Goal: Task Accomplishment & Management: Manage account settings

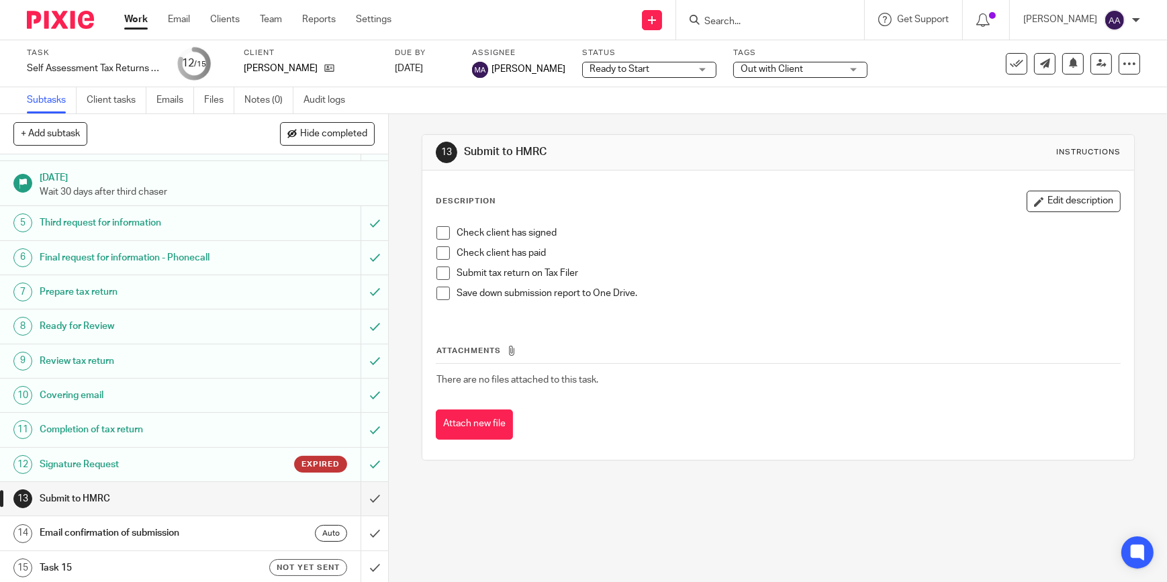
scroll to position [109, 0]
click at [1123, 67] on icon at bounding box center [1129, 63] width 13 height 13
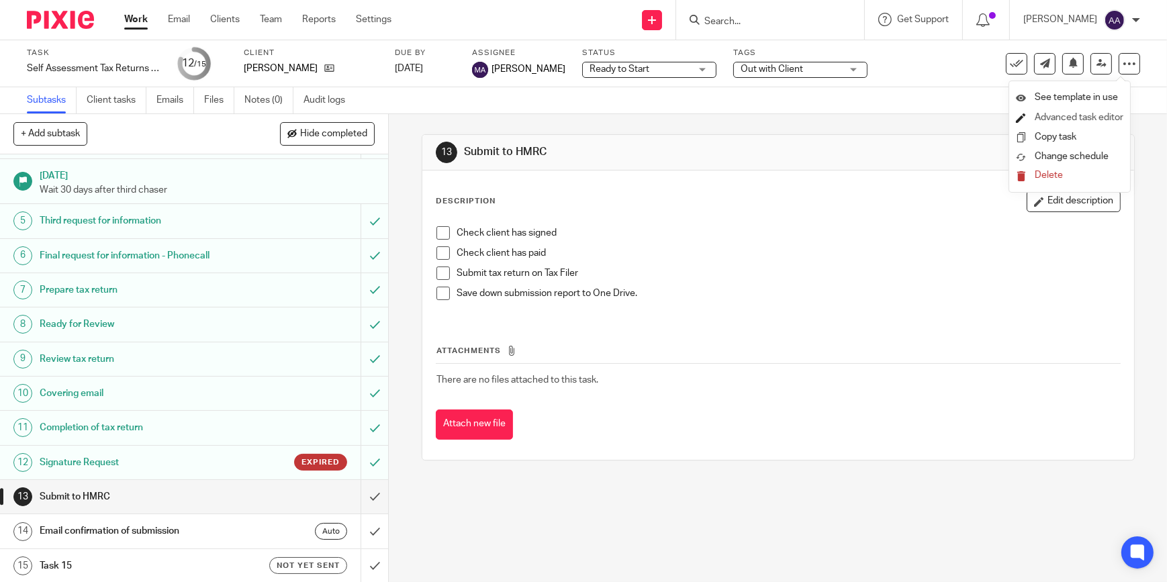
click at [1090, 120] on link "Advanced task editor" at bounding box center [1079, 117] width 89 height 9
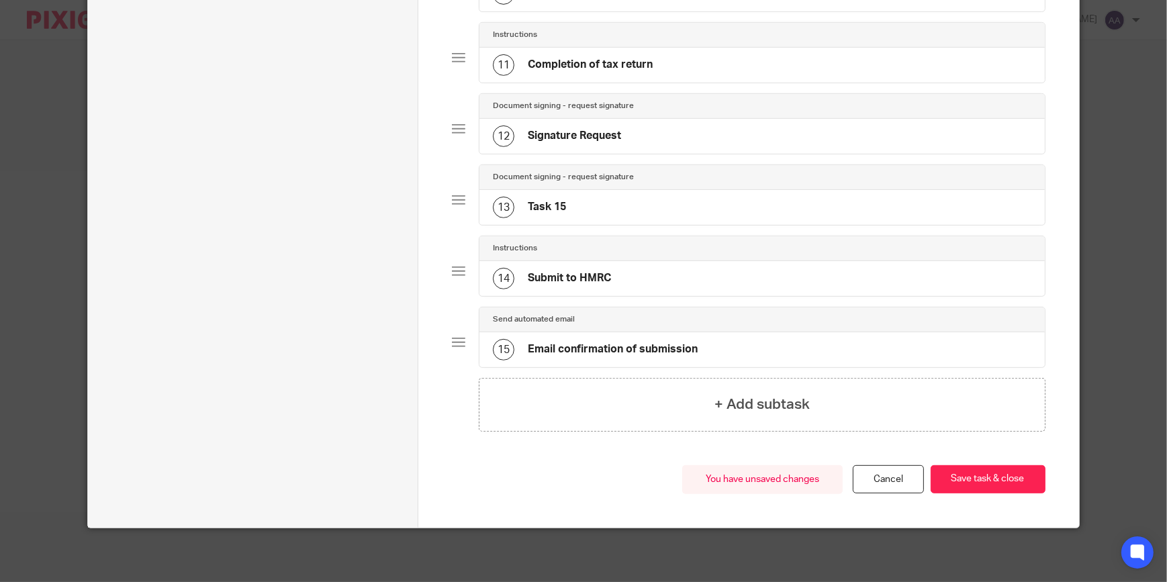
click at [569, 204] on div "13 Task 15" at bounding box center [761, 207] width 565 height 35
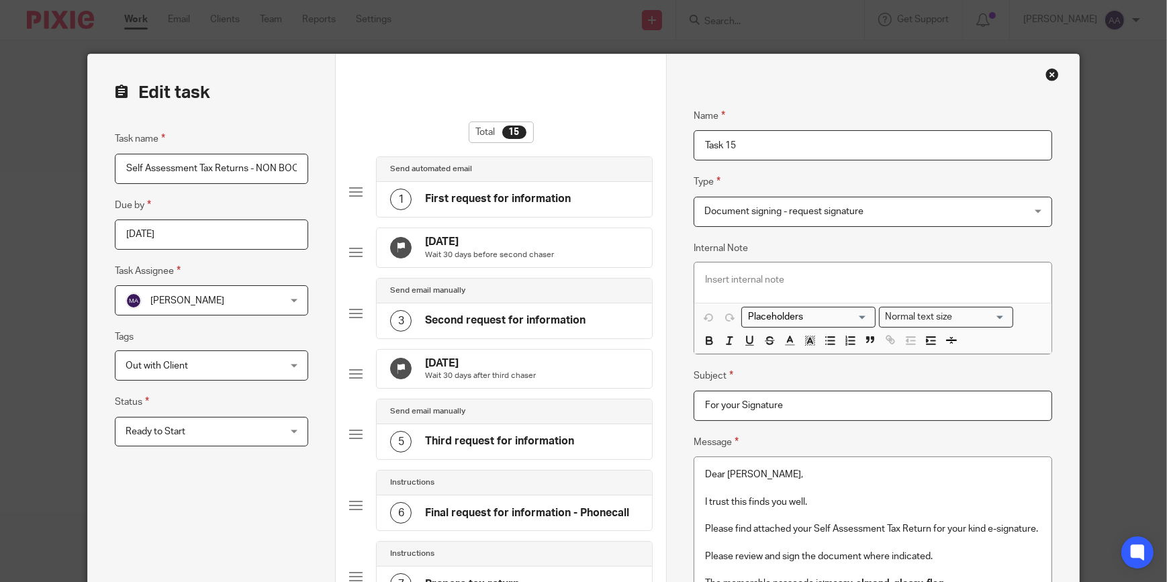
drag, startPoint x: 905, startPoint y: 135, endPoint x: 640, endPoint y: 160, distance: 265.8
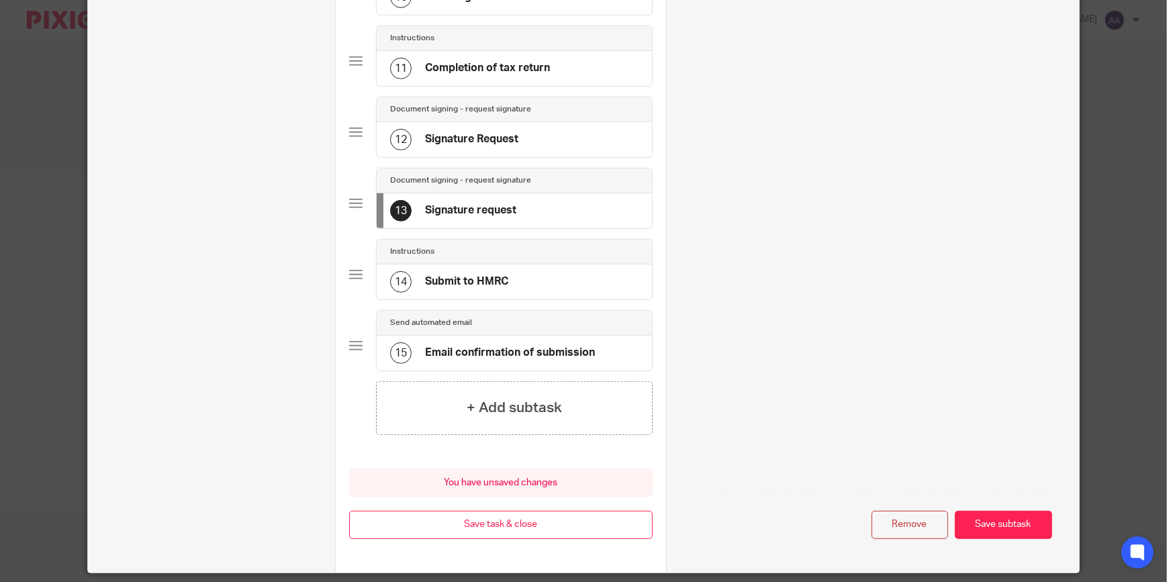
scroll to position [865, 0]
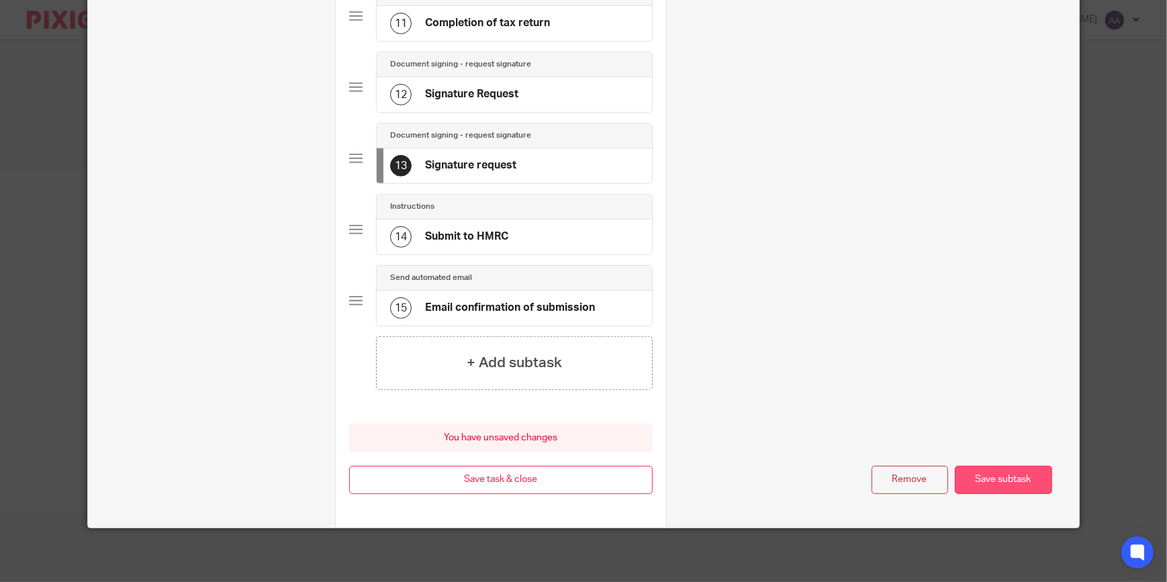
type input "Signature request"
click at [1005, 478] on button "Save subtask" at bounding box center [1003, 480] width 97 height 29
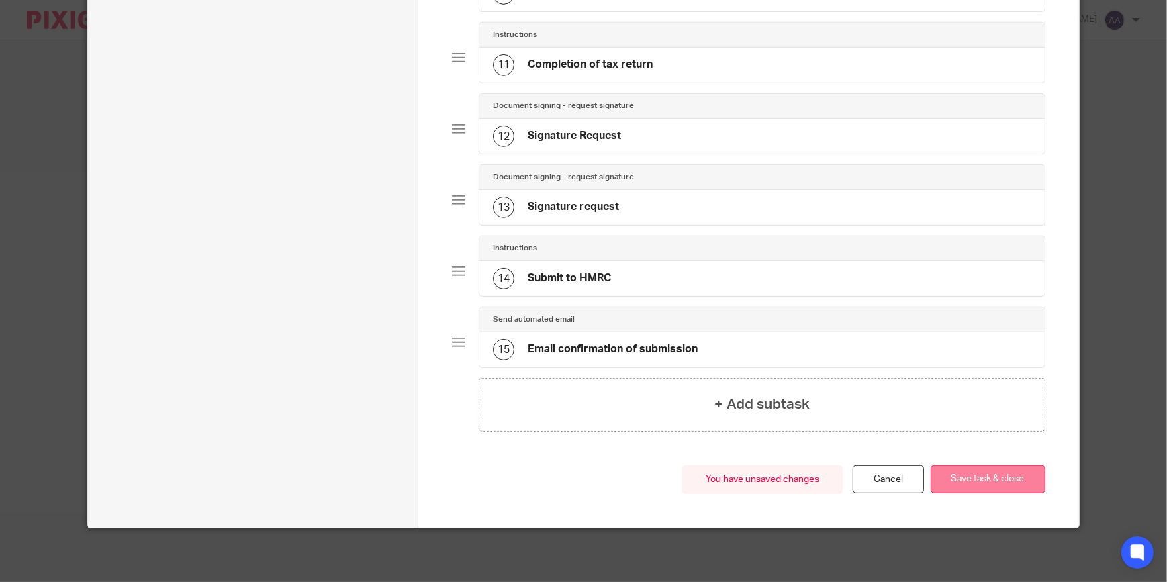
click at [997, 481] on button "Save task & close" at bounding box center [988, 479] width 115 height 29
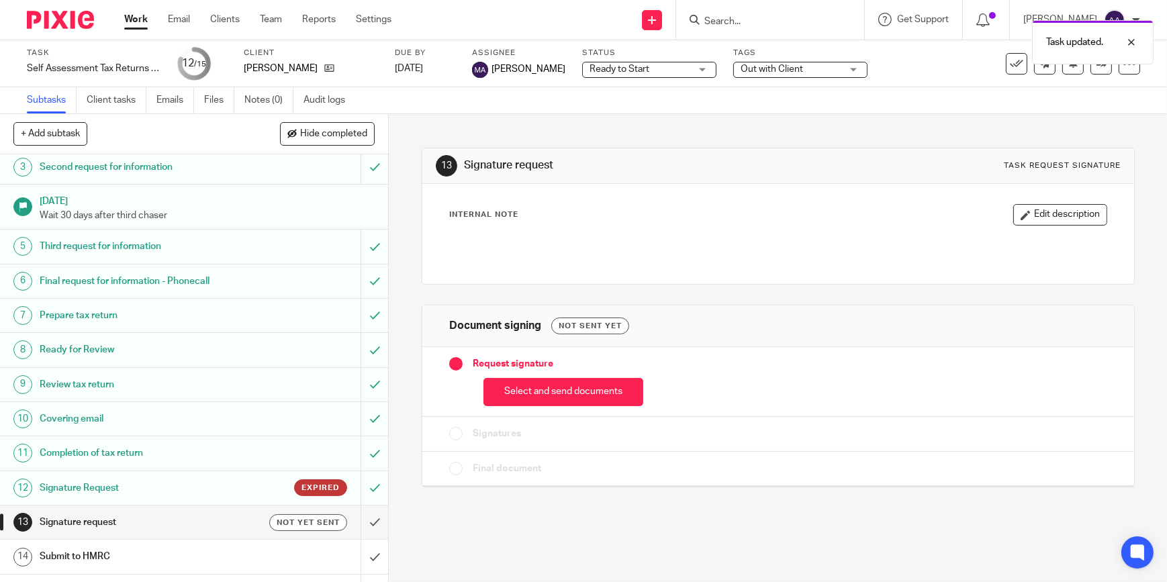
scroll to position [109, 0]
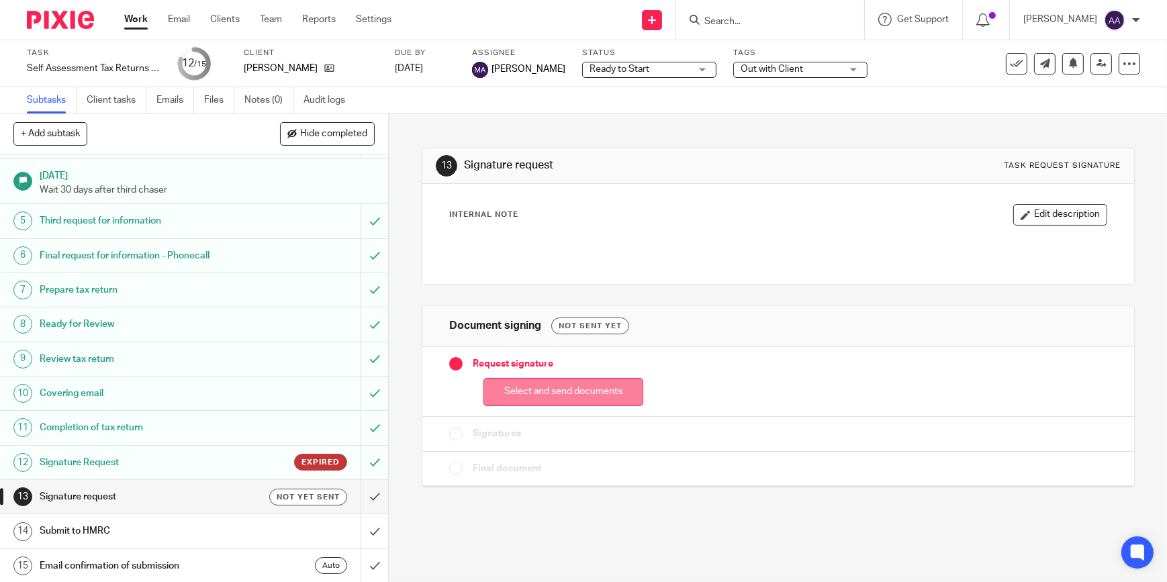
click at [522, 379] on button "Select and send documents" at bounding box center [563, 392] width 160 height 29
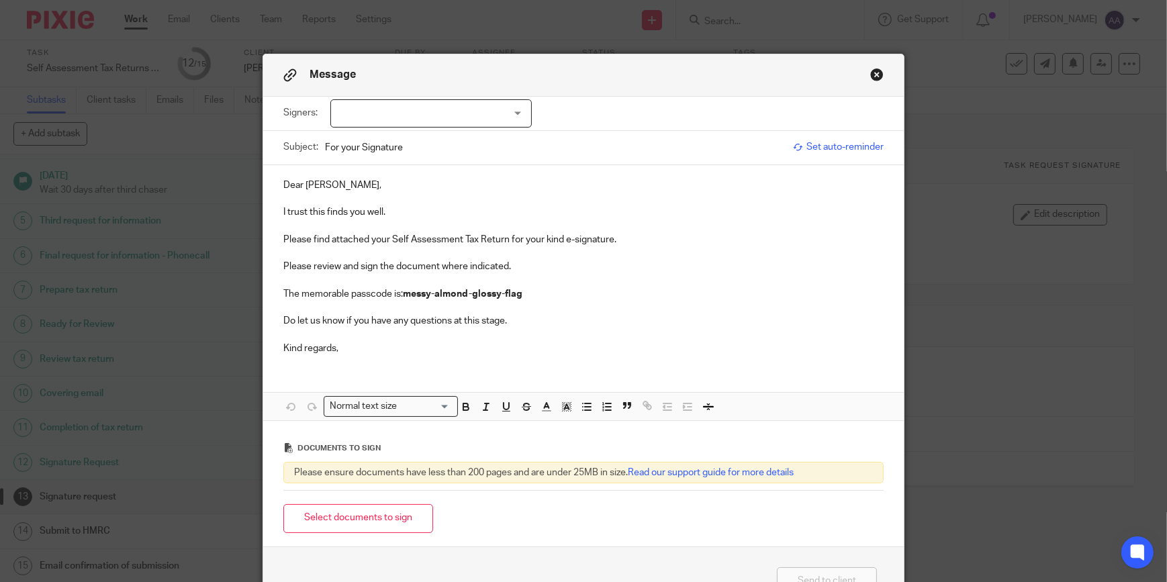
click at [412, 116] on div at bounding box center [430, 113] width 201 height 28
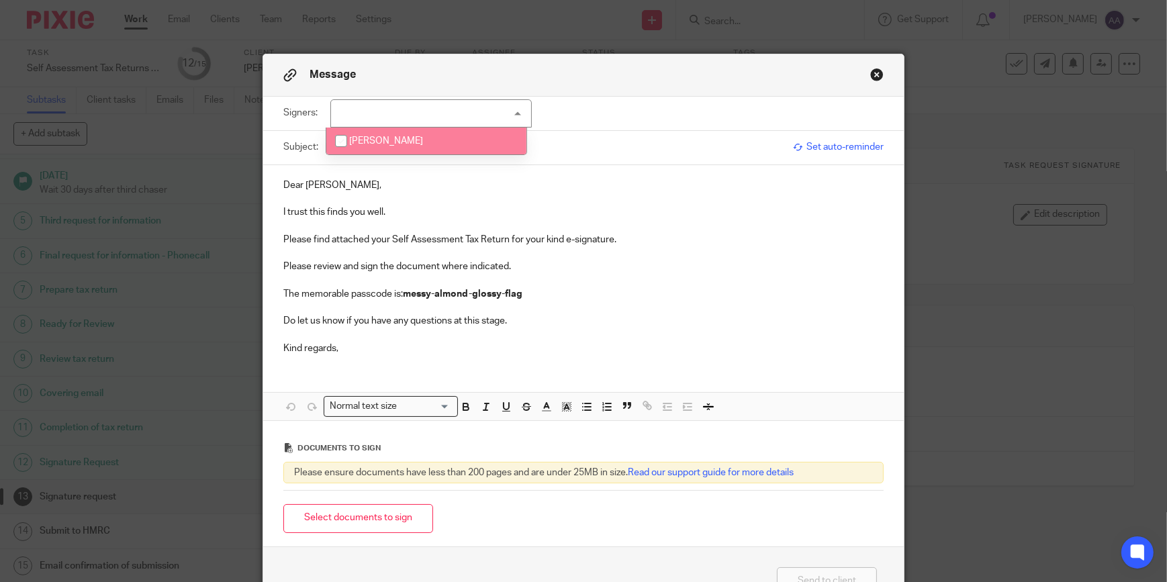
click at [428, 147] on li "Gary Pierce" at bounding box center [426, 142] width 200 height 28
checkbox input "true"
drag, startPoint x: 416, startPoint y: 180, endPoint x: 412, endPoint y: 174, distance: 7.3
click at [415, 180] on p "Dear [PERSON_NAME]," at bounding box center [583, 185] width 600 height 13
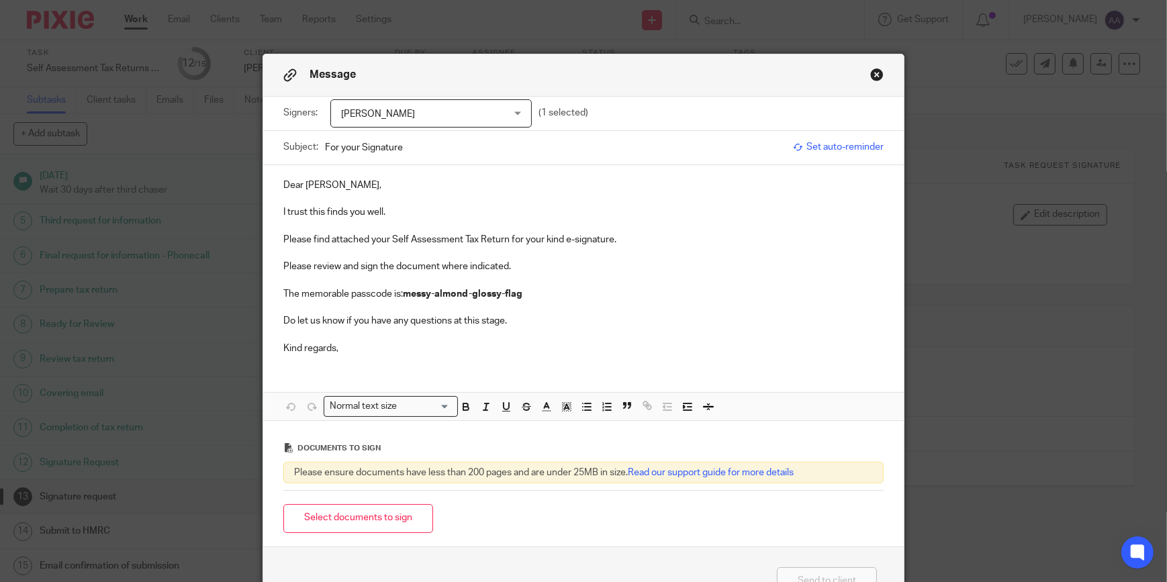
click at [487, 295] on strong "messy-almond-glossy-flag" at bounding box center [463, 293] width 120 height 9
click at [410, 297] on strong "messy-almond-glossy-flag" at bounding box center [463, 293] width 120 height 9
drag, startPoint x: 404, startPoint y: 293, endPoint x: 520, endPoint y: 288, distance: 116.9
click at [520, 288] on p "The memorable passcode is: messy-almond-glossy-flag" at bounding box center [583, 293] width 600 height 13
click at [565, 404] on icon "button" at bounding box center [567, 407] width 12 height 12
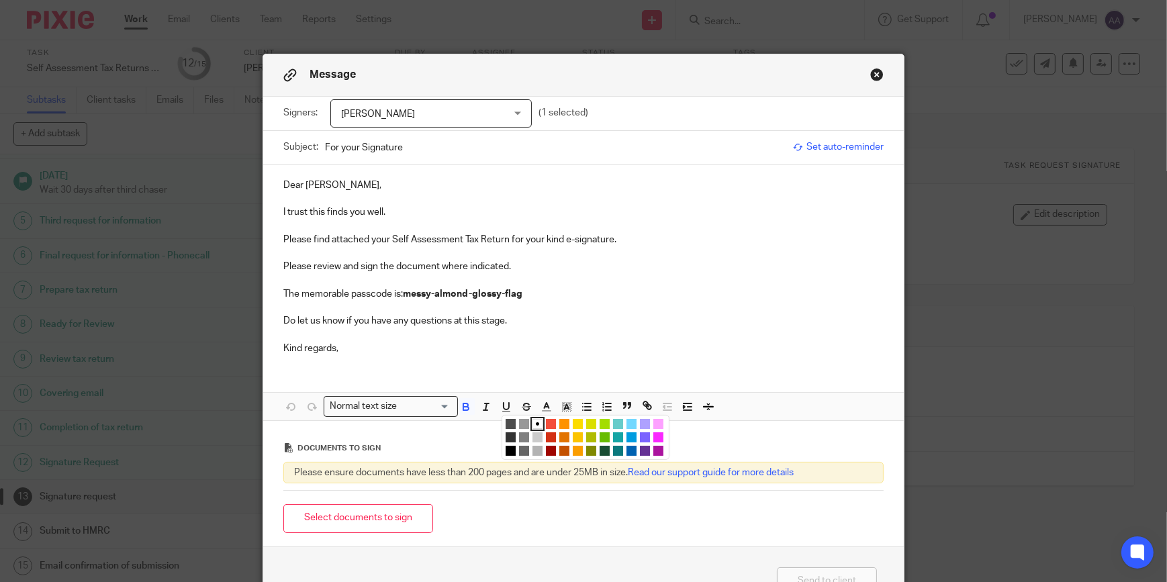
click at [574, 419] on li "color:#FCDC00" at bounding box center [578, 424] width 10 height 10
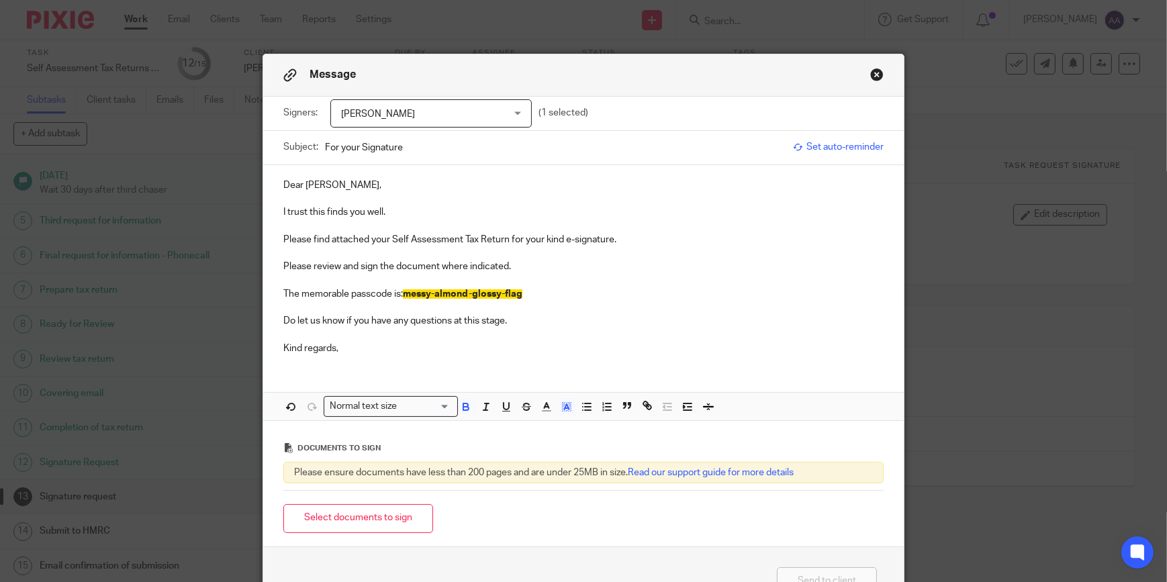
click at [527, 375] on div "Dear Gary, I trust this finds you well. Please find attached your Self Assessme…" at bounding box center [583, 293] width 641 height 256
click at [322, 332] on p at bounding box center [583, 334] width 600 height 13
click at [332, 346] on p "Kind regards," at bounding box center [583, 348] width 600 height 13
click at [349, 349] on p "Kind regards," at bounding box center [583, 348] width 600 height 13
click at [379, 324] on p "Do let us know if you have any questions at this stage." at bounding box center [583, 320] width 600 height 13
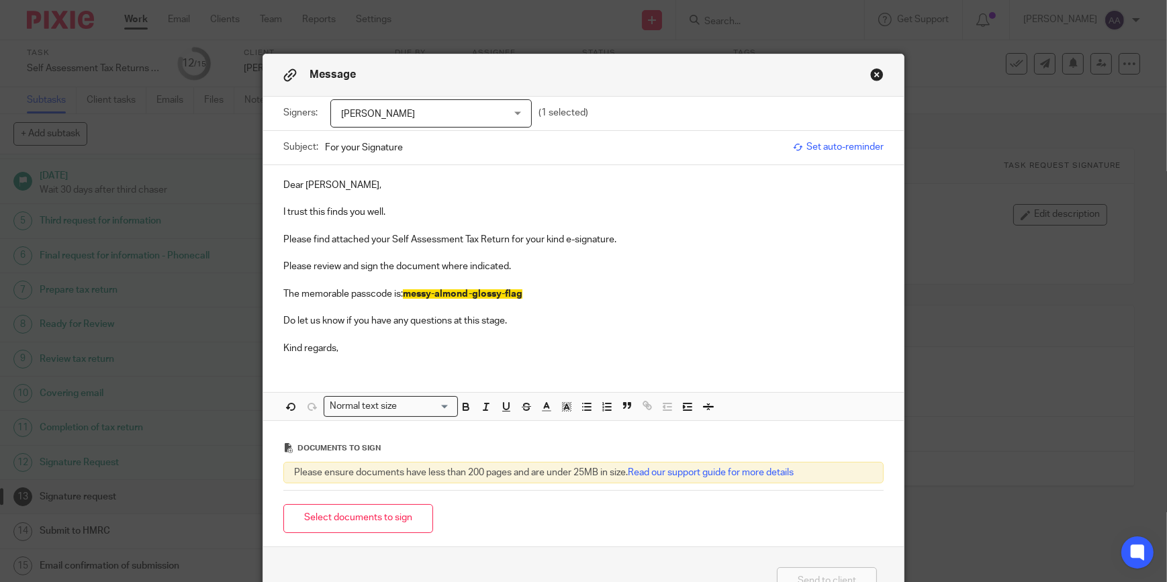
click at [436, 315] on p "Do let us know if you have any questions at this stage." at bounding box center [583, 320] width 600 height 13
click at [557, 314] on p at bounding box center [583, 307] width 600 height 13
click at [543, 317] on p "Do let us know if you have any questions at this stage." at bounding box center [583, 320] width 600 height 13
click at [379, 510] on button "Select documents to sign" at bounding box center [358, 518] width 150 height 29
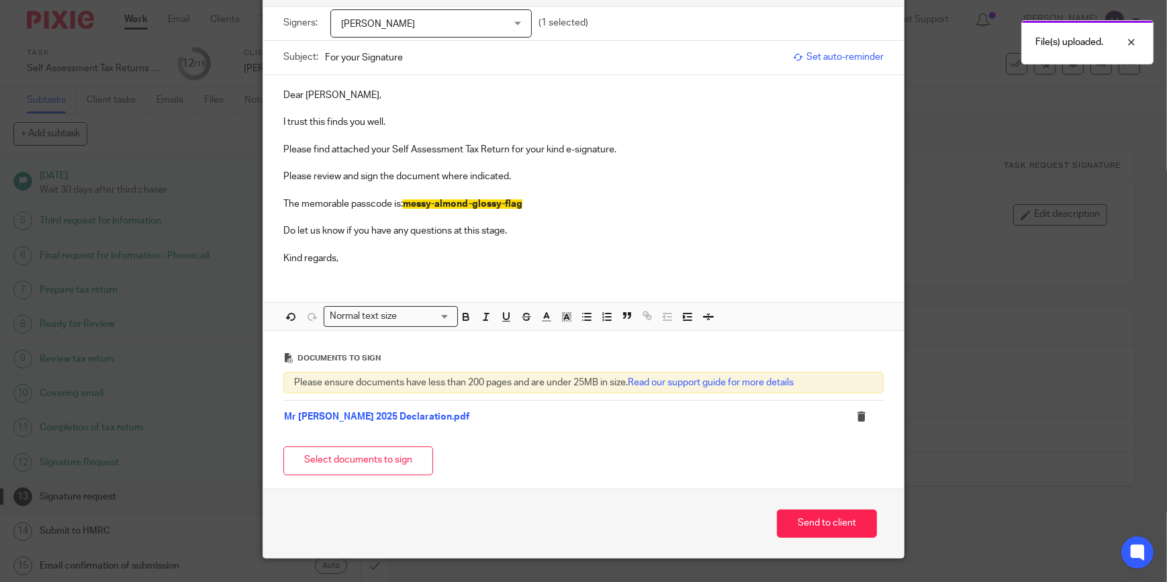
scroll to position [120, 0]
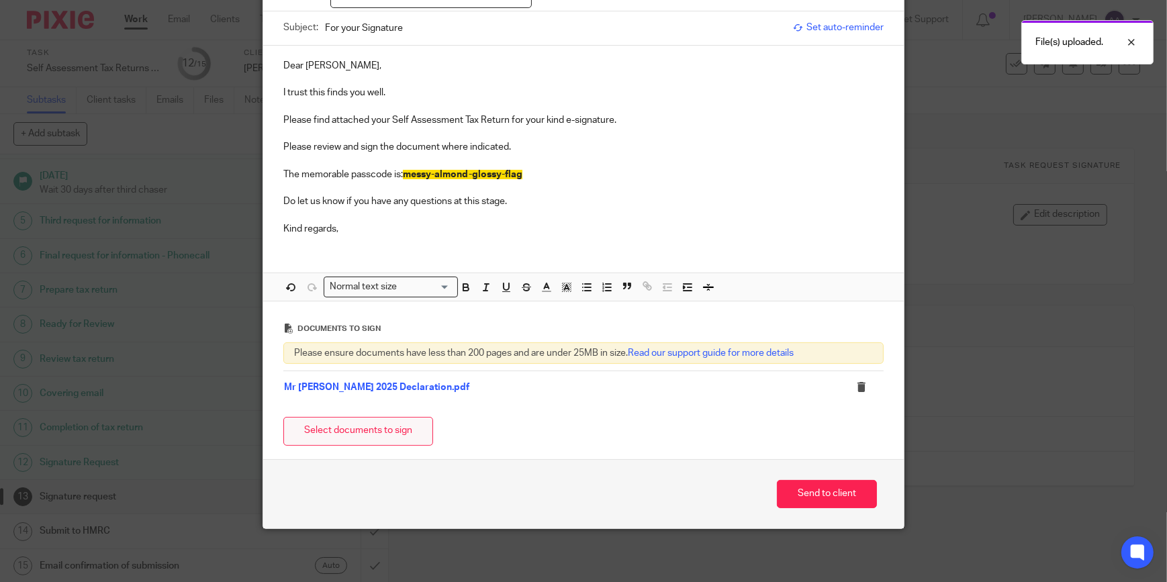
click at [375, 441] on button "Select documents to sign" at bounding box center [358, 431] width 150 height 29
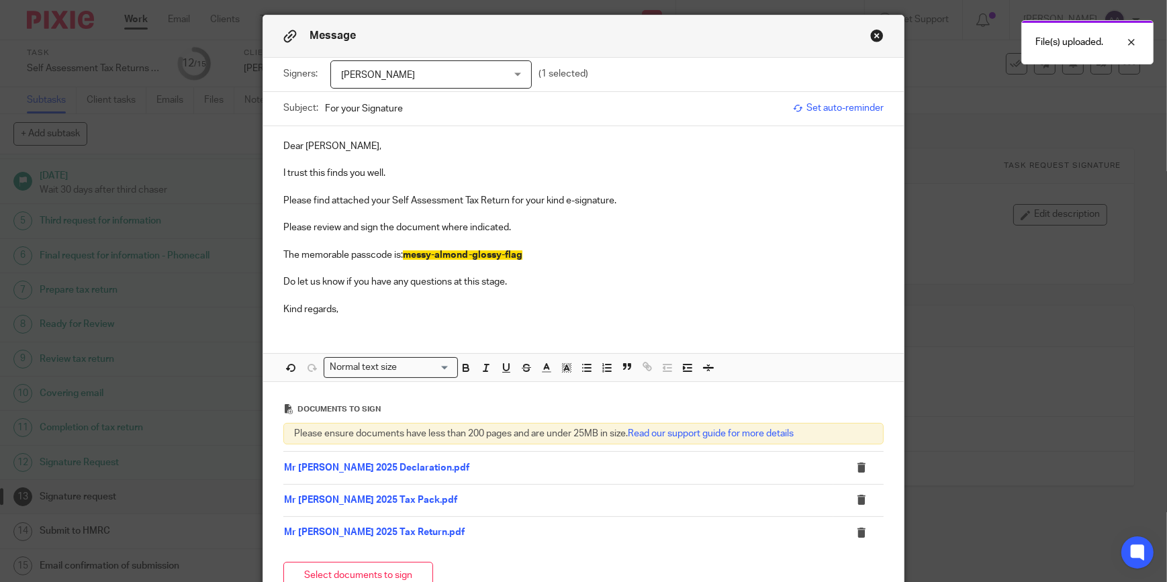
scroll to position [0, 0]
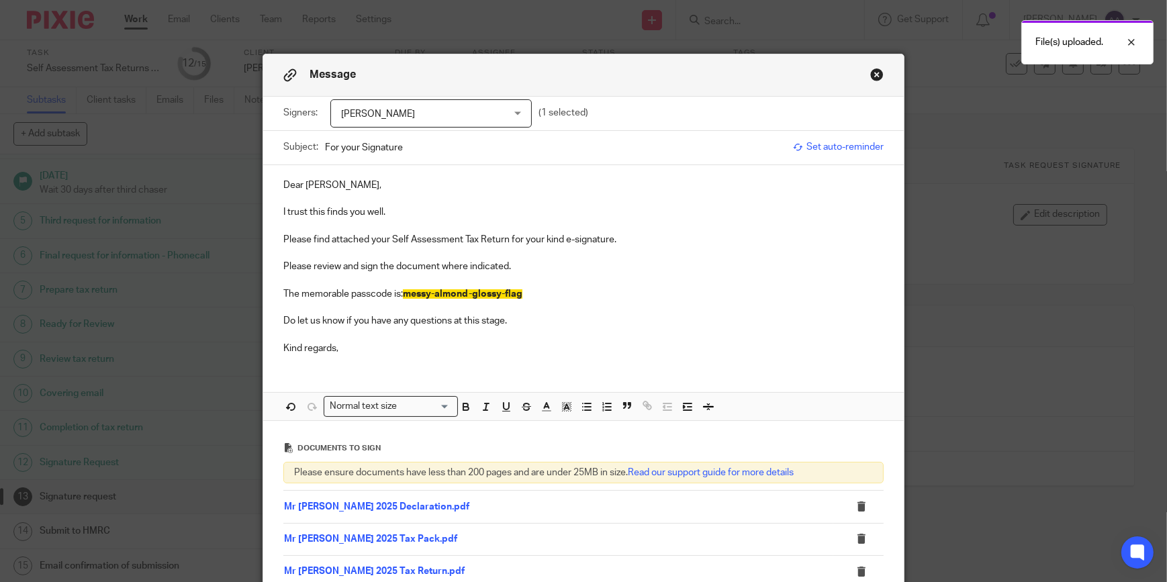
click at [381, 348] on p "Kind regards," at bounding box center [583, 348] width 600 height 13
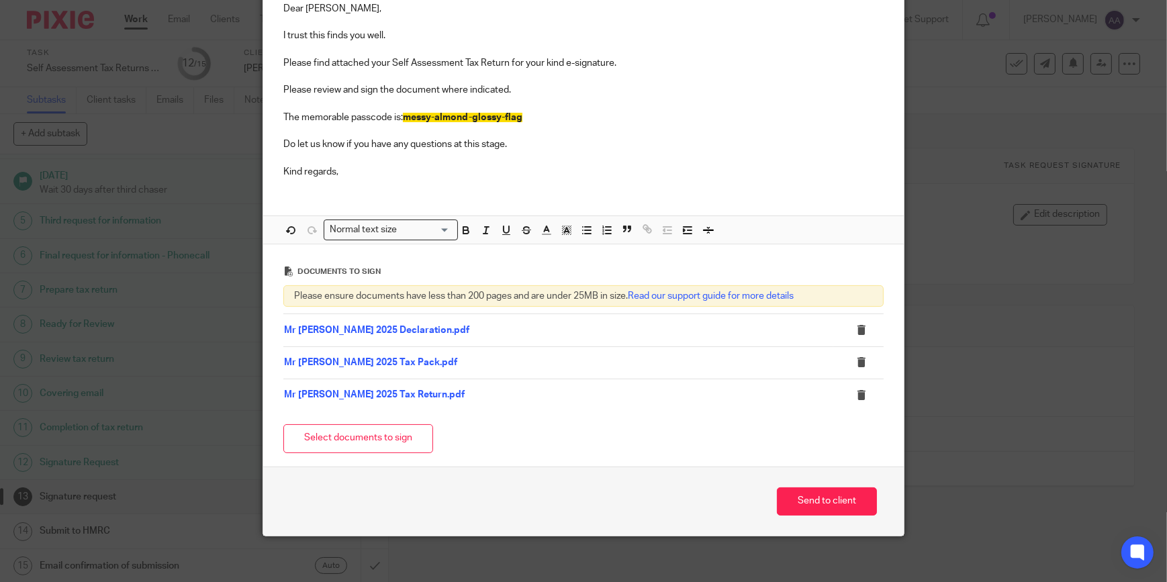
scroll to position [184, 0]
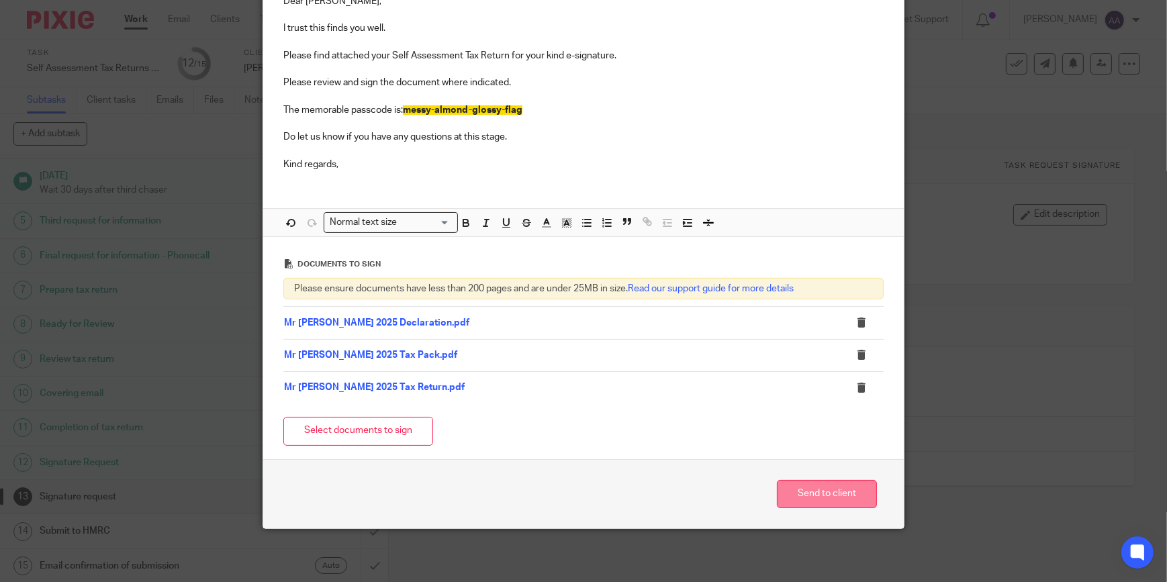
click at [822, 488] on button "Send to client" at bounding box center [827, 494] width 100 height 29
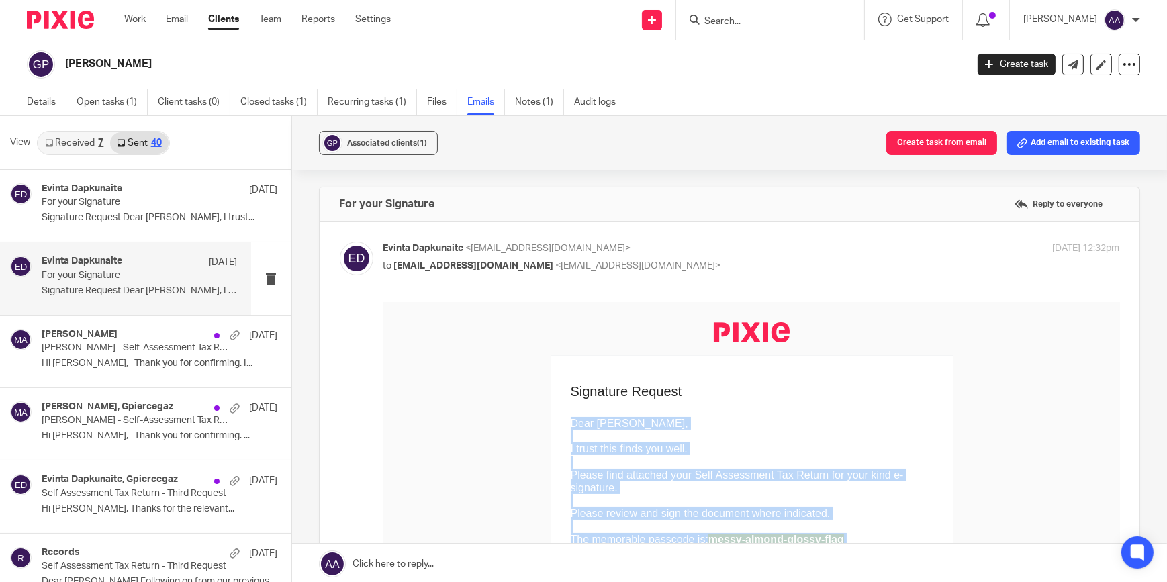
scroll to position [69, 0]
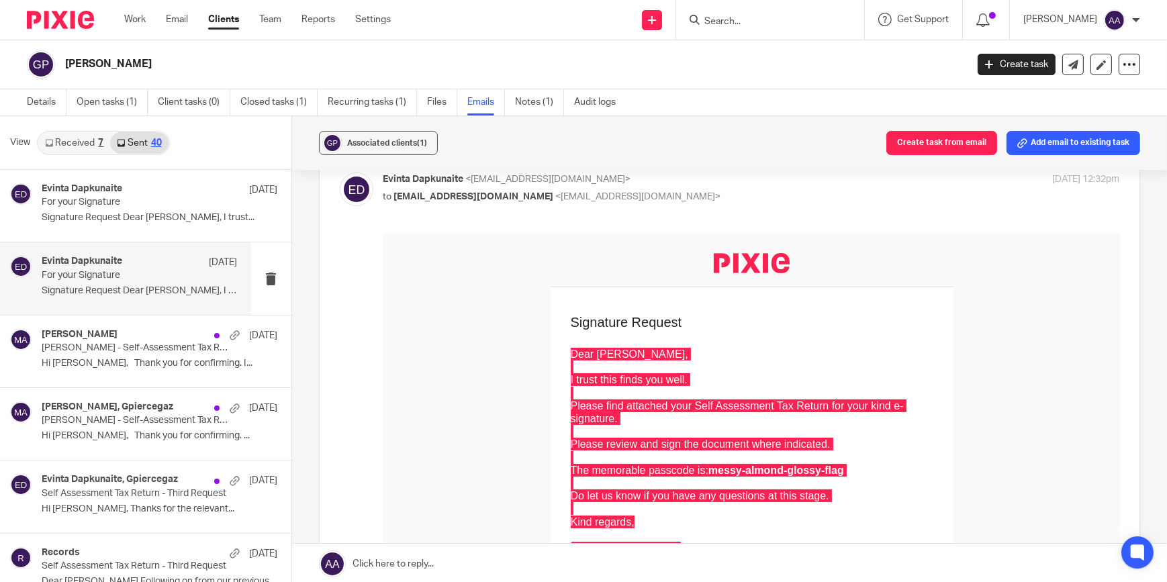
click at [733, 22] on input "Search" at bounding box center [763, 22] width 121 height 12
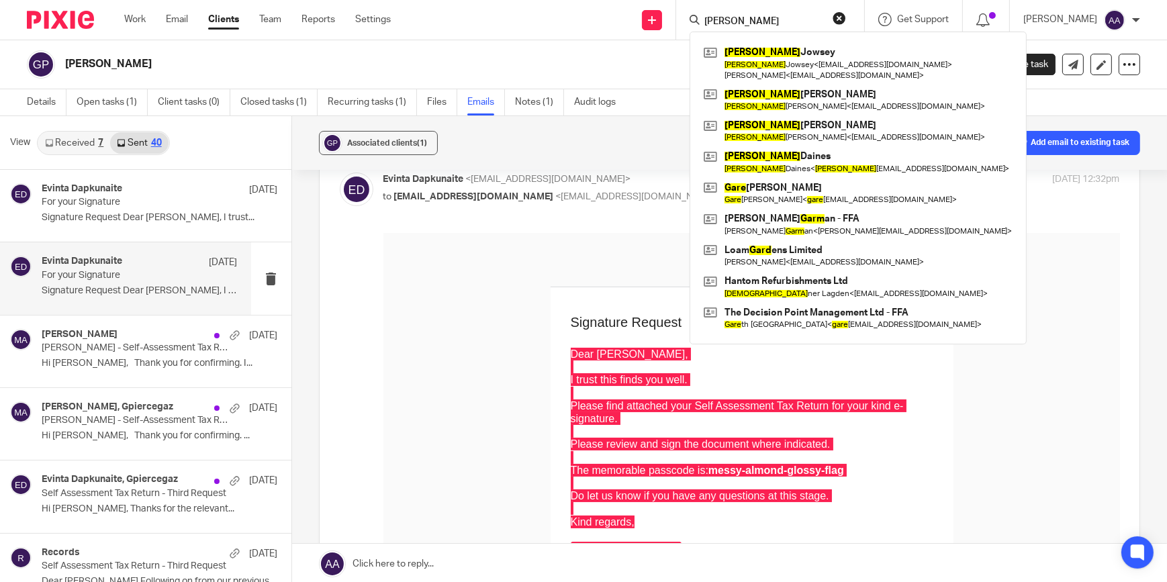
type input "gary"
drag, startPoint x: 776, startPoint y: 18, endPoint x: 604, endPoint y: 40, distance: 172.6
click at [616, 41] on body "Work Email Clients Team Reports Settings Work Email Clients Team Reports Settin…" at bounding box center [583, 291] width 1167 height 582
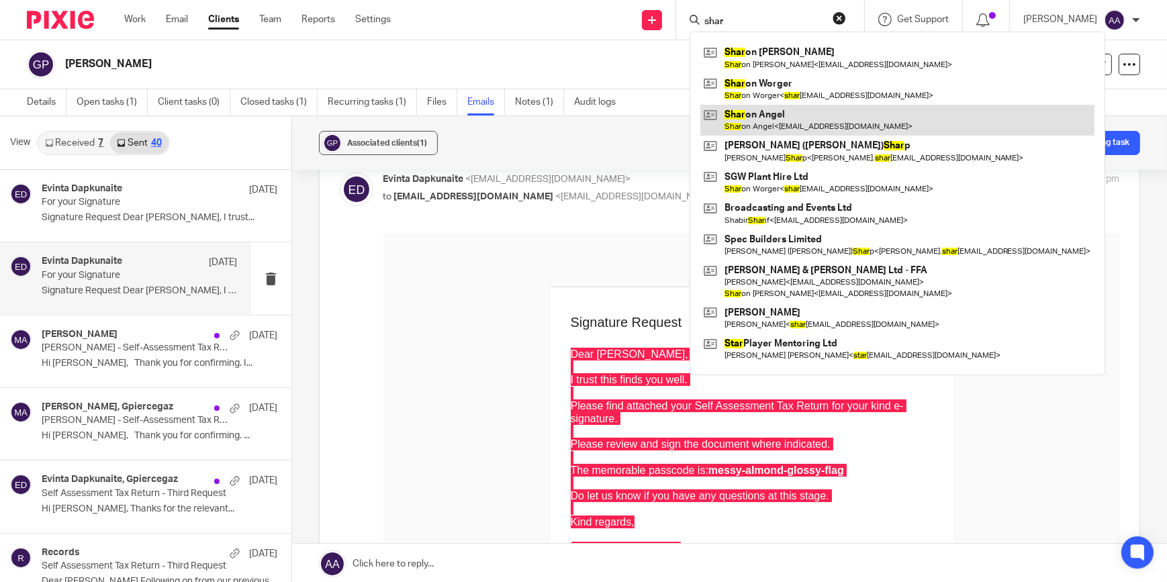
type input "shar"
click at [893, 114] on link at bounding box center [897, 120] width 394 height 31
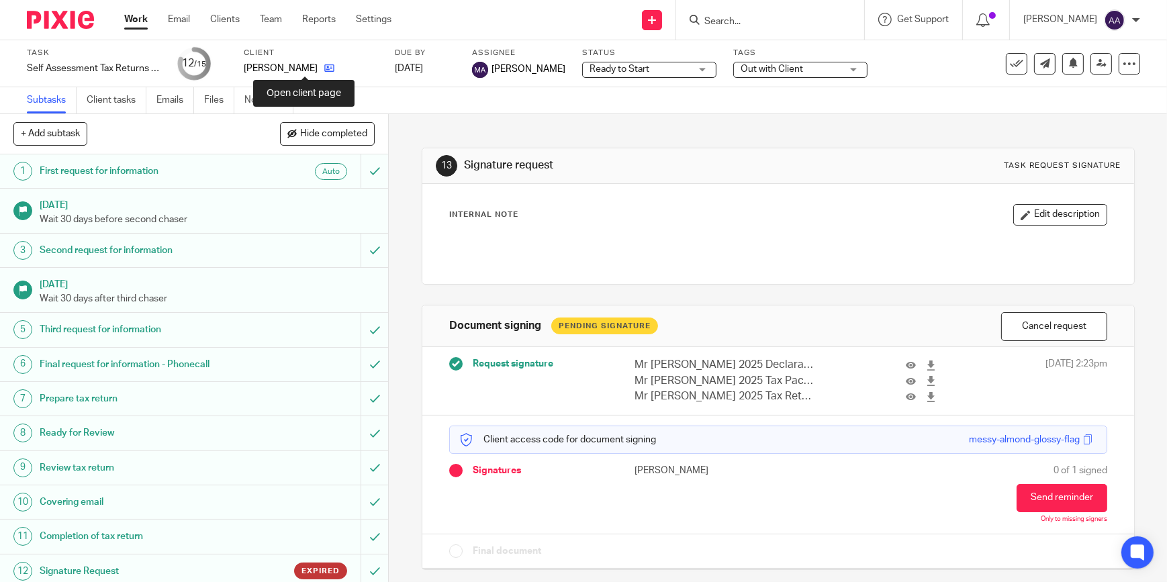
click at [324, 69] on icon at bounding box center [329, 68] width 10 height 10
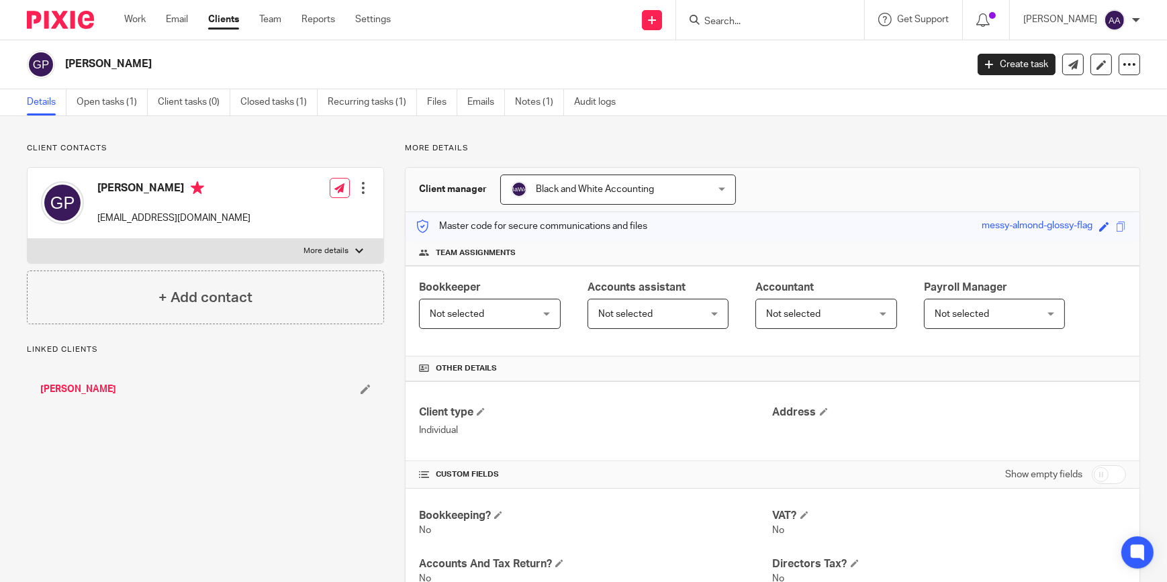
click at [64, 393] on link "[PERSON_NAME]" at bounding box center [78, 389] width 76 height 13
click at [106, 101] on link "Open tasks (1)" at bounding box center [112, 102] width 71 height 26
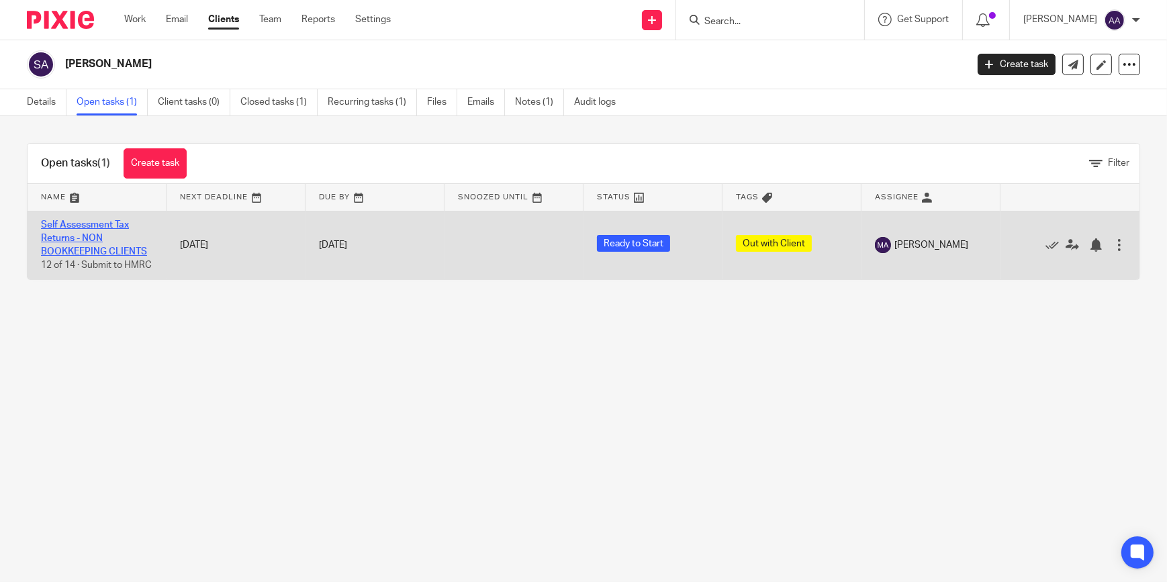
click at [68, 252] on link "Self Assessment Tax Returns - NON BOOKKEEPING CLIENTS" at bounding box center [94, 238] width 106 height 37
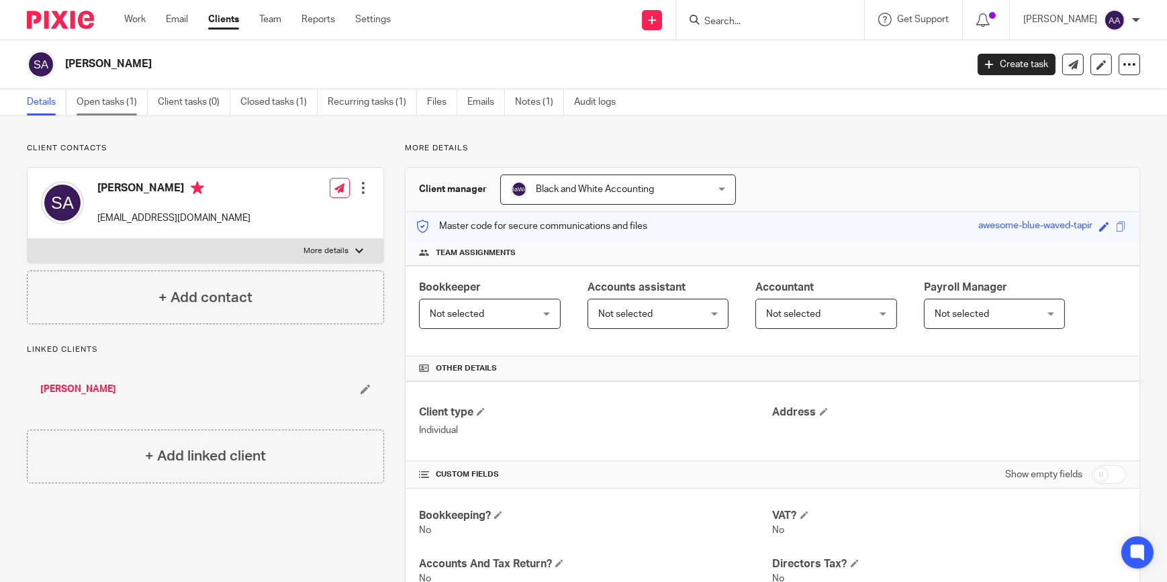
click at [101, 99] on link "Open tasks (1)" at bounding box center [112, 102] width 71 height 26
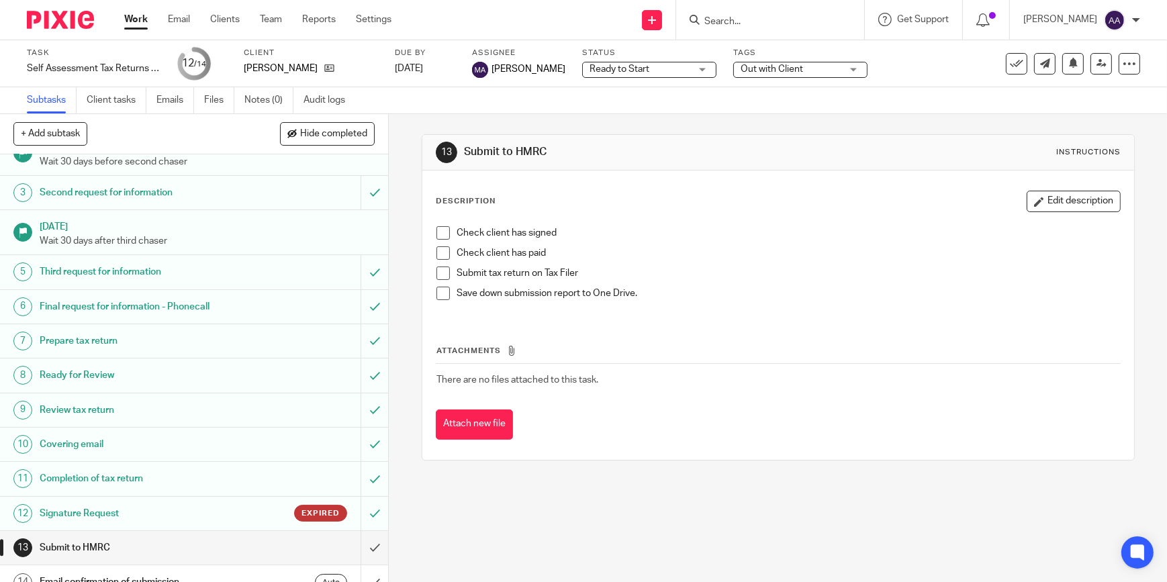
scroll to position [75, 0]
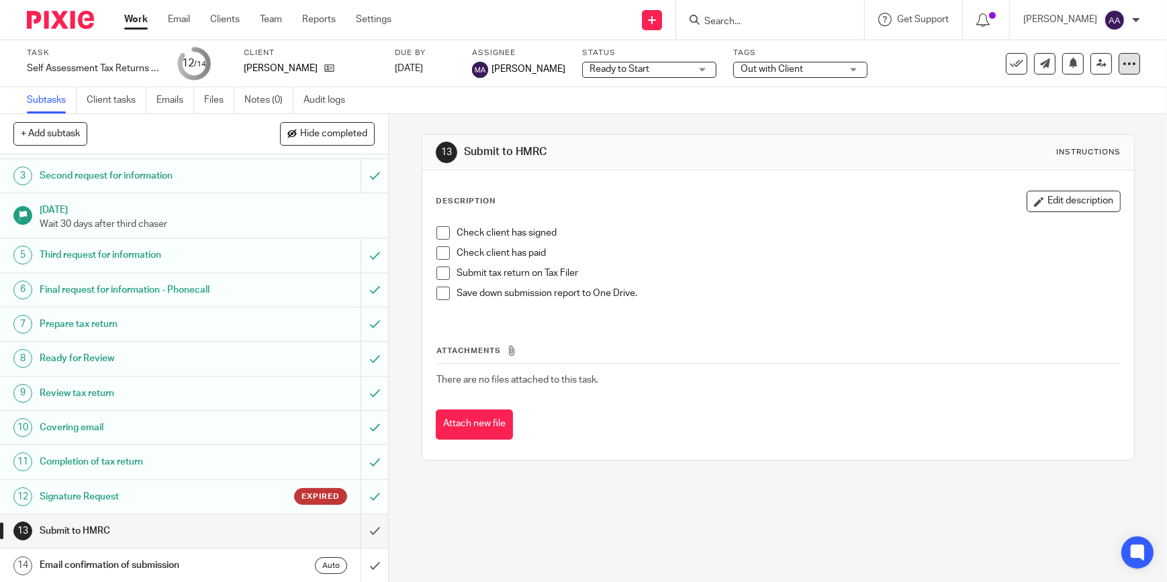
click at [1123, 65] on icon at bounding box center [1129, 63] width 13 height 13
click at [1085, 122] on li "Advanced task editor" at bounding box center [1069, 117] width 107 height 19
click at [1084, 112] on li "Advanced task editor" at bounding box center [1069, 117] width 107 height 19
click at [1031, 108] on li "Advanced task editor" at bounding box center [1069, 117] width 107 height 19
click at [1143, 302] on div "13 Submit to HMRC Instructions Description Edit description Check client has si…" at bounding box center [778, 348] width 778 height 468
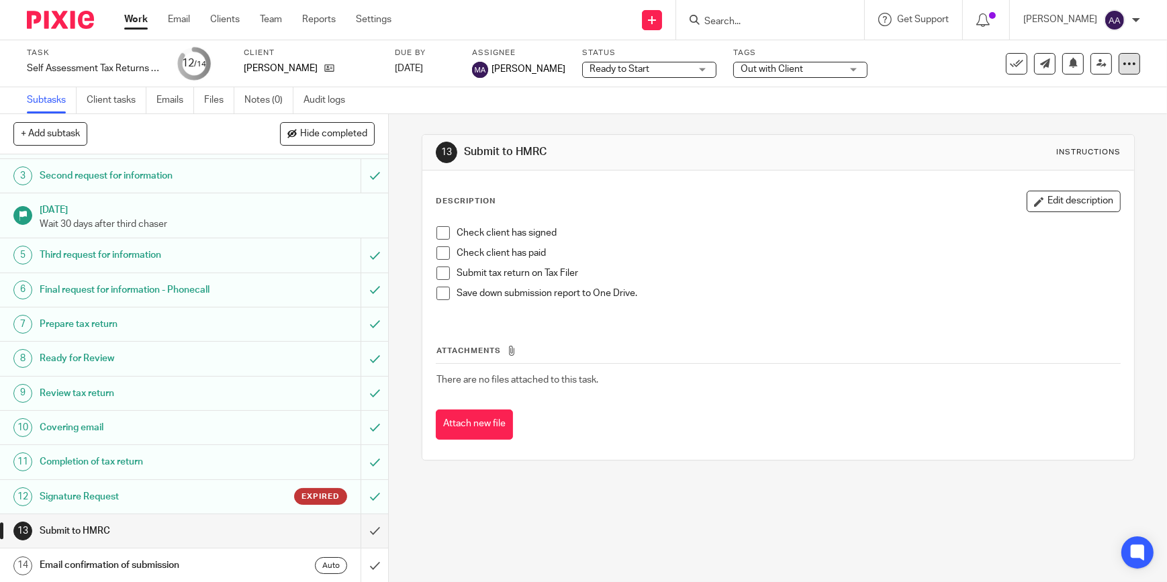
click at [1123, 67] on icon at bounding box center [1129, 63] width 13 height 13
click at [1078, 109] on li "Advanced task editor" at bounding box center [1069, 117] width 107 height 19
click at [1046, 113] on link "Advanced task editor" at bounding box center [1079, 117] width 89 height 9
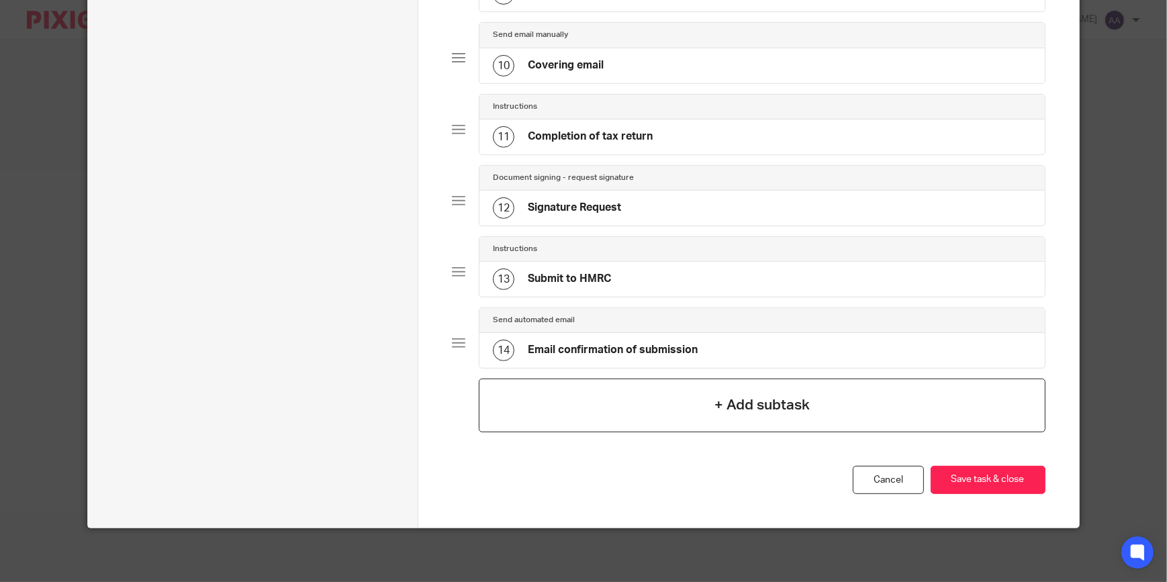
click at [724, 389] on div "+ Add subtask" at bounding box center [762, 406] width 567 height 54
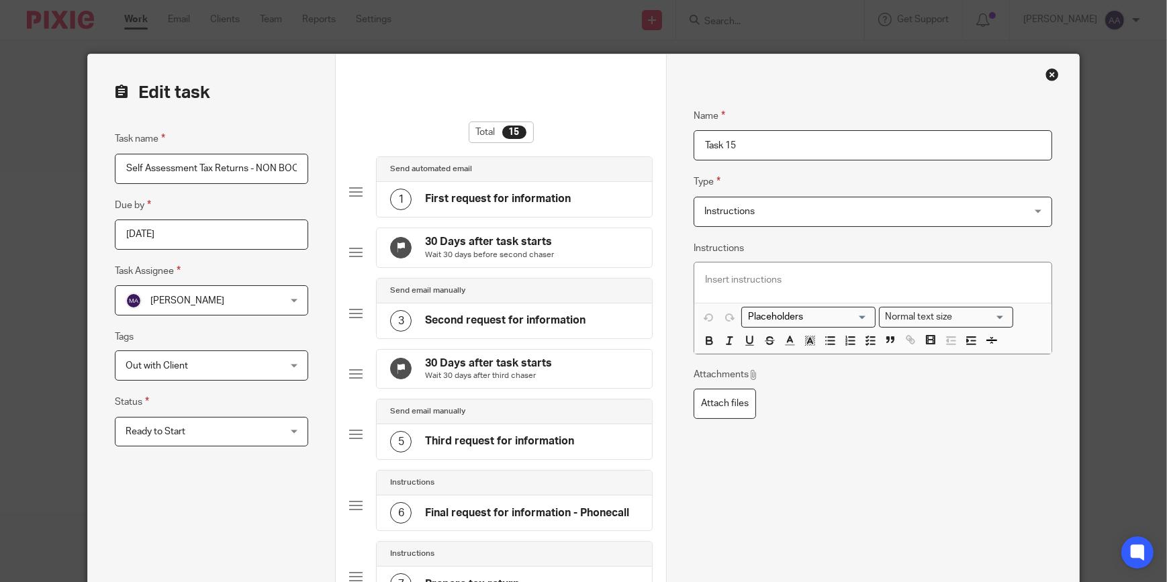
drag, startPoint x: 756, startPoint y: 141, endPoint x: 541, endPoint y: 146, distance: 215.0
type input "Signature Request"
click at [774, 204] on span "Instructions" at bounding box center [842, 211] width 277 height 28
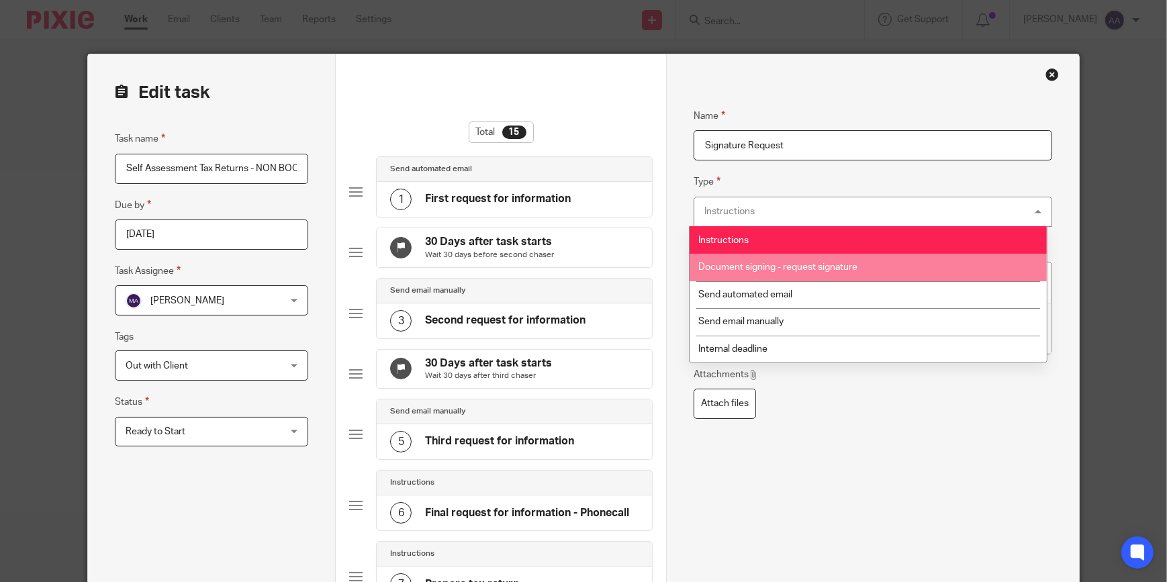
click at [774, 261] on li "Document signing - request signature" at bounding box center [868, 268] width 357 height 28
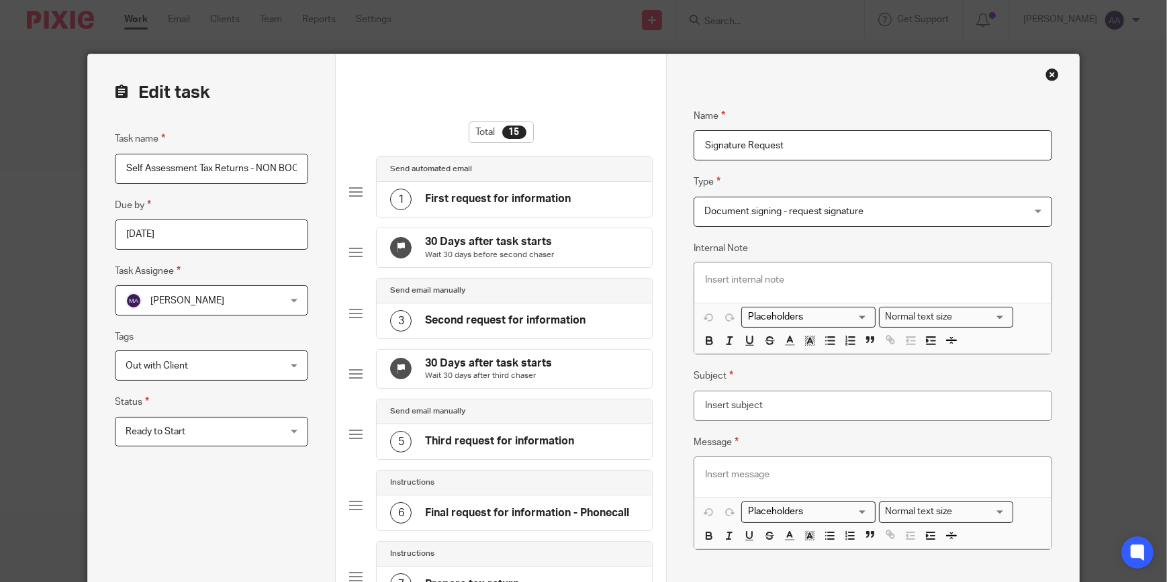
click at [767, 271] on div at bounding box center [872, 283] width 357 height 40
click at [738, 414] on input "Subject" at bounding box center [873, 406] width 359 height 30
type input "For your signature"
click at [786, 459] on div at bounding box center [872, 477] width 357 height 40
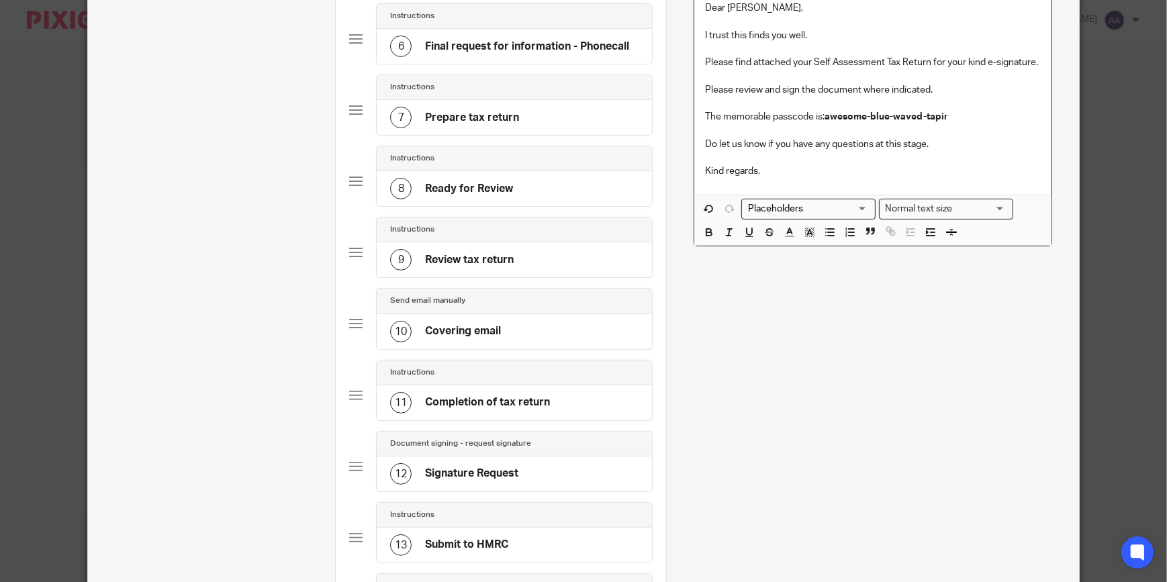
scroll to position [865, 0]
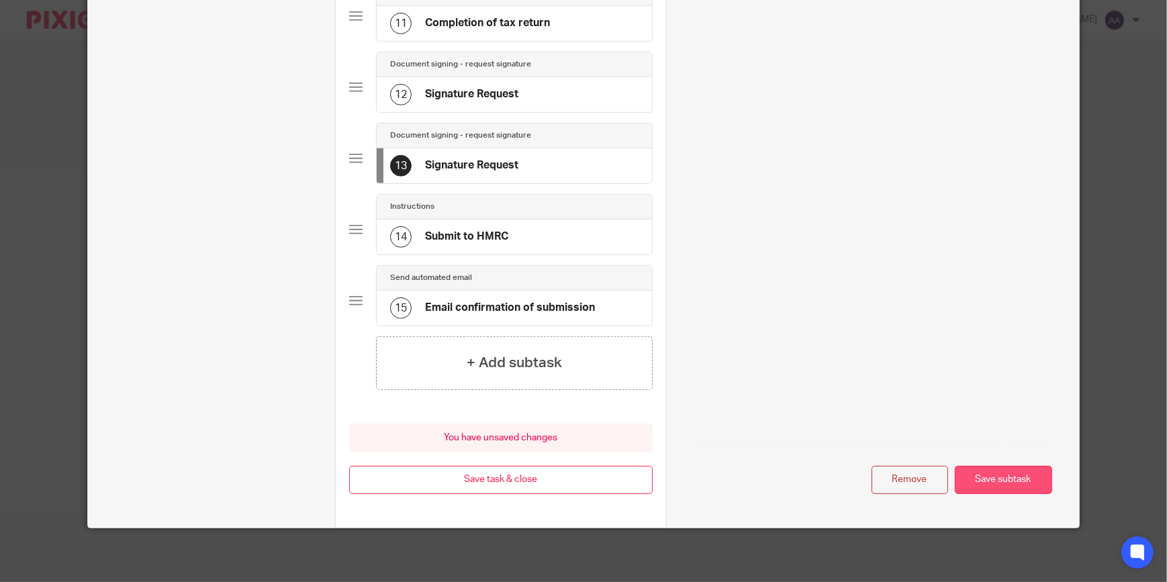
click at [962, 479] on button "Save subtask" at bounding box center [1003, 480] width 97 height 29
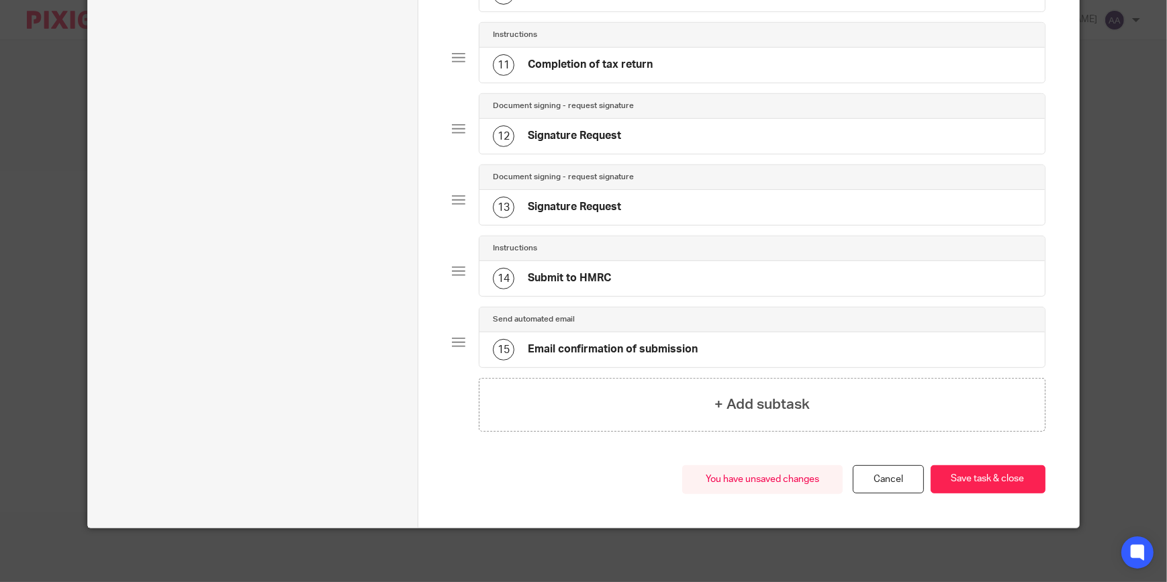
scroll to position [823, 0]
click at [972, 465] on button "Save task & close" at bounding box center [988, 479] width 115 height 29
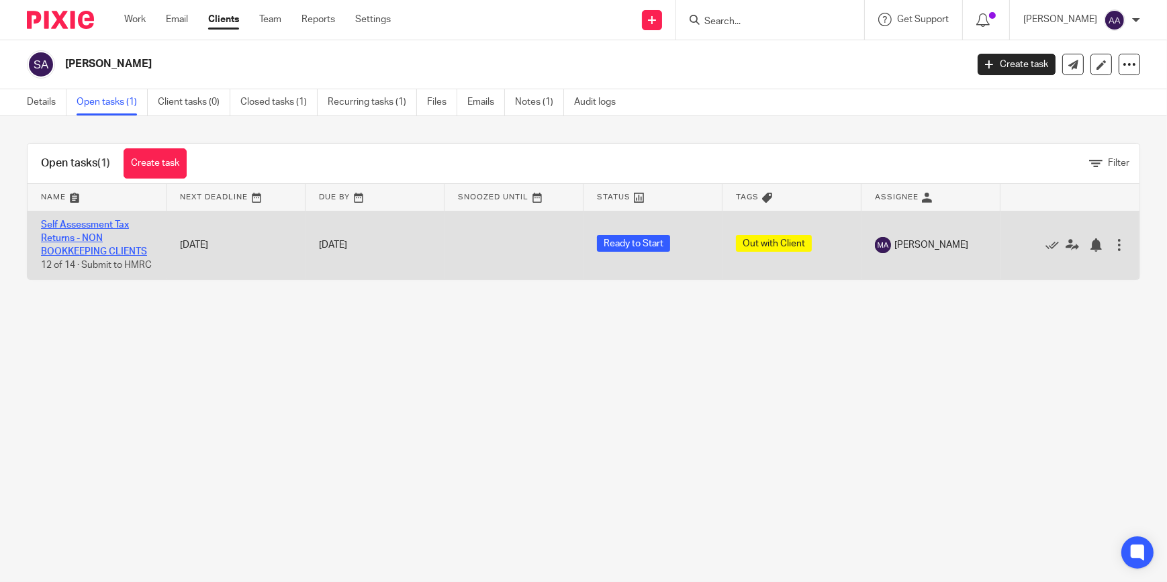
click at [75, 238] on link "Self Assessment Tax Returns - NON BOOKKEEPING CLIENTS" at bounding box center [94, 238] width 106 height 37
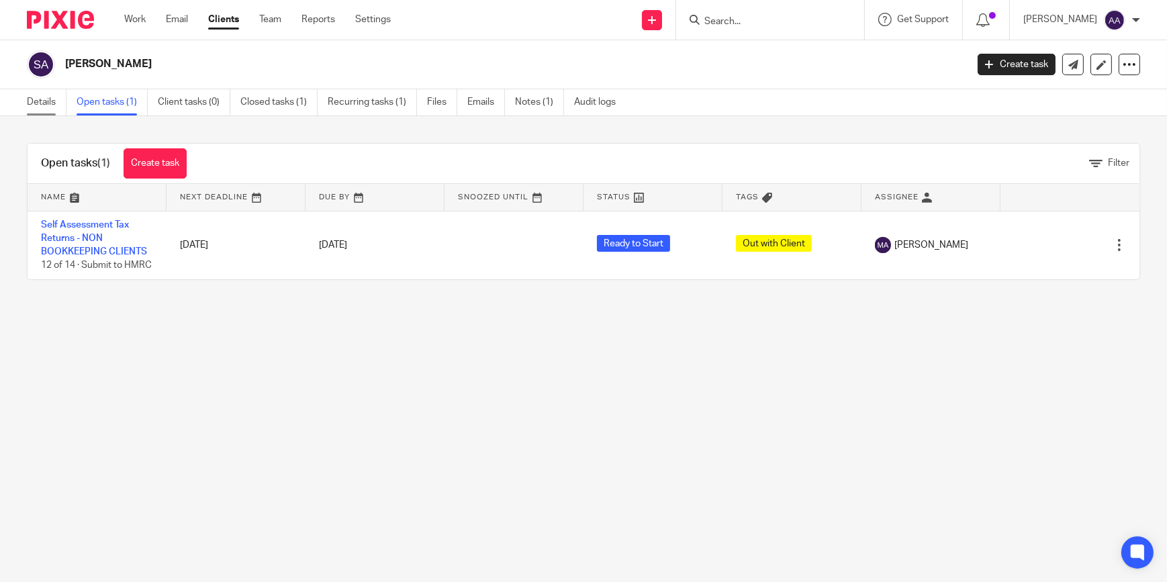
click at [48, 95] on link "Details" at bounding box center [47, 102] width 40 height 26
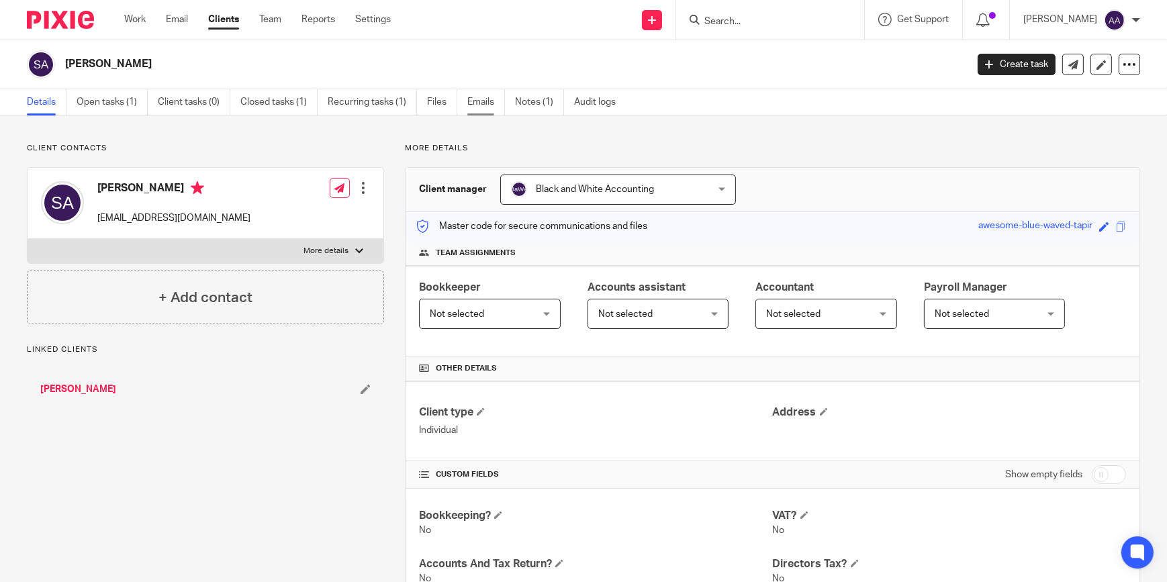
click at [478, 93] on link "Emails" at bounding box center [486, 102] width 38 height 26
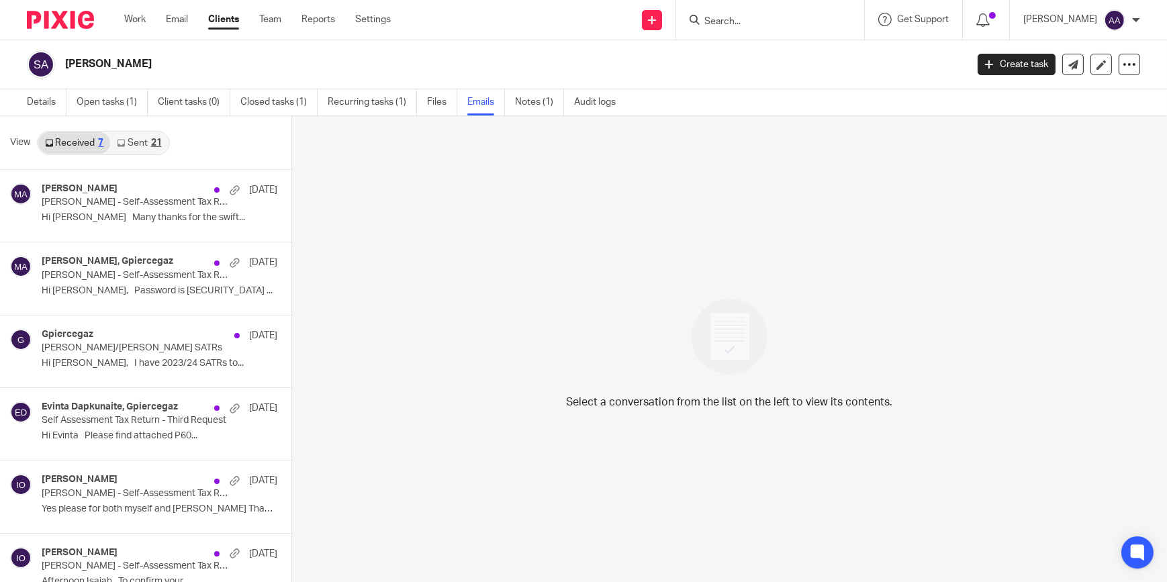
click at [162, 134] on link "Sent 21" at bounding box center [139, 142] width 58 height 21
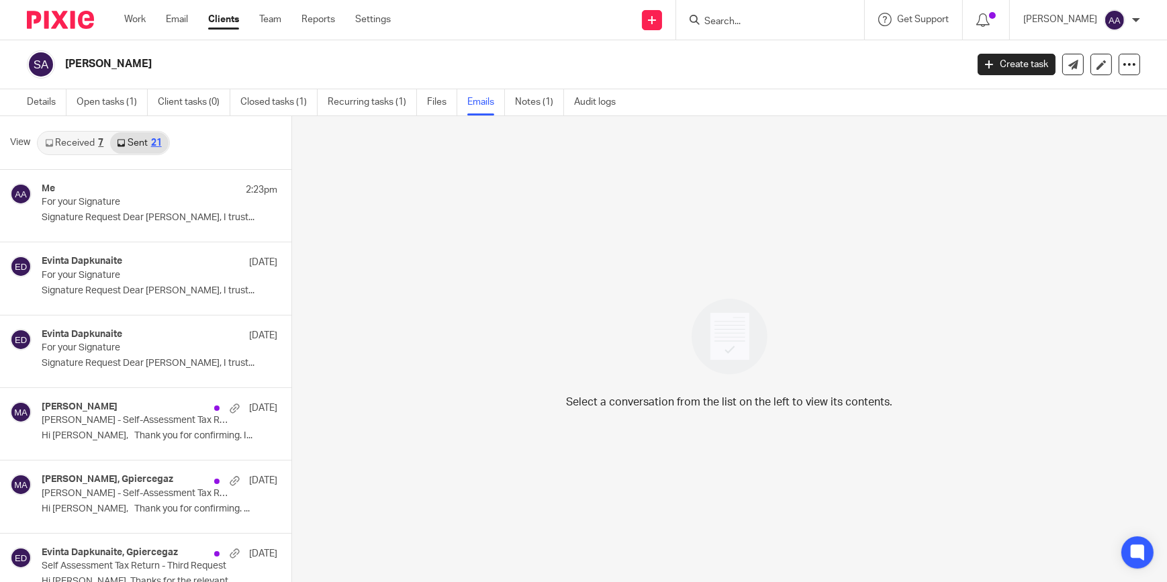
scroll to position [1, 0]
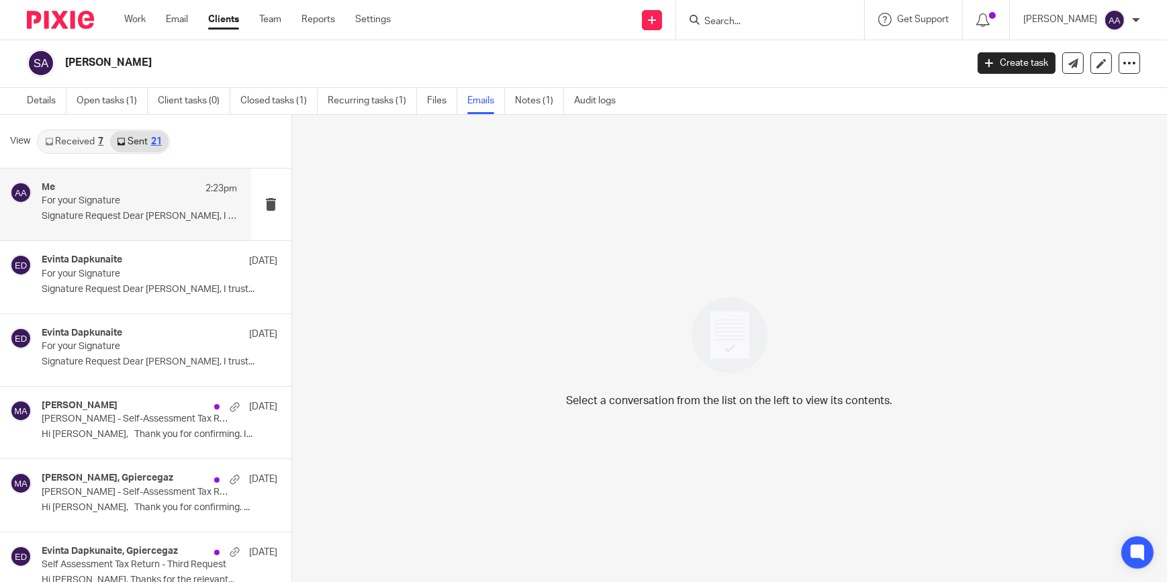
click at [124, 199] on p "For your Signature" at bounding box center [120, 200] width 156 height 11
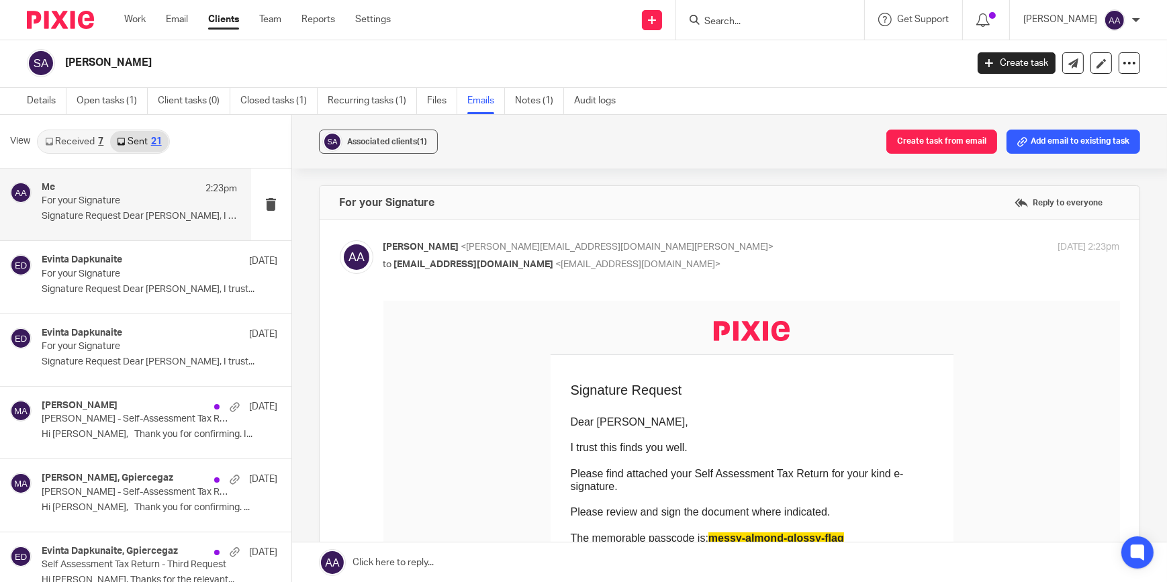
scroll to position [0, 0]
click at [130, 279] on p "For your Signature" at bounding box center [120, 274] width 156 height 11
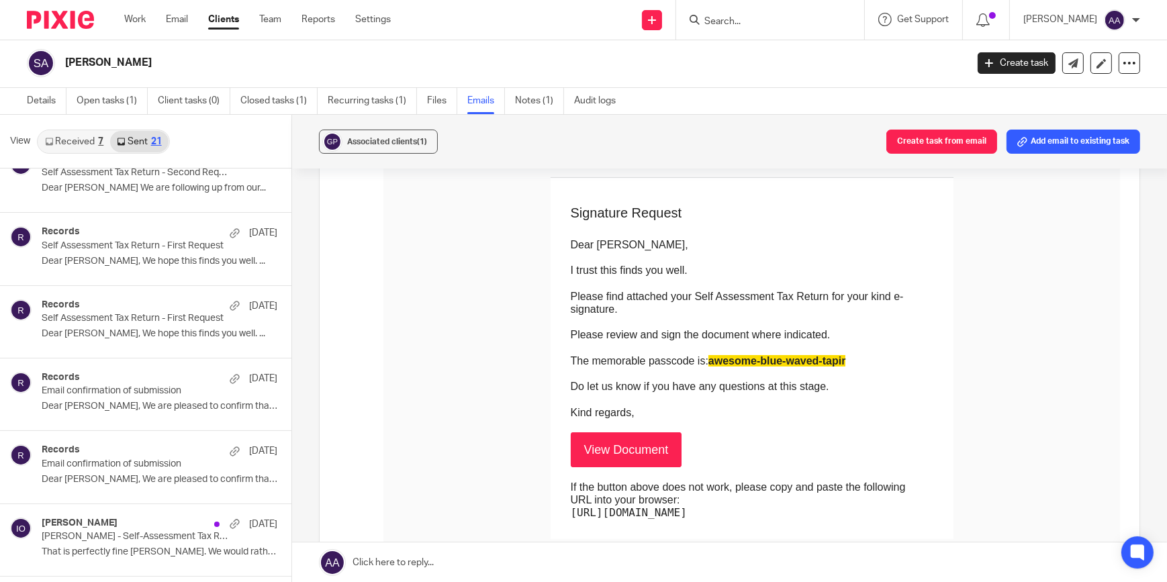
scroll to position [203, 0]
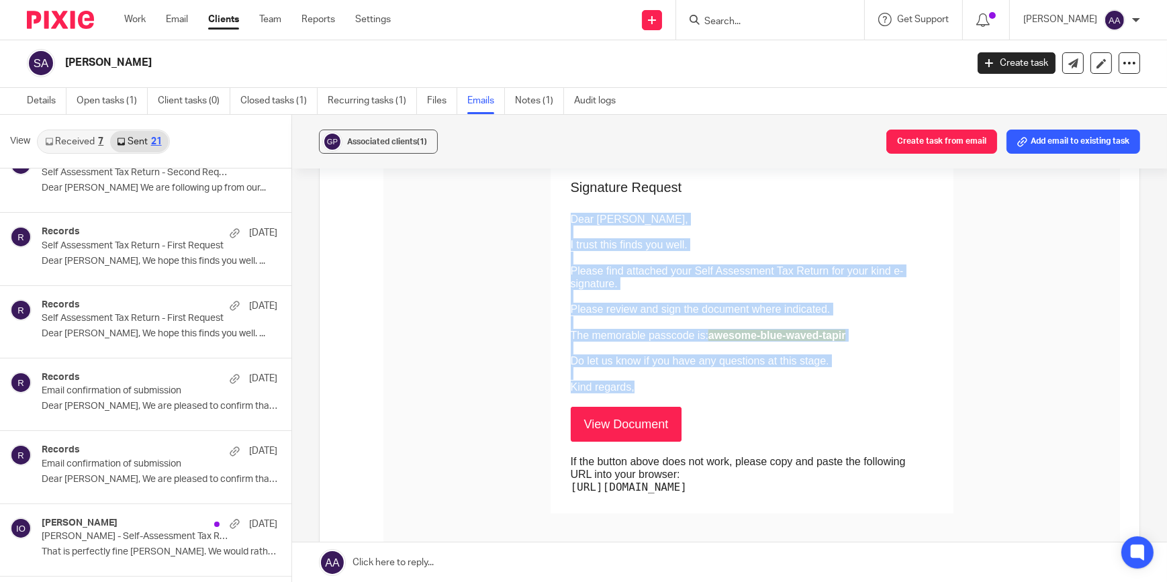
drag, startPoint x: 506, startPoint y: 225, endPoint x: 766, endPoint y: 367, distance: 296.9
click at [766, 367] on td "Dear Sharon, I trust this finds you well. Please find attached your Self Assess…" at bounding box center [751, 294] width 363 height 198
copy td "Dear Sharon, I trust this finds you well. Please find attached your Self Assess…"
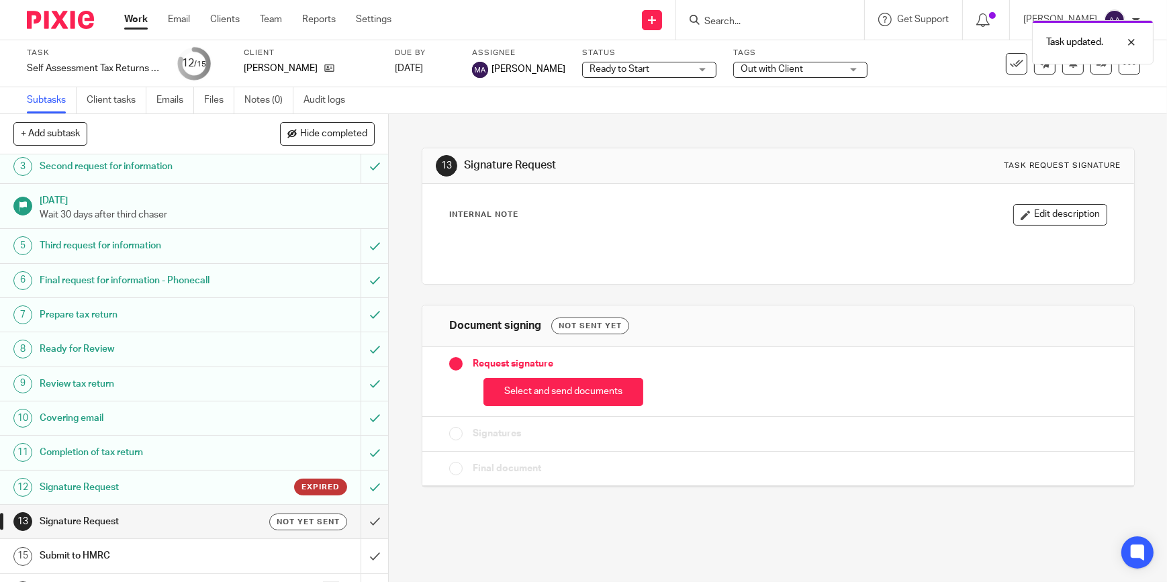
scroll to position [109, 0]
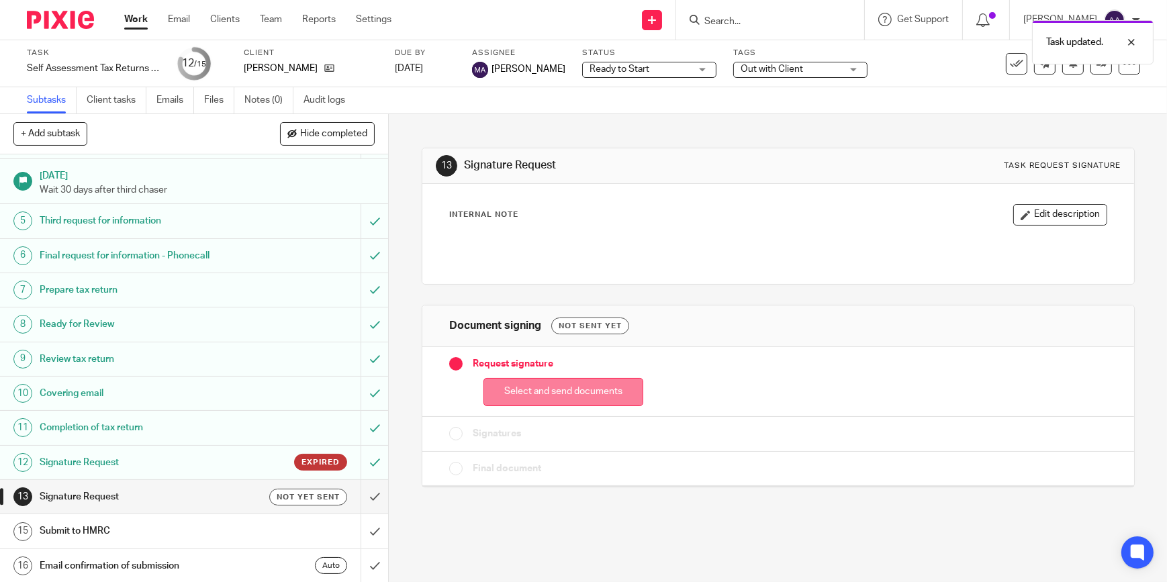
click at [583, 390] on button "Select and send documents" at bounding box center [563, 392] width 160 height 29
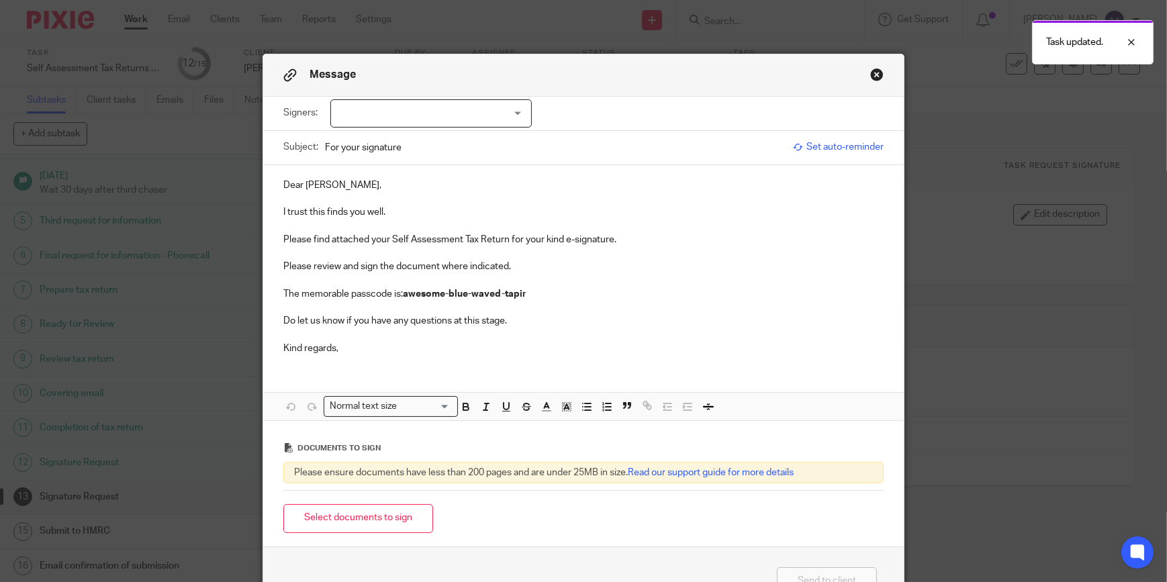
click at [481, 118] on div at bounding box center [430, 113] width 201 height 28
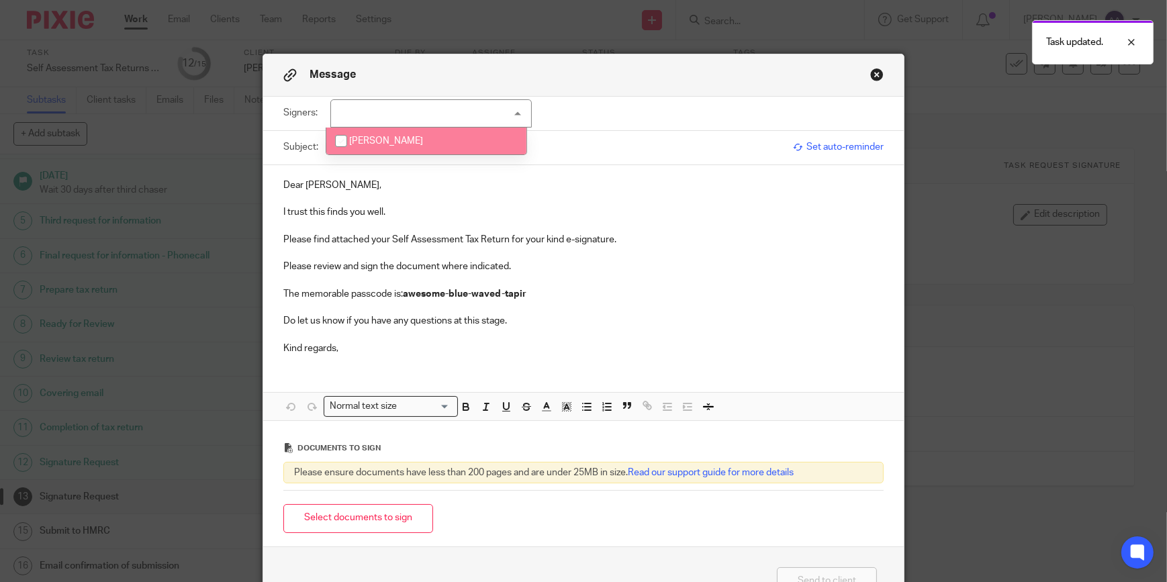
click at [468, 141] on li "[PERSON_NAME]" at bounding box center [426, 142] width 200 height 28
checkbox input "true"
click at [432, 211] on p "I trust this finds you well." at bounding box center [583, 211] width 600 height 13
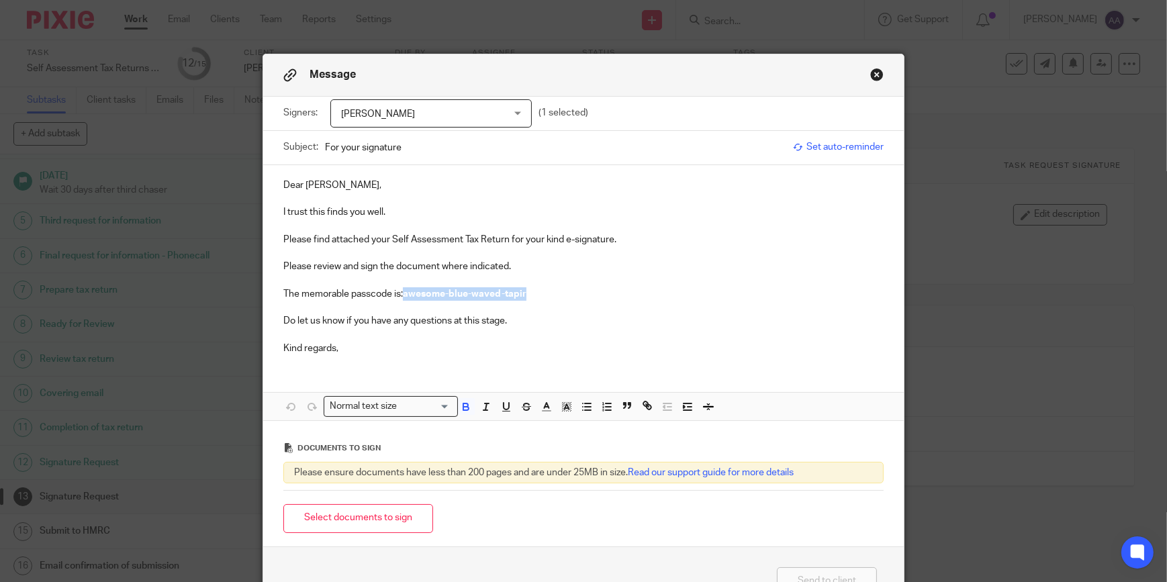
drag, startPoint x: 404, startPoint y: 295, endPoint x: 525, endPoint y: 293, distance: 121.6
click at [525, 293] on p "The memorable passcode is: awesome-blue-waved-tapir" at bounding box center [583, 293] width 600 height 13
click at [460, 404] on icon "button" at bounding box center [466, 407] width 12 height 12
click at [559, 399] on button "button" at bounding box center [567, 406] width 17 height 17
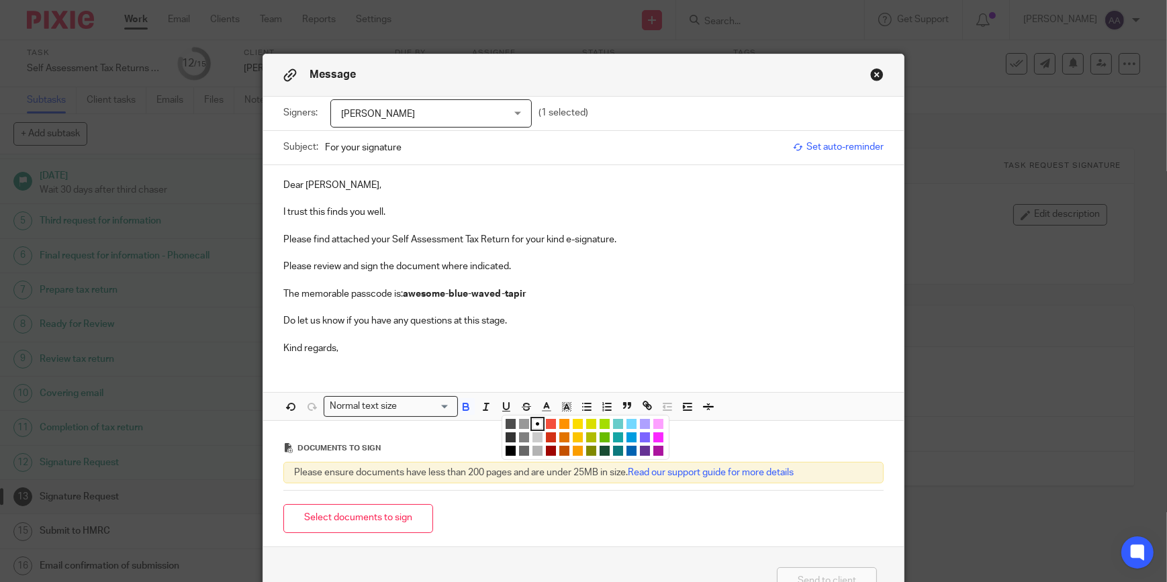
click at [565, 418] on div "Compact color picker" at bounding box center [586, 437] width 168 height 45
click at [573, 419] on li "color:#FCDC00" at bounding box center [578, 424] width 10 height 10
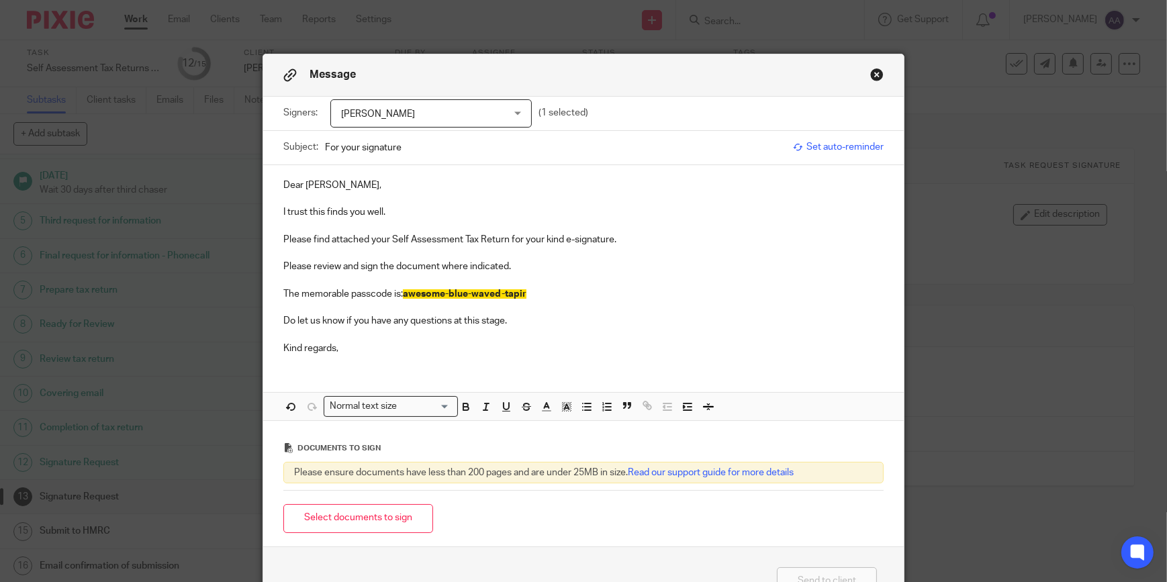
click at [503, 330] on p at bounding box center [583, 334] width 600 height 13
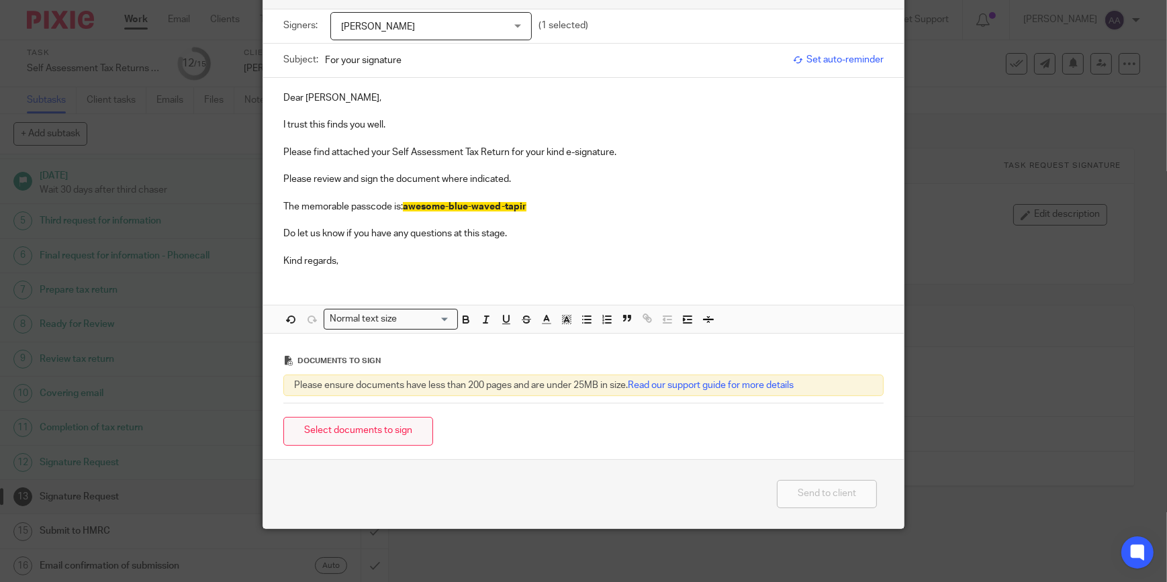
click at [303, 432] on button "Select documents to sign" at bounding box center [358, 431] width 150 height 29
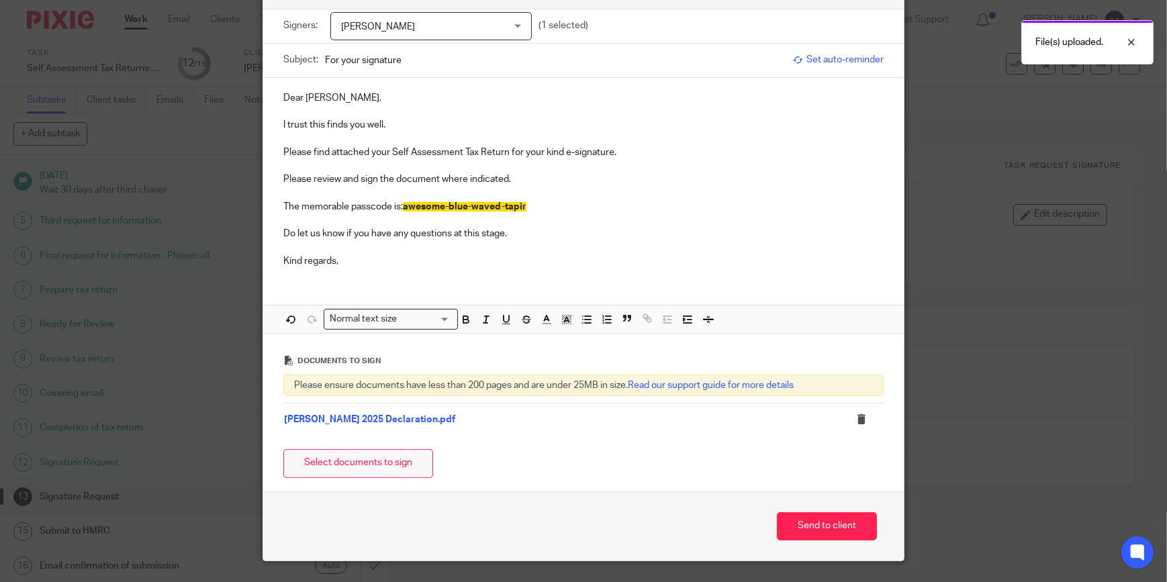
click at [369, 461] on button "Select documents to sign" at bounding box center [358, 463] width 150 height 29
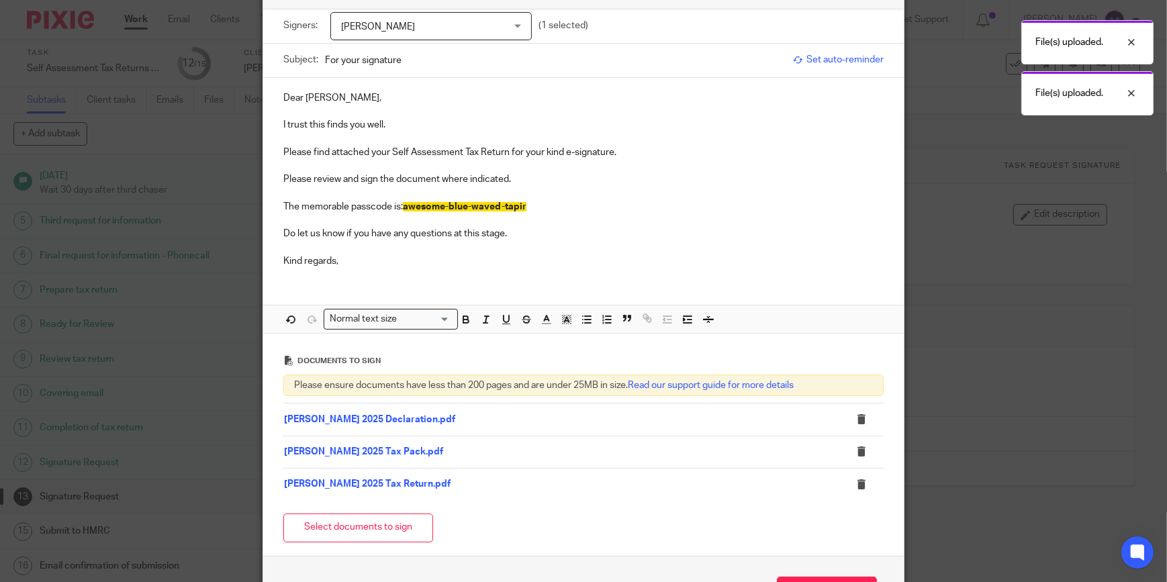
scroll to position [184, 0]
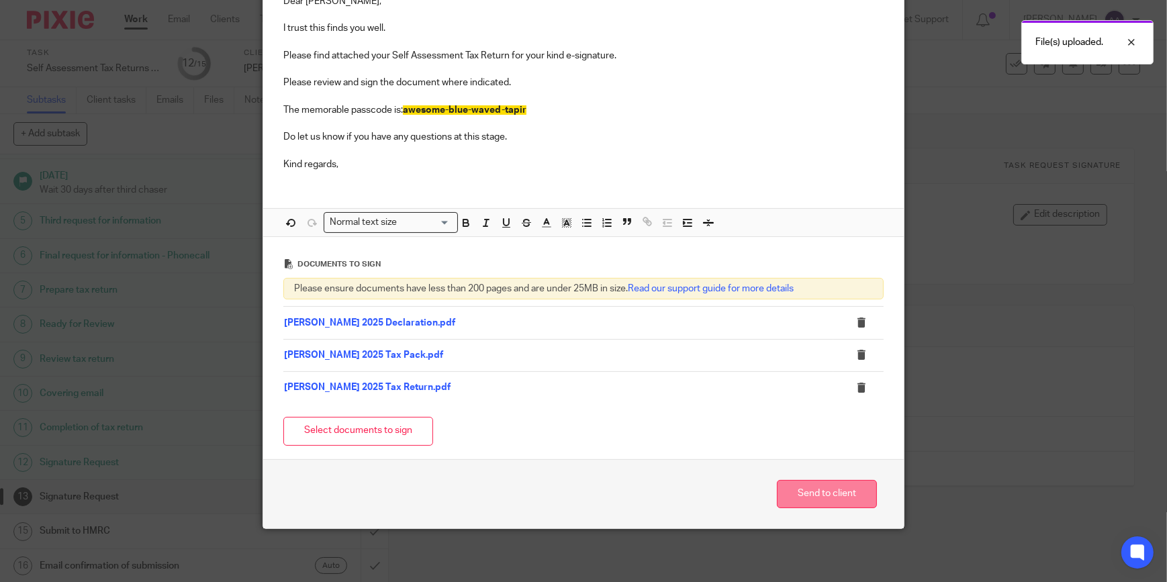
click at [804, 490] on button "Send to client" at bounding box center [827, 494] width 100 height 29
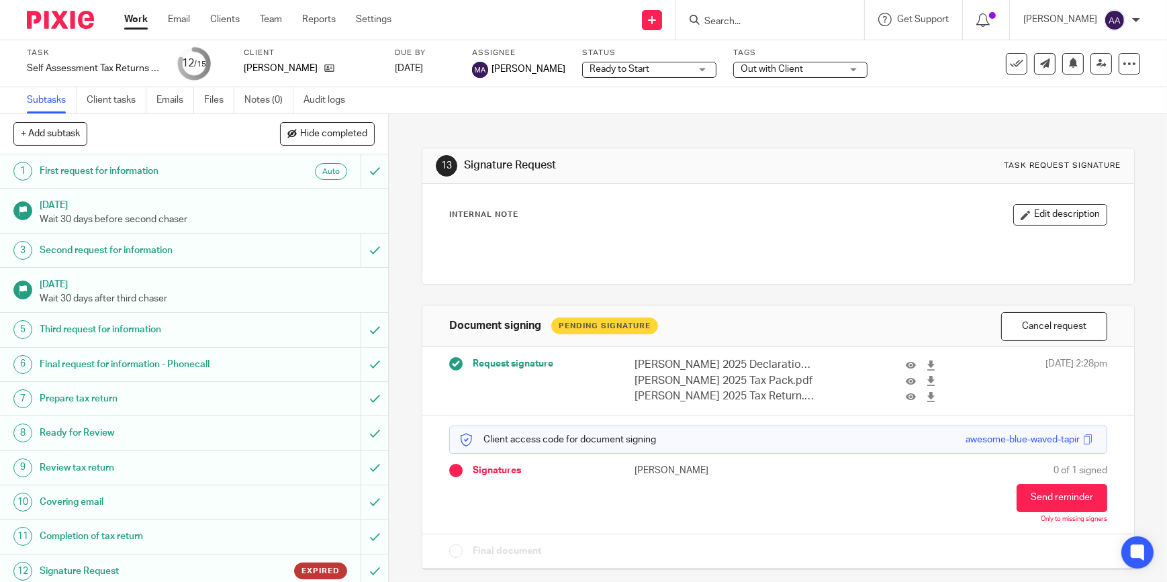
click at [801, 23] on input "Search" at bounding box center [763, 22] width 121 height 12
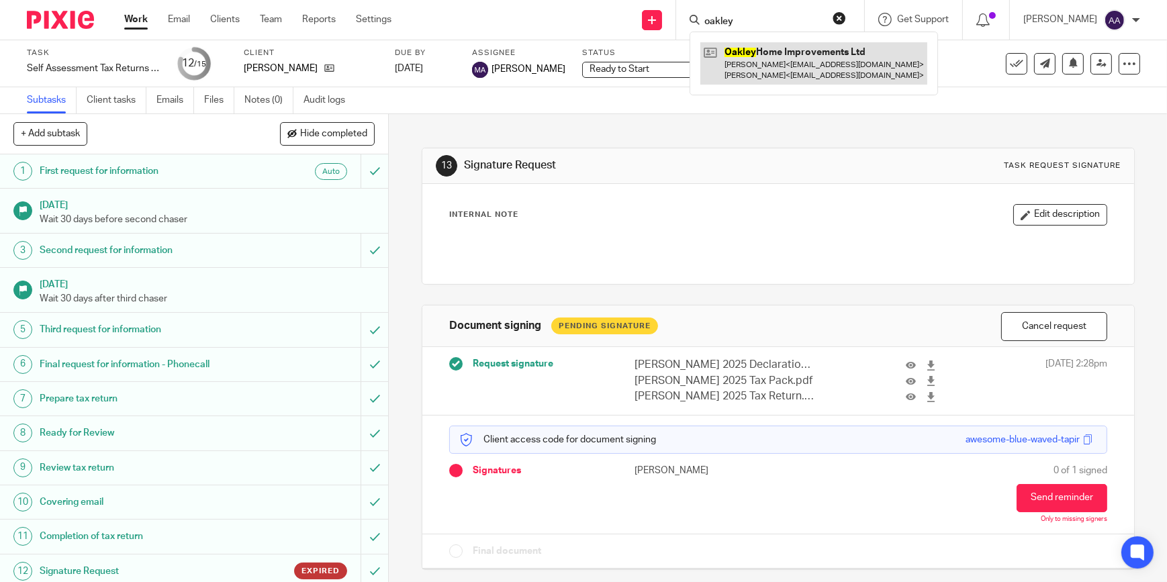
type input "oakley"
drag, startPoint x: 810, startPoint y: 60, endPoint x: 794, endPoint y: 54, distance: 17.2
click at [810, 60] on link at bounding box center [813, 63] width 227 height 42
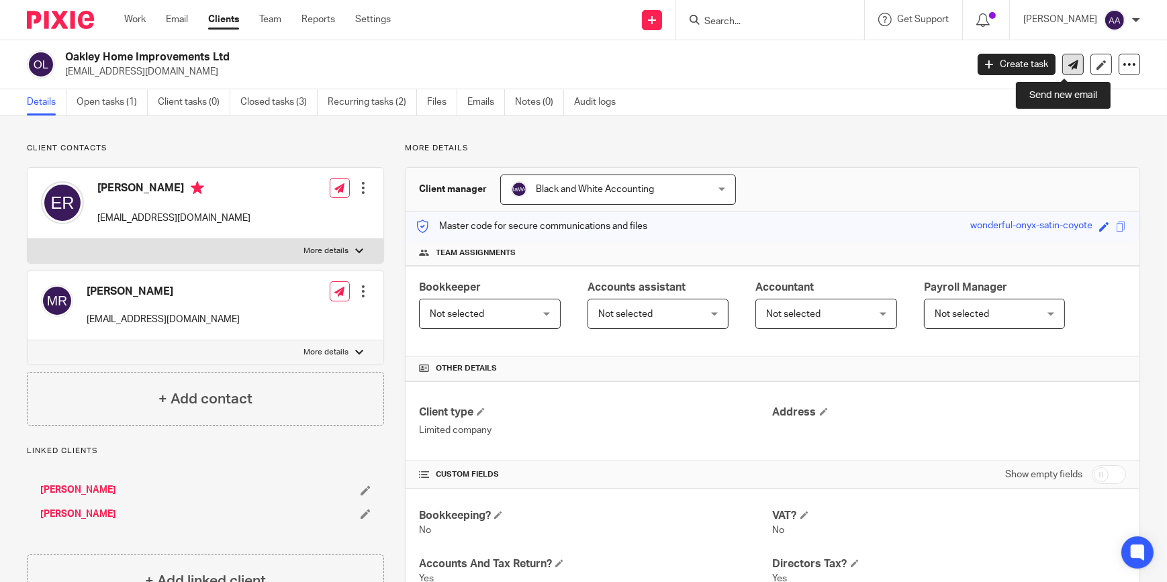
click at [1066, 54] on link at bounding box center [1072, 64] width 21 height 21
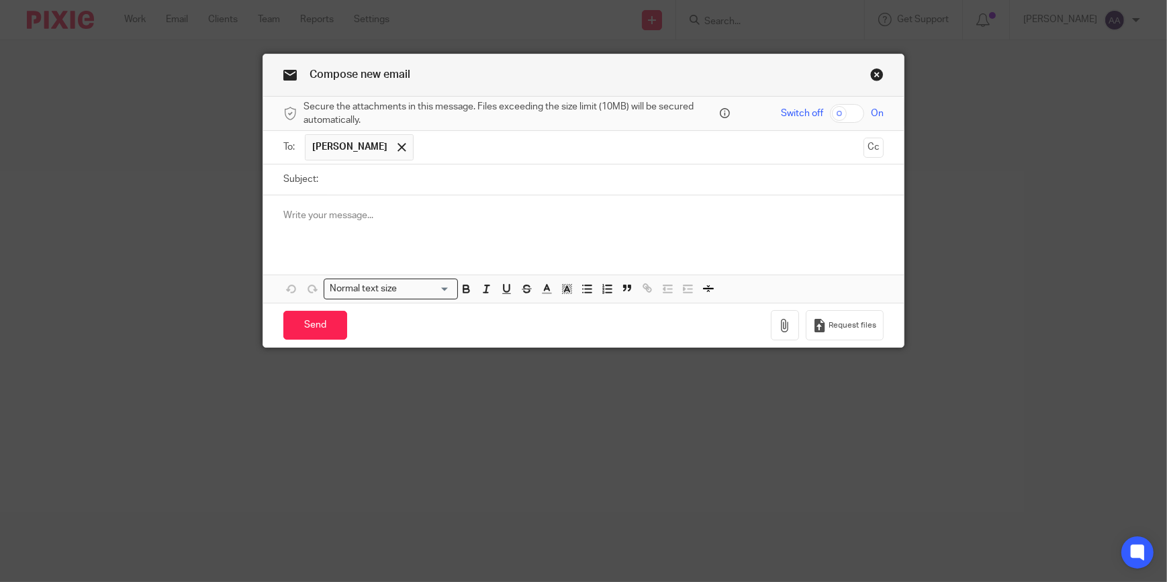
click at [428, 188] on input "Subject:" at bounding box center [604, 180] width 559 height 30
click at [876, 72] on link "Close this dialog window" at bounding box center [876, 77] width 13 height 18
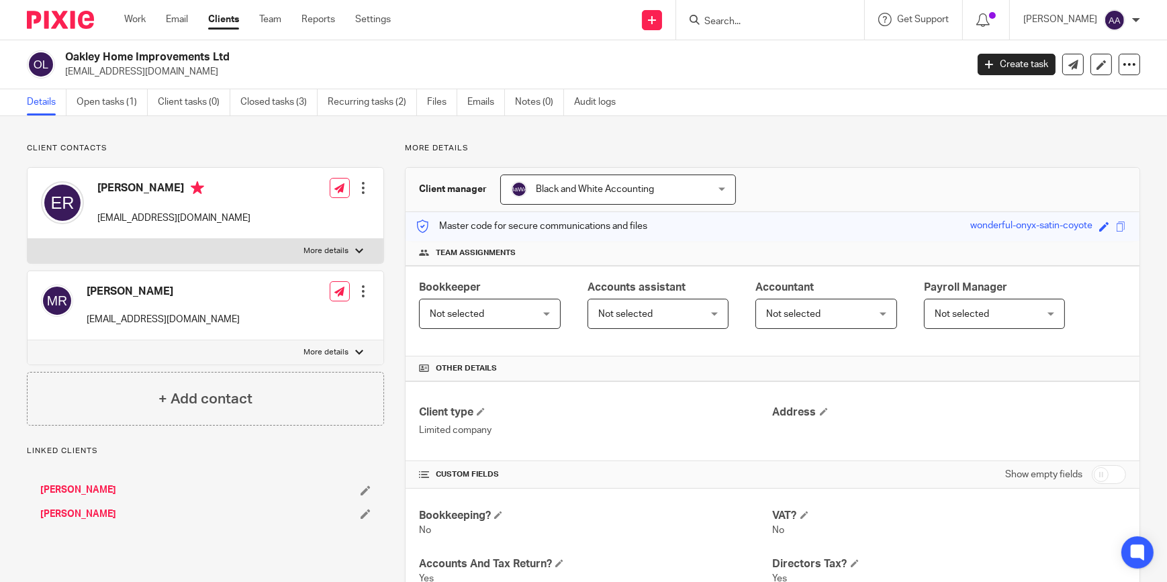
click at [465, 105] on ul "Details Open tasks (1) Client tasks (0) Closed tasks (3) Recurring tasks (2) Fi…" at bounding box center [331, 102] width 609 height 26
click at [470, 103] on link "Emails" at bounding box center [486, 102] width 38 height 26
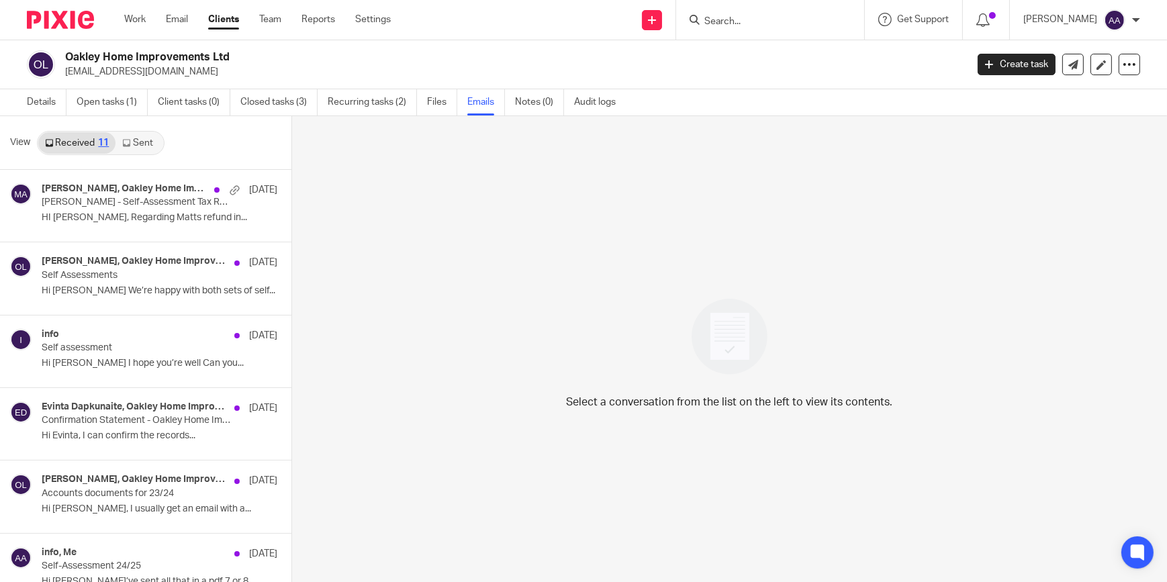
drag, startPoint x: 134, startPoint y: 142, endPoint x: 144, endPoint y: 147, distance: 11.1
click at [135, 142] on link "Sent" at bounding box center [139, 142] width 47 height 21
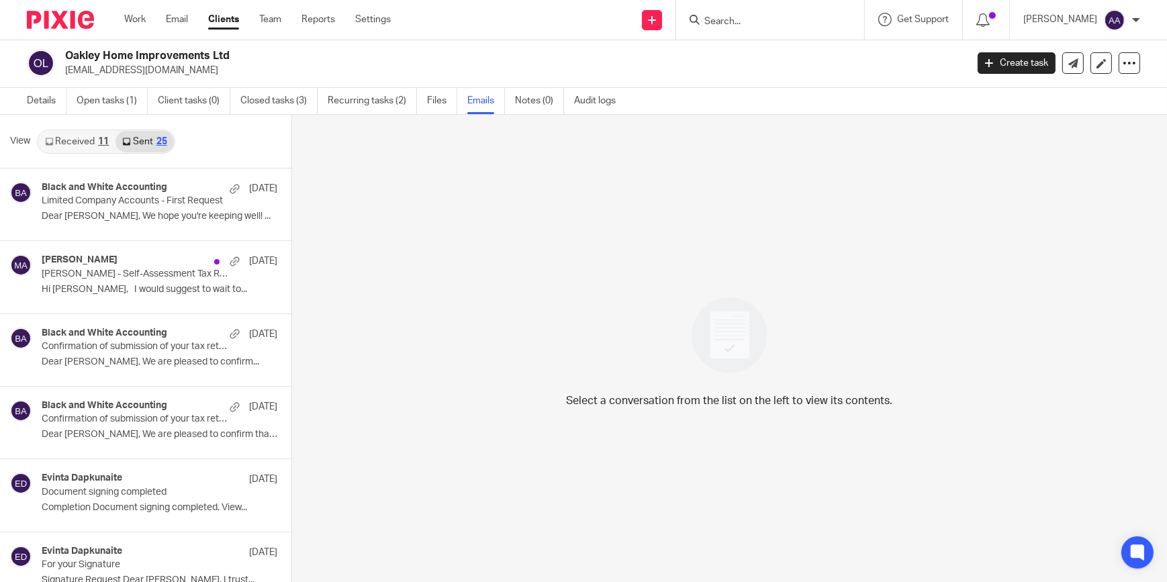
click at [790, 19] on input "Search" at bounding box center [763, 22] width 121 height 12
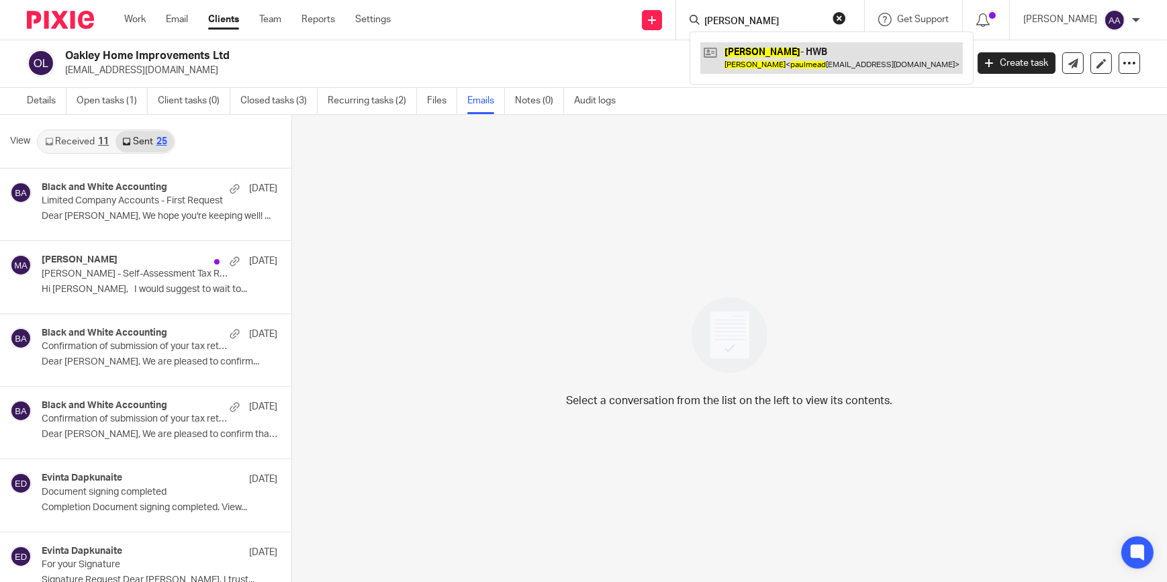
type input "paul mead"
click at [788, 54] on link at bounding box center [831, 57] width 263 height 31
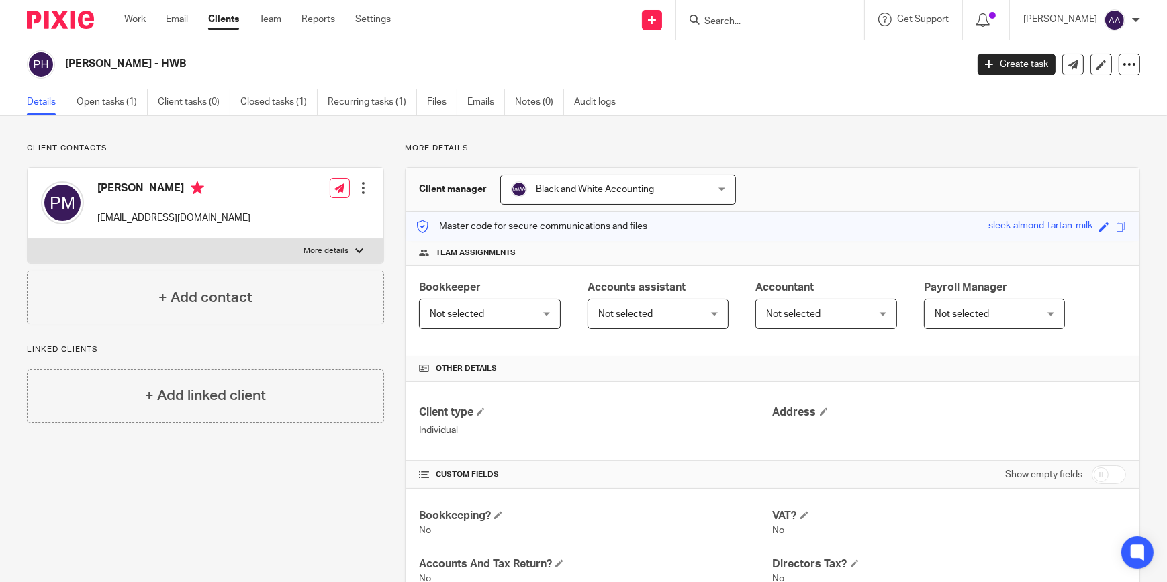
click at [314, 238] on div "[PERSON_NAME] [EMAIL_ADDRESS][DOMAIN_NAME] Edit contact Create client from cont…" at bounding box center [206, 203] width 356 height 71
click at [316, 244] on label "More details" at bounding box center [206, 251] width 356 height 24
click at [28, 239] on input "More details" at bounding box center [27, 238] width 1 height 1
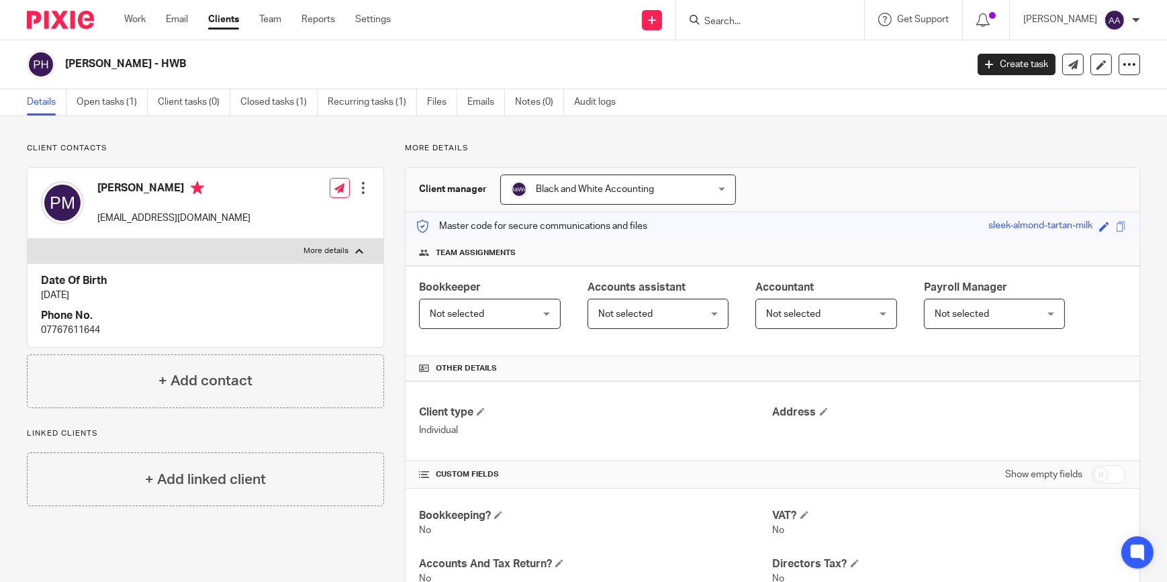
click at [314, 244] on label "More details" at bounding box center [206, 251] width 356 height 24
click at [28, 239] on input "More details" at bounding box center [27, 238] width 1 height 1
checkbox input "false"
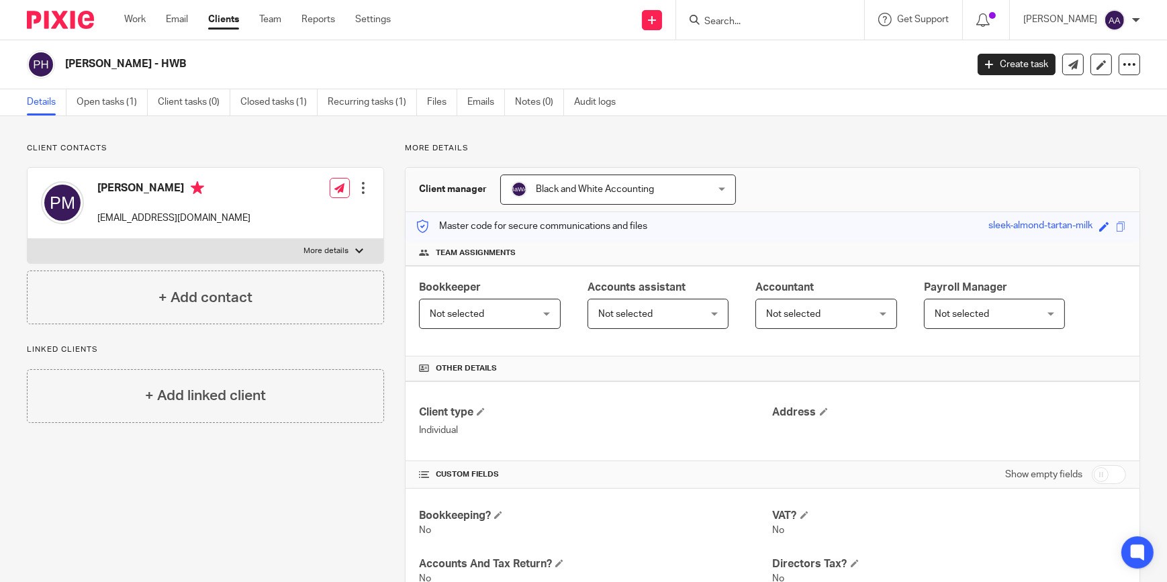
click at [721, 134] on div "Client contacts [PERSON_NAME] [EMAIL_ADDRESS][DOMAIN_NAME] Edit contact Create …" at bounding box center [583, 566] width 1167 height 901
drag, startPoint x: 721, startPoint y: 134, endPoint x: 617, endPoint y: 150, distance: 105.3
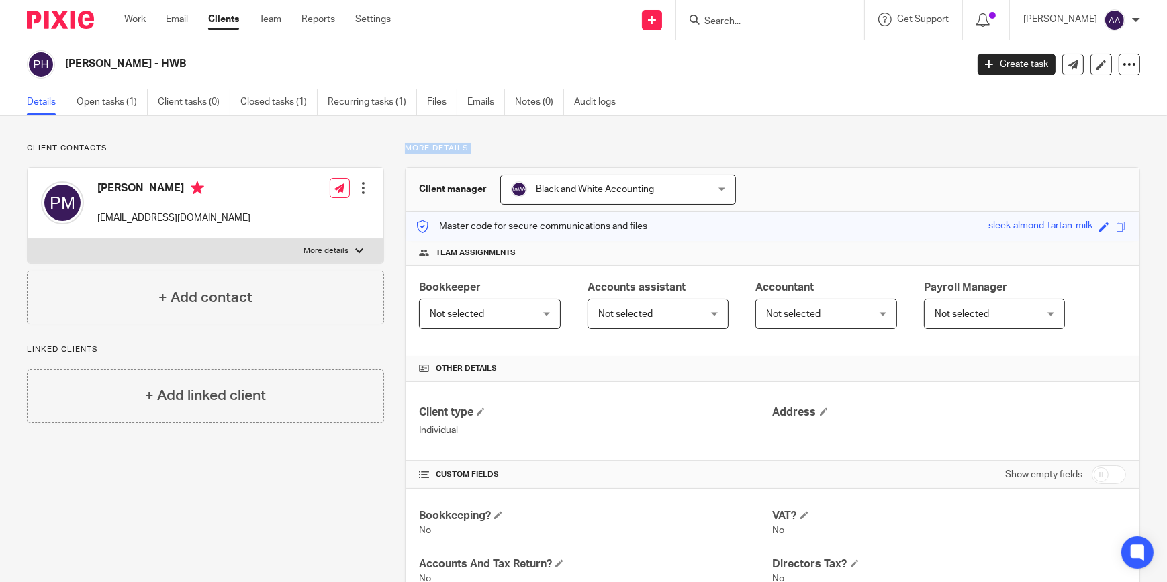
click at [617, 150] on p "More details" at bounding box center [772, 148] width 735 height 11
click at [561, 121] on div "Client contacts [PERSON_NAME] [EMAIL_ADDRESS][DOMAIN_NAME] Edit contact Create …" at bounding box center [583, 566] width 1167 height 901
click at [540, 151] on p "More details" at bounding box center [772, 148] width 735 height 11
click at [424, 146] on p "More details" at bounding box center [772, 148] width 735 height 11
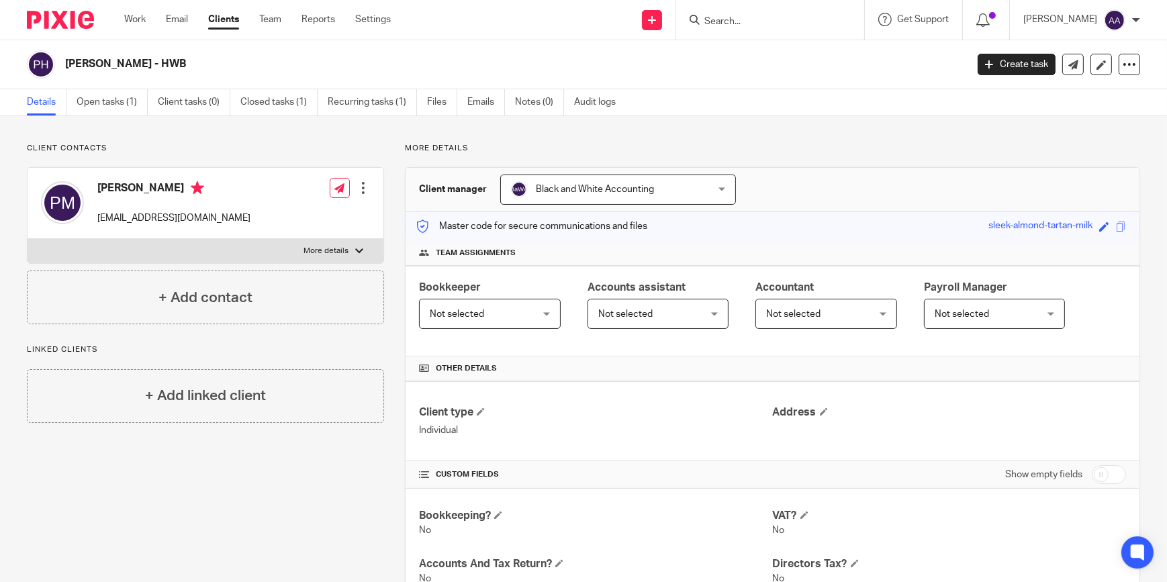
click at [404, 147] on div "Client contacts Paul Mead paulmeadplumbing@gmail.com Edit contact Create client…" at bounding box center [583, 566] width 1167 height 901
drag, startPoint x: 404, startPoint y: 147, endPoint x: 473, endPoint y: 140, distance: 69.6
click at [473, 140] on div "Client contacts Paul Mead paulmeadplumbing@gmail.com Edit contact Create client…" at bounding box center [583, 566] width 1167 height 901
click at [134, 11] on div "Work Email Clients Team Reports Settings Work Email Clients Team Reports Settin…" at bounding box center [261, 20] width 300 height 40
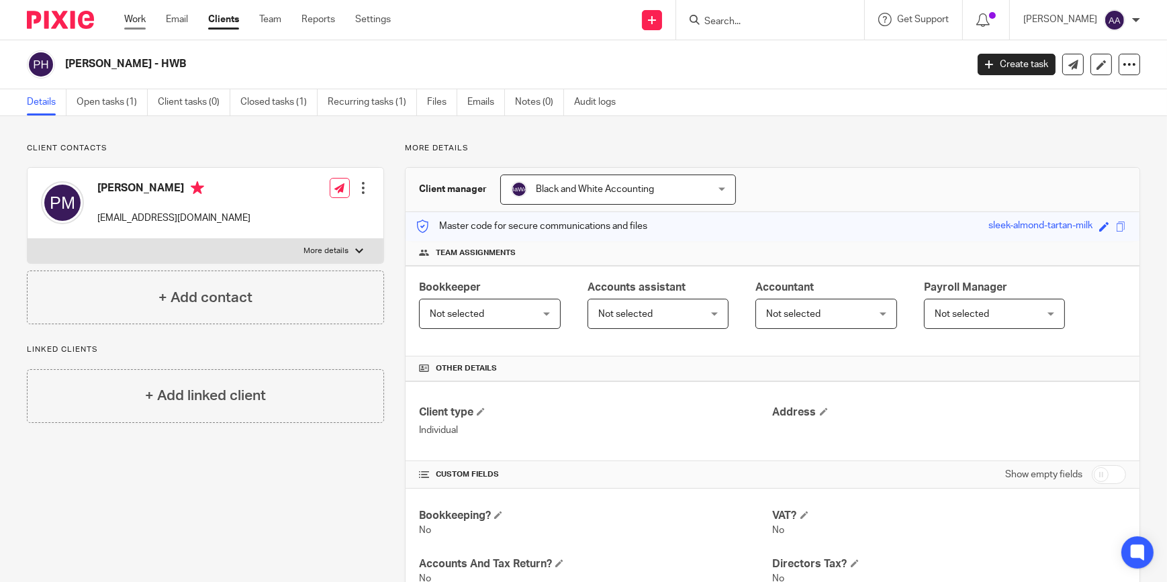
click at [136, 19] on link "Work" at bounding box center [134, 19] width 21 height 13
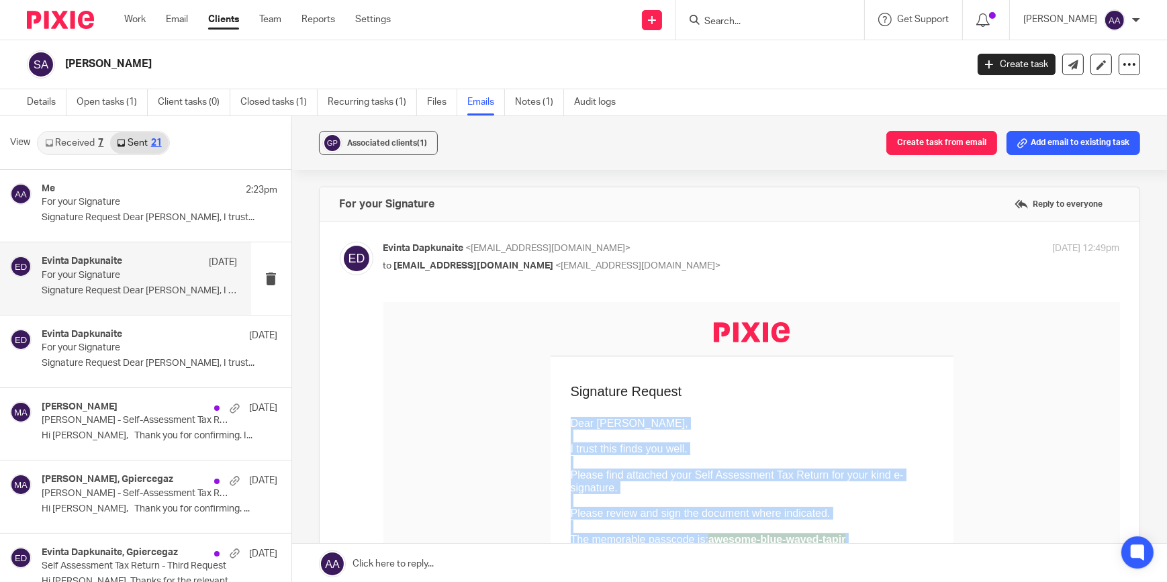
scroll to position [203, 0]
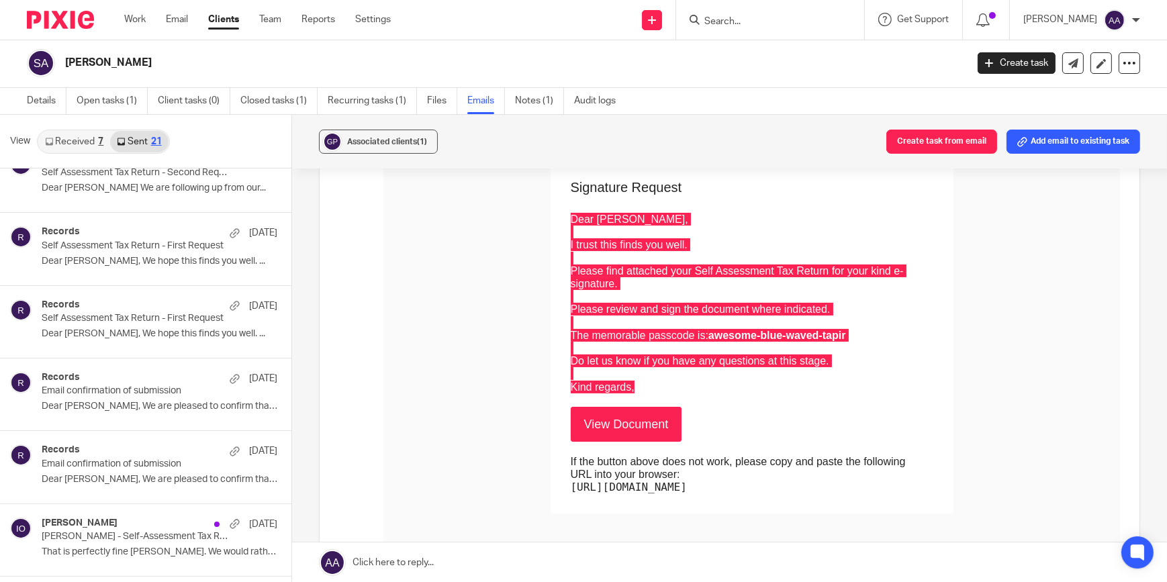
click at [334, 173] on label at bounding box center [730, 349] width 821 height 664
click at [339, 38] on input "checkbox" at bounding box center [339, 37] width 1 height 1
checkbox input "false"
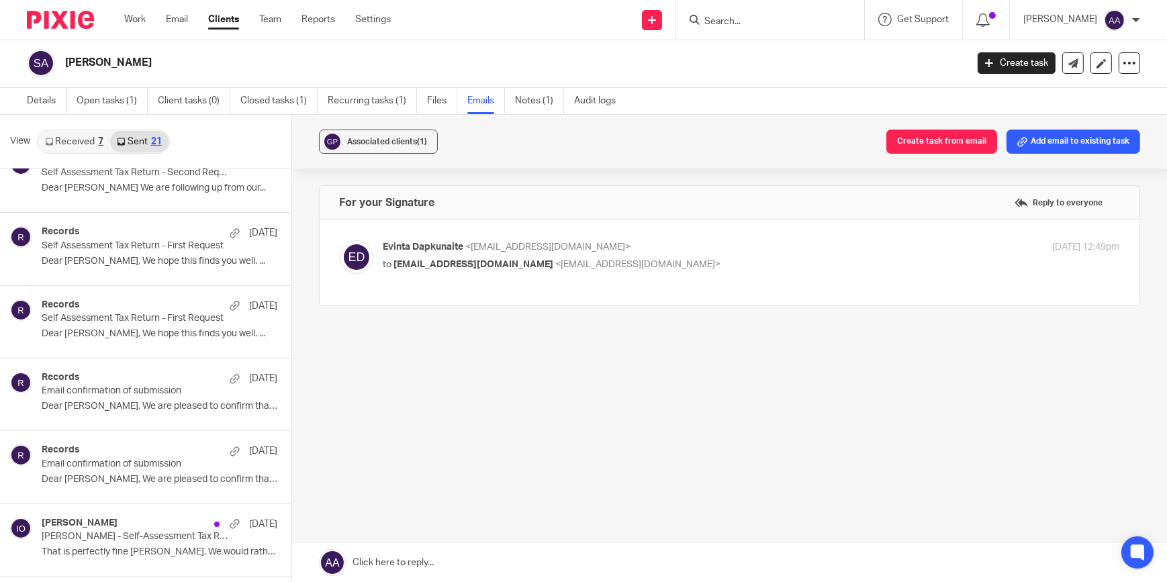
scroll to position [0, 0]
click at [657, 463] on div "Associated clients (1) Create task from email Add email to existing task For yo…" at bounding box center [730, 349] width 876 height 468
click at [667, 463] on div "Associated clients (1) Create task from email Add email to existing task For yo…" at bounding box center [730, 349] width 876 height 468
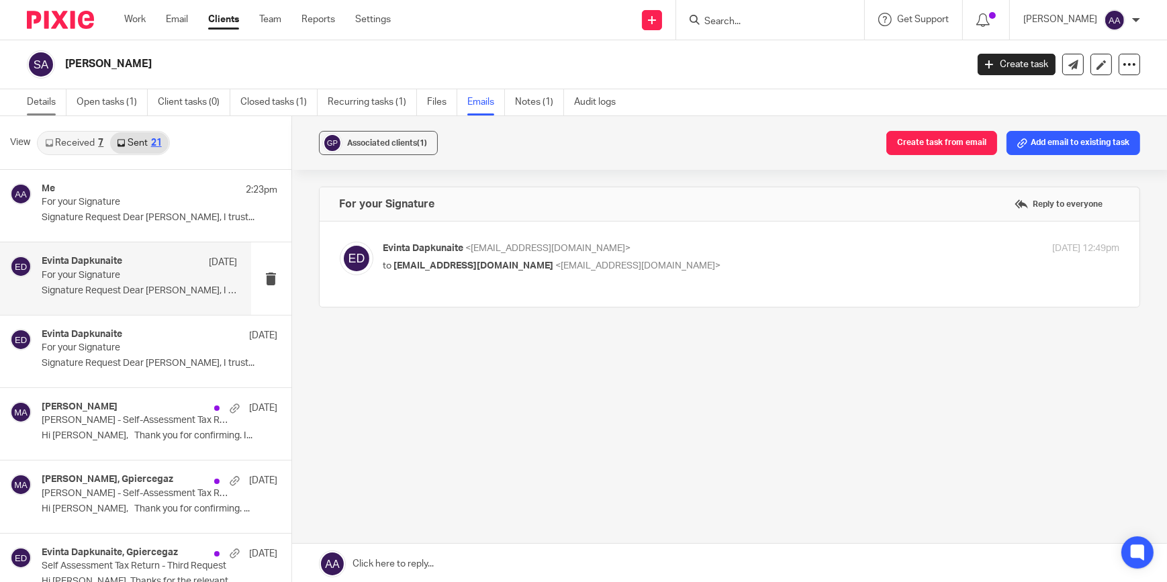
click at [27, 91] on link "Details" at bounding box center [47, 102] width 40 height 26
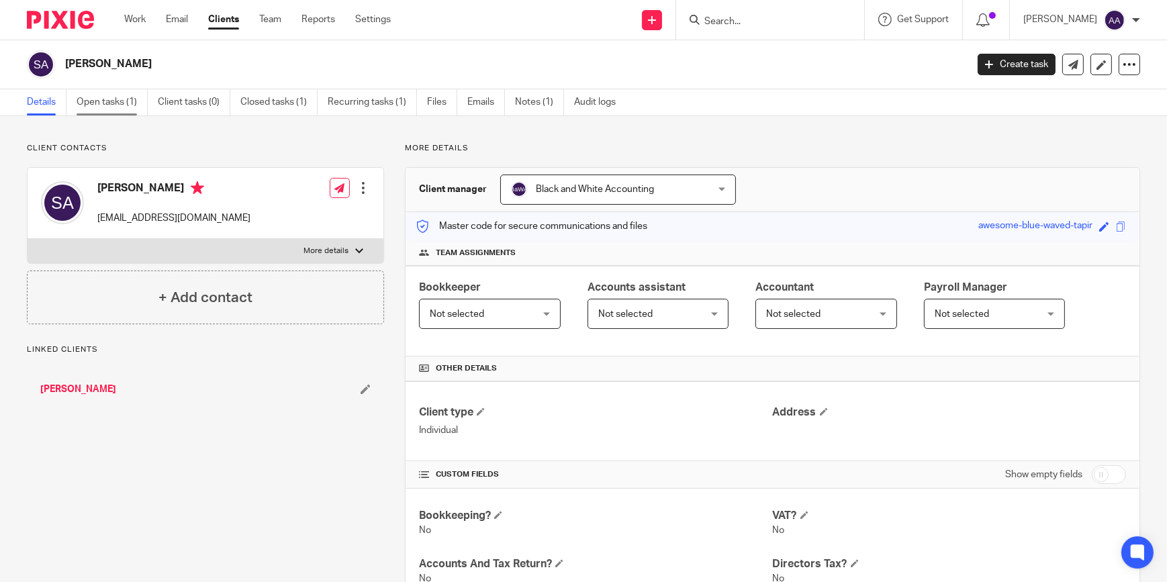
click at [111, 89] on link "Open tasks (1)" at bounding box center [112, 102] width 71 height 26
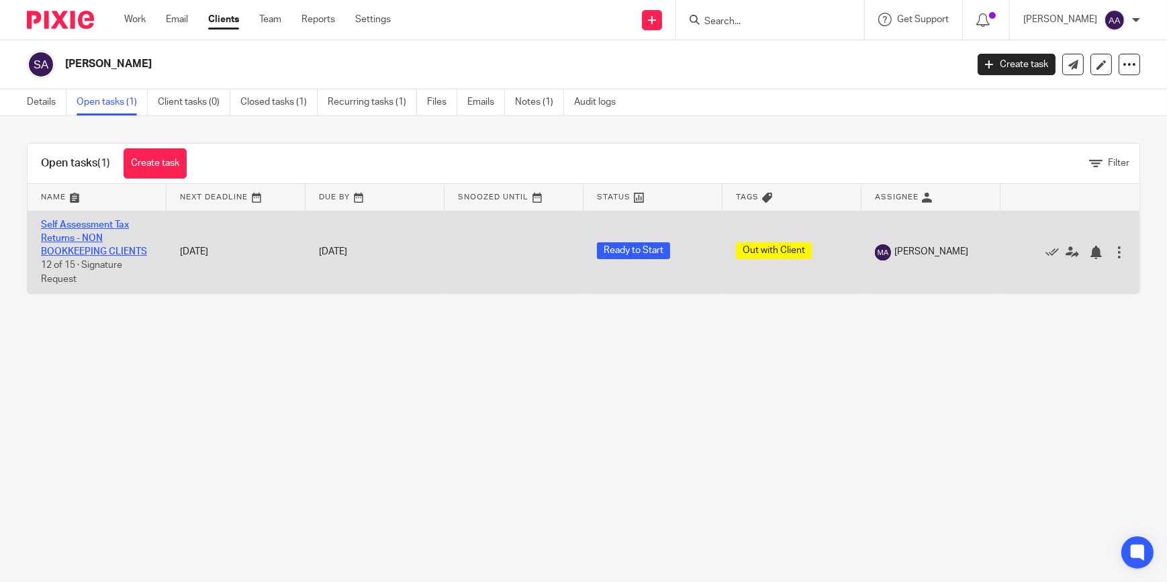
click at [97, 242] on link "Self Assessment Tax Returns - NON BOOKKEEPING CLIENTS" at bounding box center [94, 238] width 106 height 37
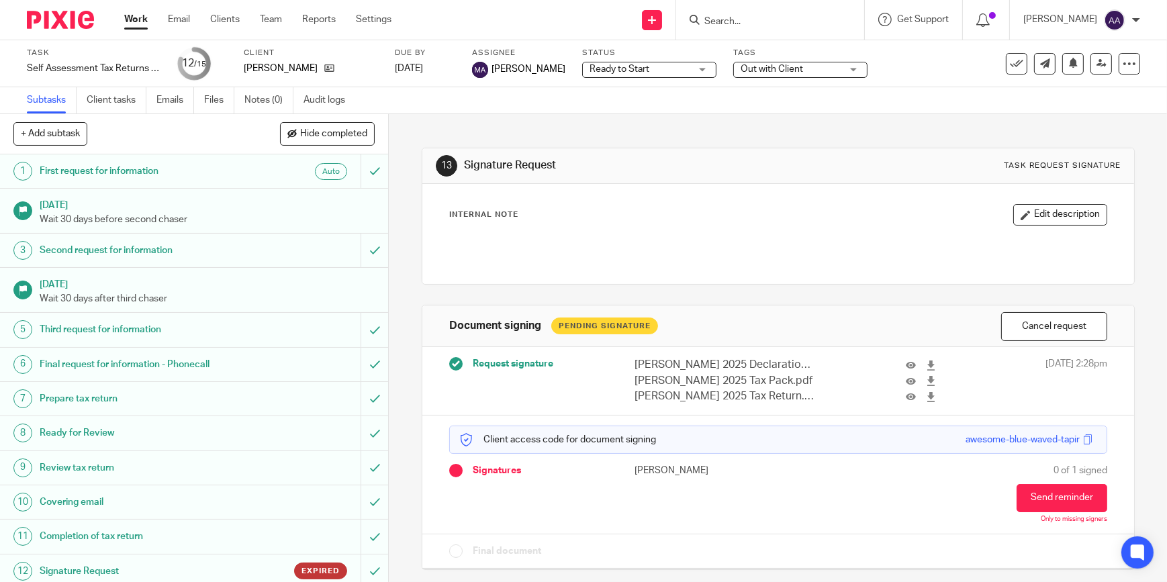
click at [414, 250] on div "13 Signature Request Task request signature Internal Note Edit description Docu…" at bounding box center [778, 348] width 778 height 468
click at [410, 248] on div "13 Signature Request Task request signature Internal Note Edit description Docu…" at bounding box center [778, 348] width 778 height 468
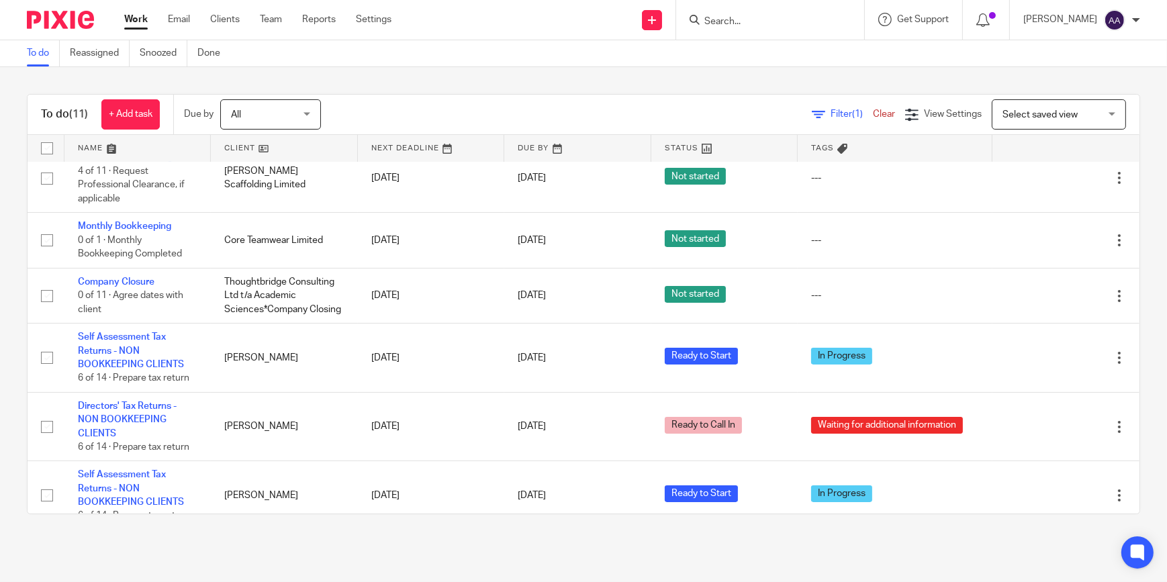
scroll to position [315, 0]
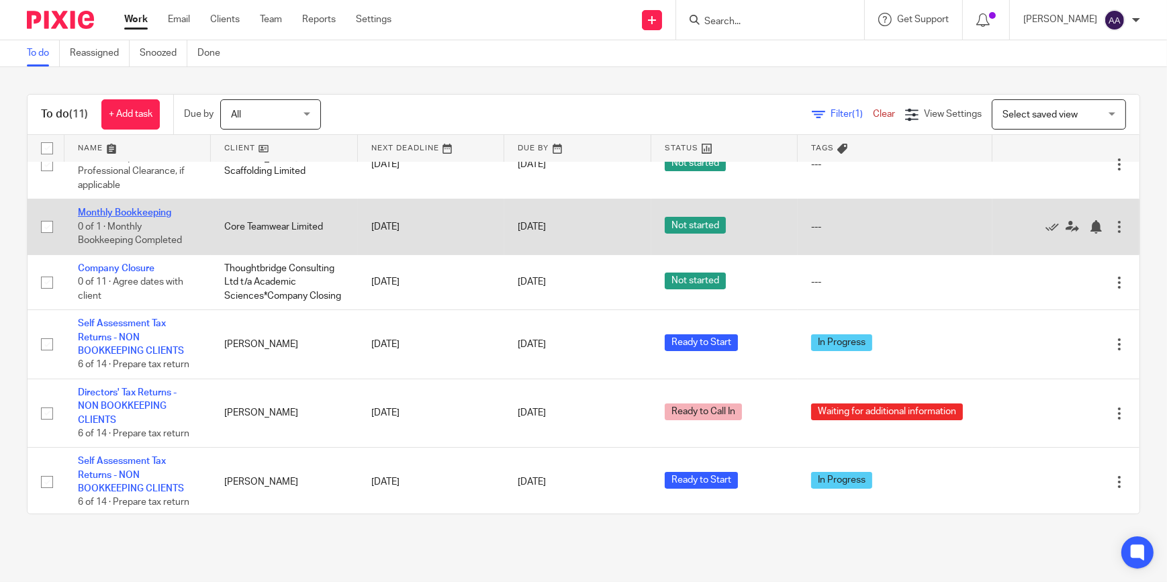
click at [141, 208] on link "Monthly Bookkeeping" at bounding box center [124, 212] width 93 height 9
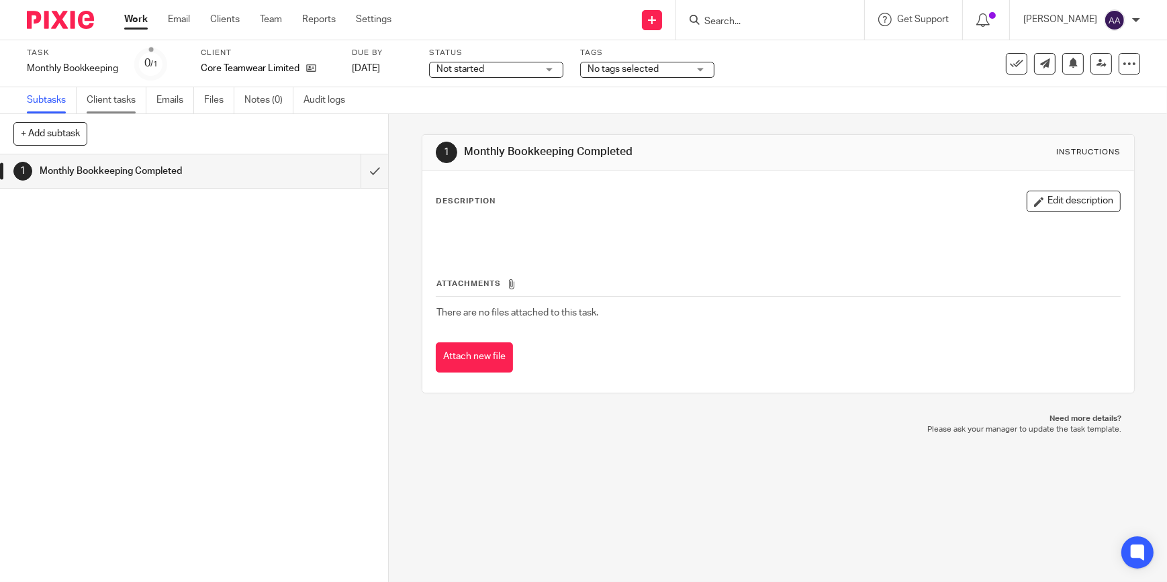
click at [142, 107] on link "Client tasks" at bounding box center [117, 100] width 60 height 26
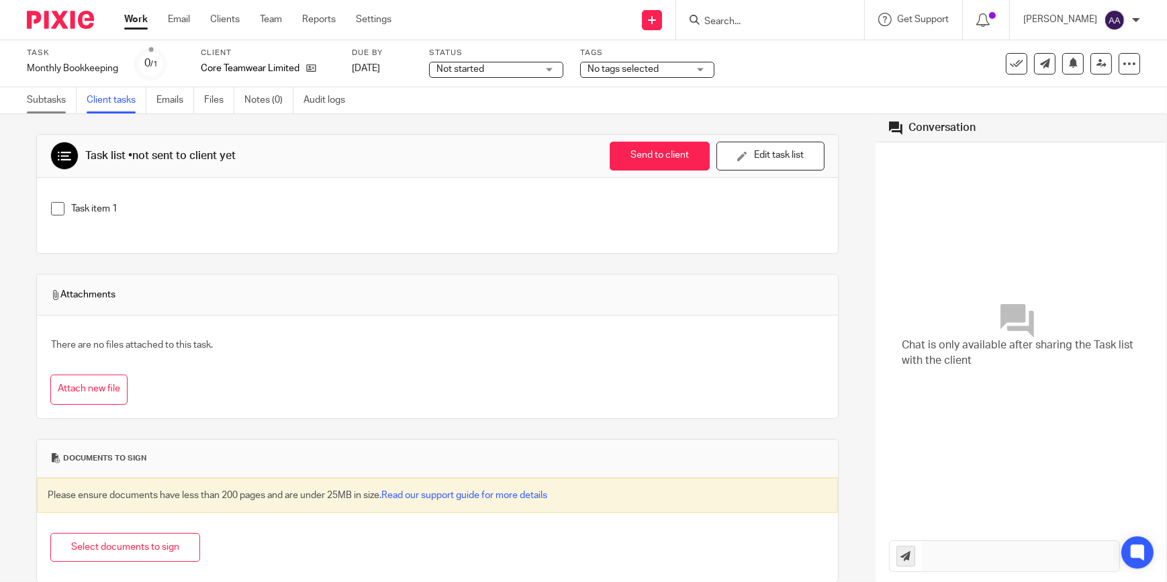
click at [58, 94] on link "Subtasks" at bounding box center [52, 100] width 50 height 26
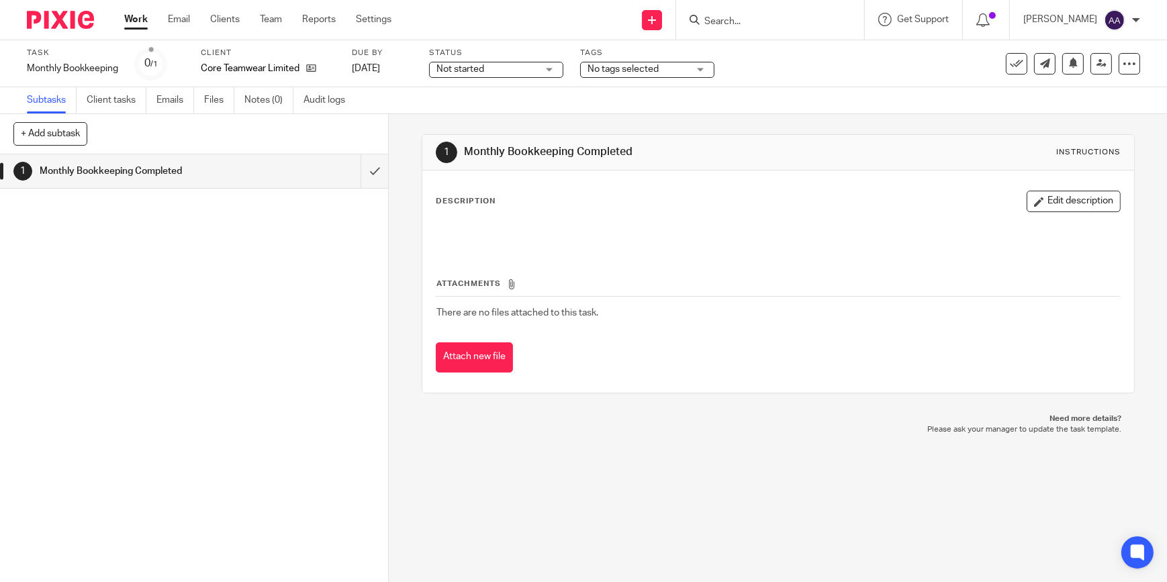
click at [138, 13] on link "Work" at bounding box center [136, 19] width 24 height 13
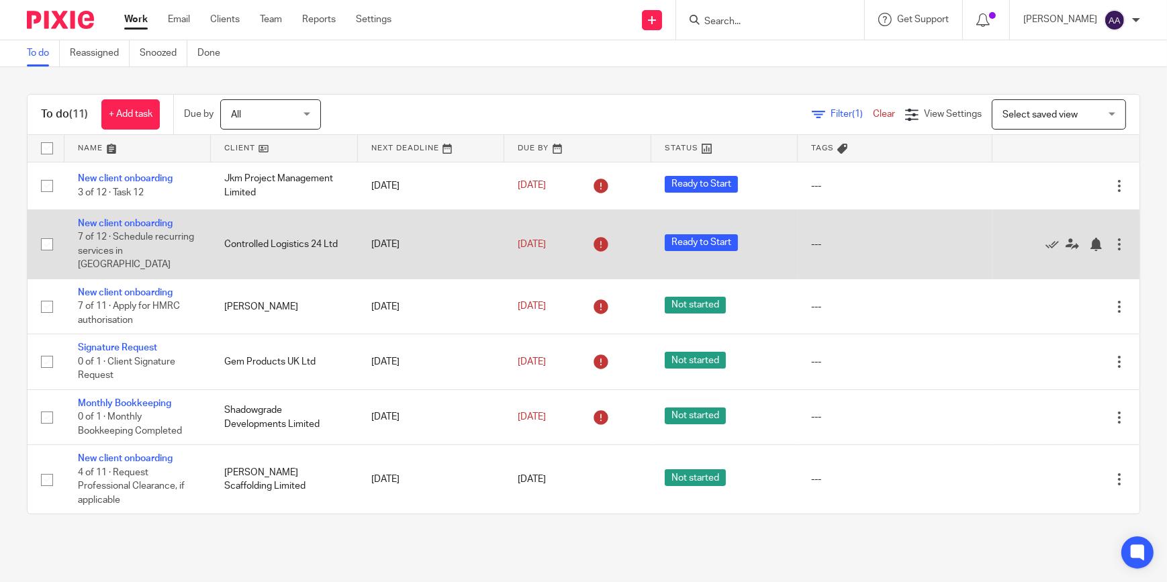
scroll to position [315, 0]
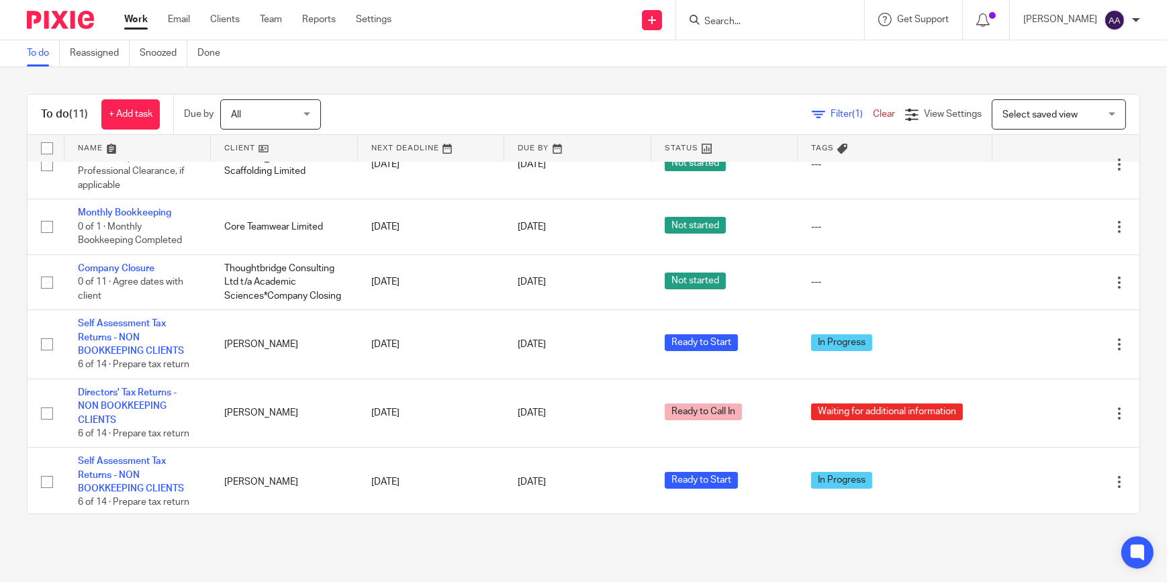
click at [736, 83] on div "To do (11) + Add task Due by All All [DATE] [DATE] This week Next week This mon…" at bounding box center [583, 304] width 1167 height 474
click at [796, 18] on input "Search" at bounding box center [763, 22] width 121 height 12
click at [597, 58] on div "To do Reassigned Snoozed Done" at bounding box center [583, 53] width 1167 height 27
click at [553, 84] on div "To do (11) + Add task Due by All All Today Tomorrow This week Next week This mo…" at bounding box center [583, 304] width 1167 height 474
click at [758, 27] on form at bounding box center [774, 19] width 143 height 17
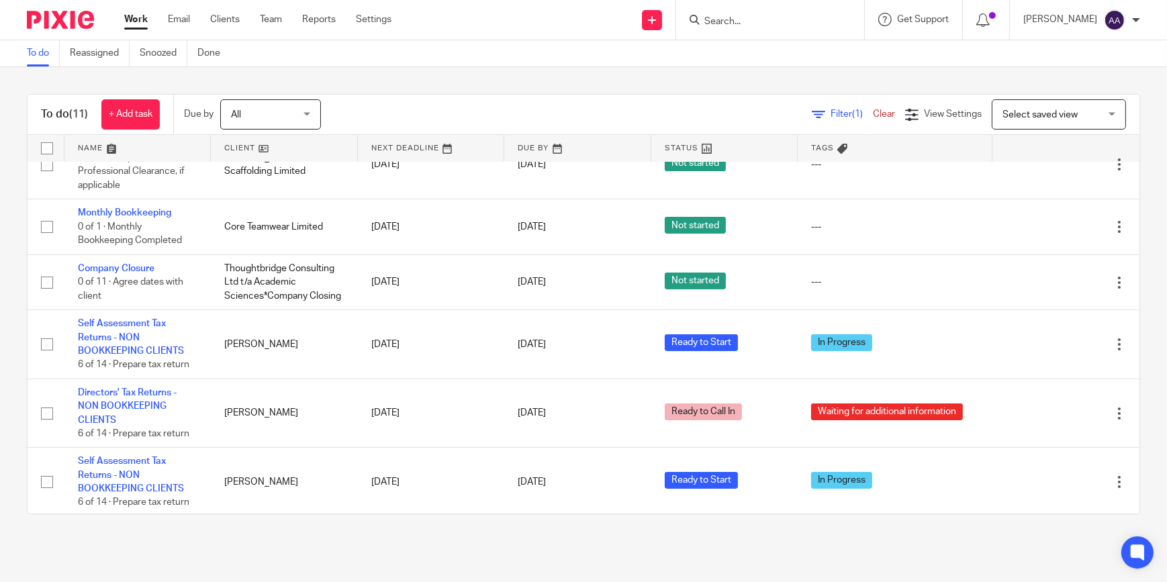
drag, startPoint x: 759, startPoint y: 12, endPoint x: 757, endPoint y: 19, distance: 7.7
click at [757, 19] on form at bounding box center [774, 19] width 143 height 17
click at [757, 19] on input "Search" at bounding box center [763, 22] width 121 height 12
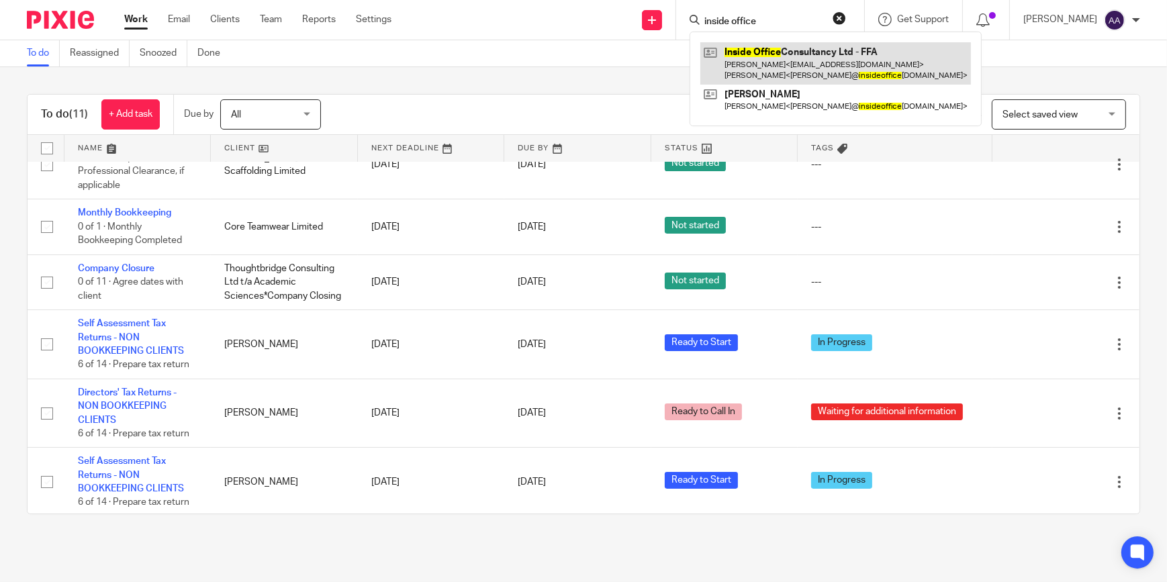
type input "inside office"
click at [872, 54] on link at bounding box center [835, 63] width 271 height 42
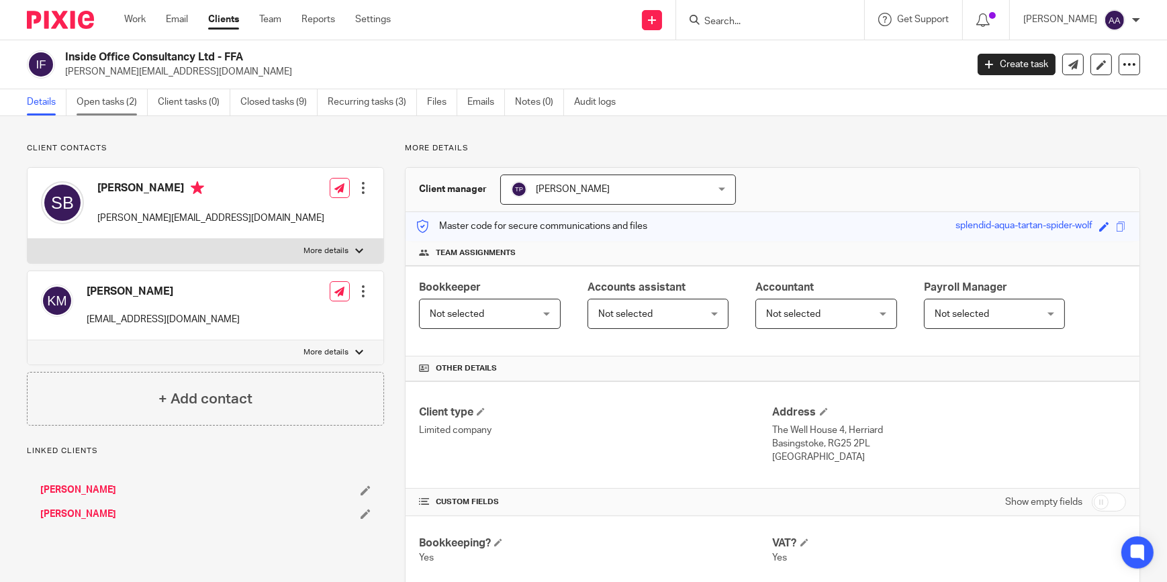
click at [120, 99] on link "Open tasks (2)" at bounding box center [112, 102] width 71 height 26
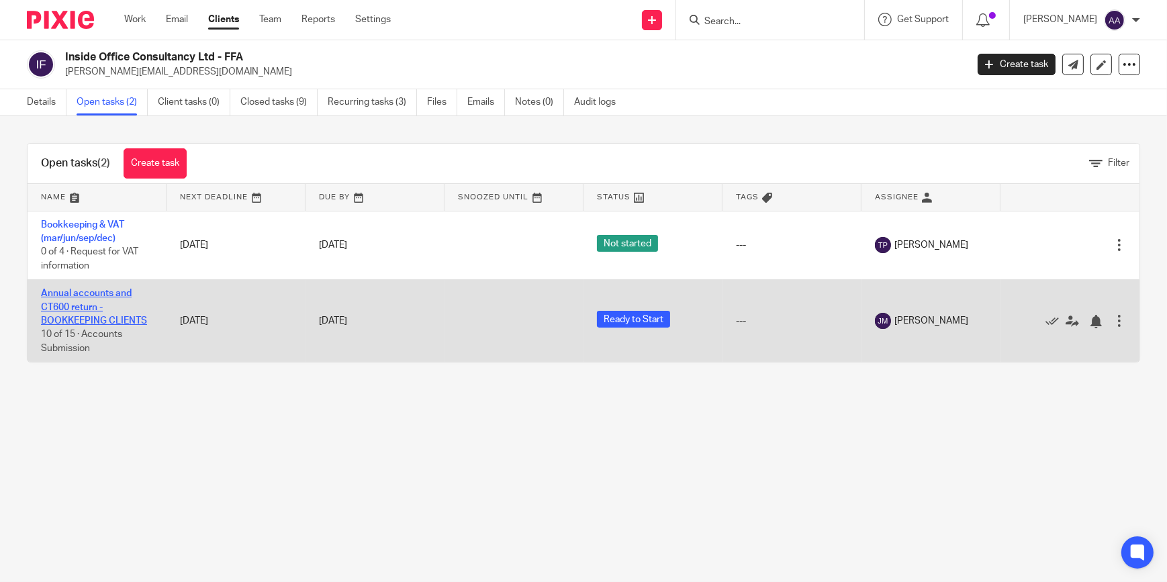
click at [81, 296] on link "Annual accounts and CT600 return - BOOKKEEPING CLIENTS" at bounding box center [94, 307] width 106 height 37
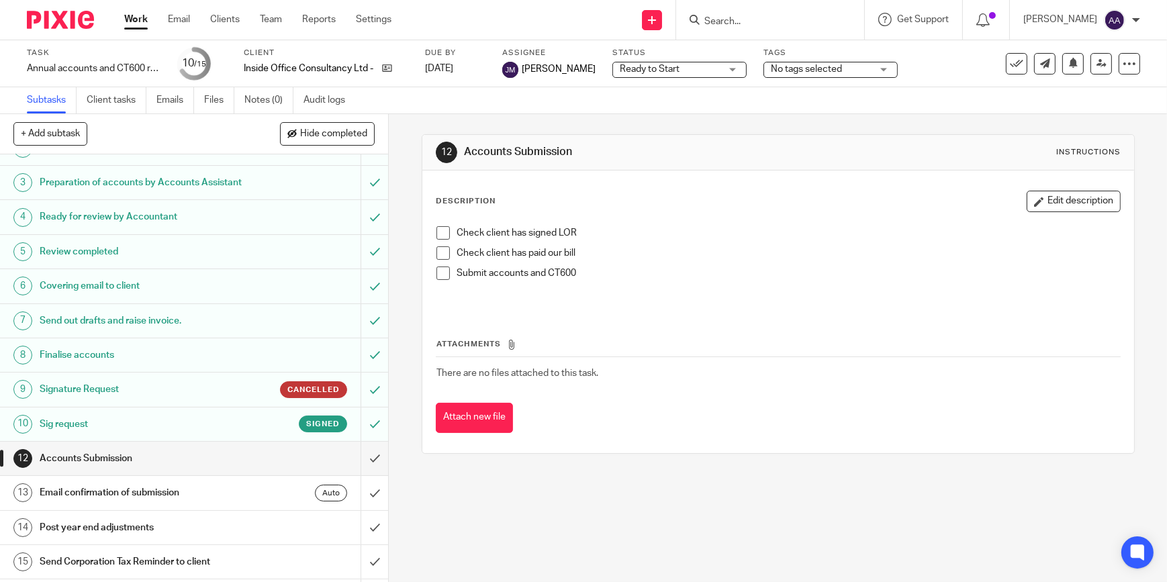
scroll to position [112, 0]
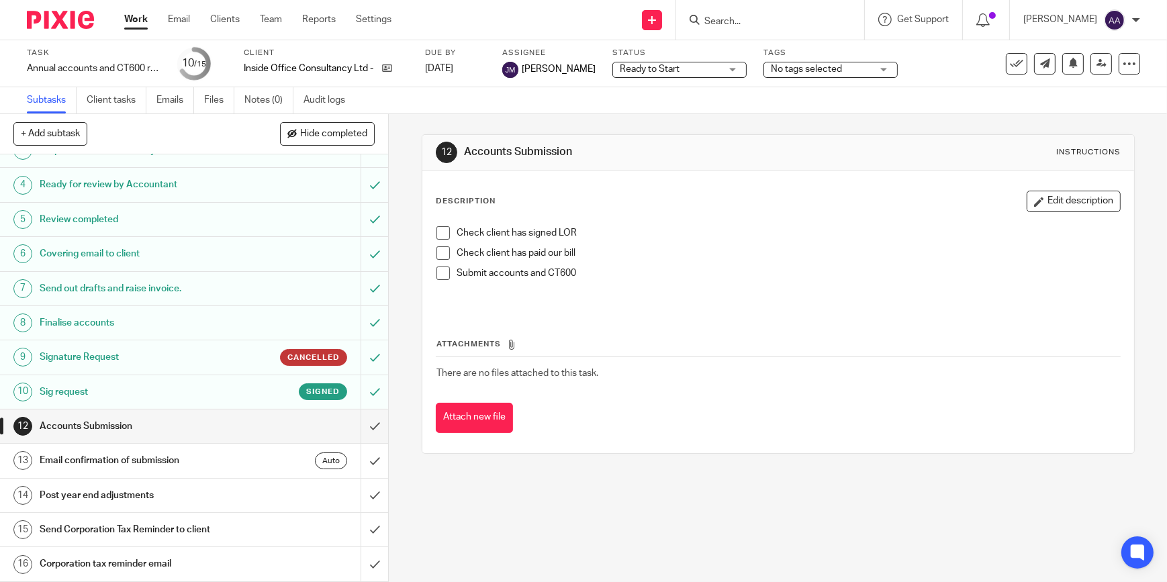
click at [811, 22] on input "Search" at bounding box center [763, 22] width 121 height 12
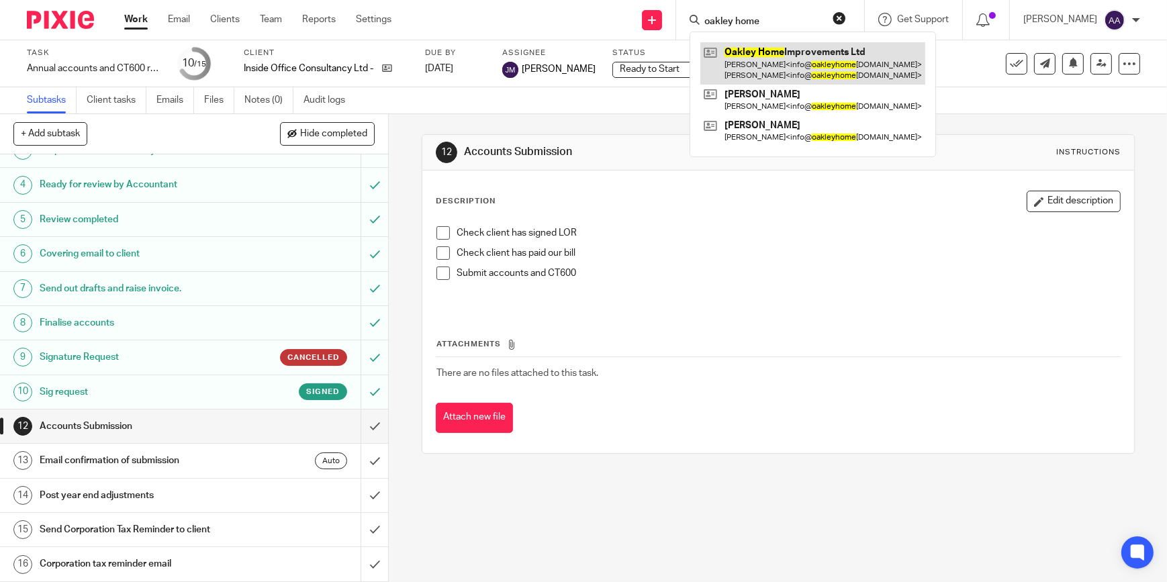
type input "oakley home"
click at [802, 58] on link at bounding box center [812, 63] width 225 height 42
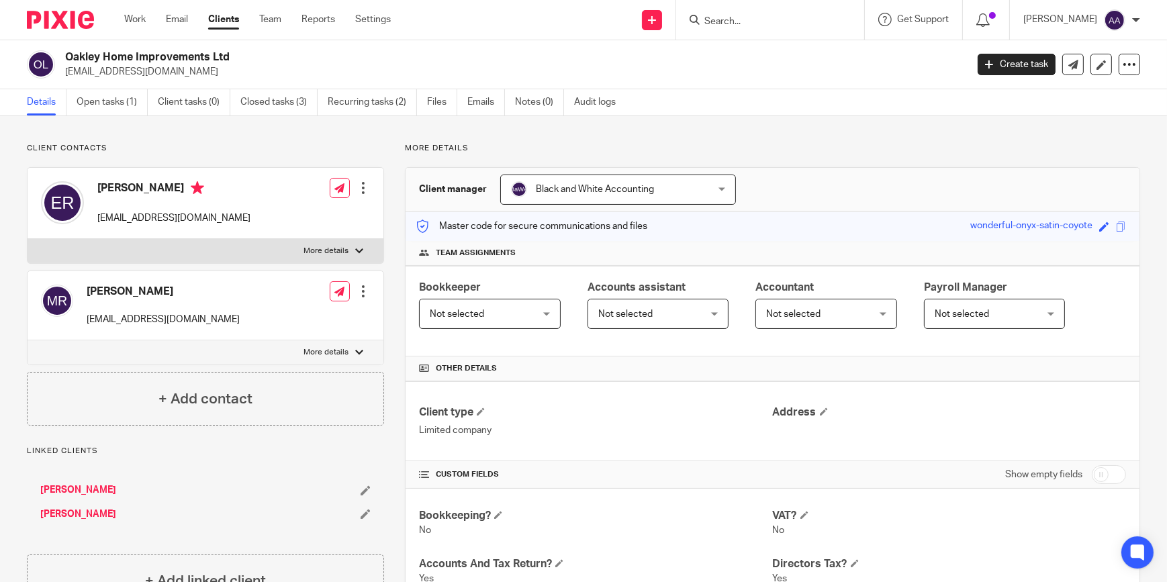
click at [304, 252] on p "More details" at bounding box center [326, 251] width 45 height 11
click at [28, 239] on input "More details" at bounding box center [27, 238] width 1 height 1
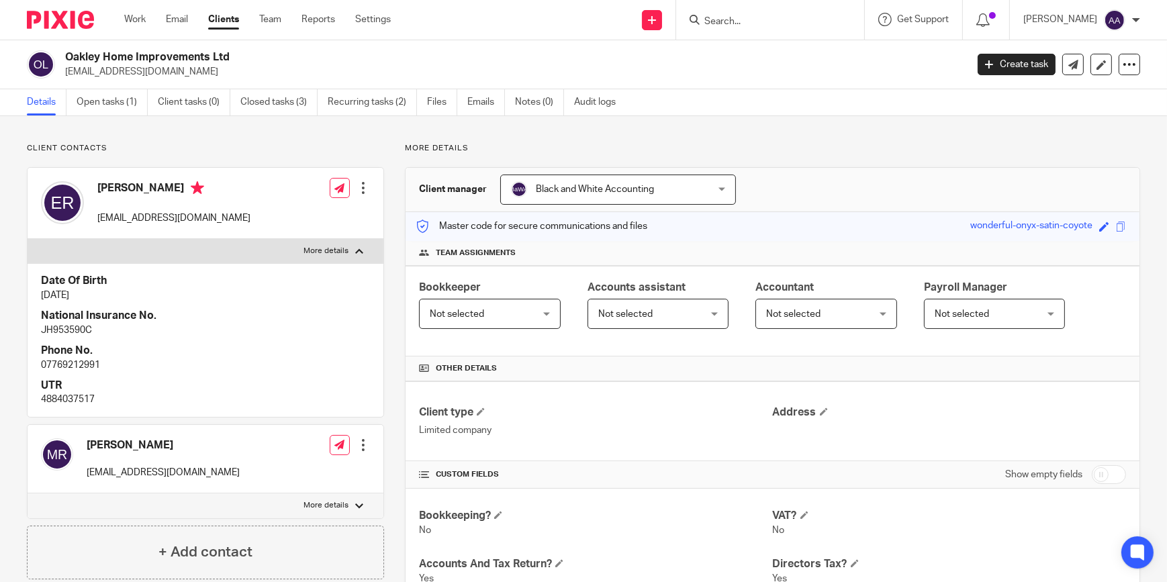
drag, startPoint x: 303, startPoint y: 252, endPoint x: 297, endPoint y: 256, distance: 7.3
click at [297, 256] on label "More details" at bounding box center [206, 251] width 356 height 24
click at [28, 239] on input "More details" at bounding box center [27, 238] width 1 height 1
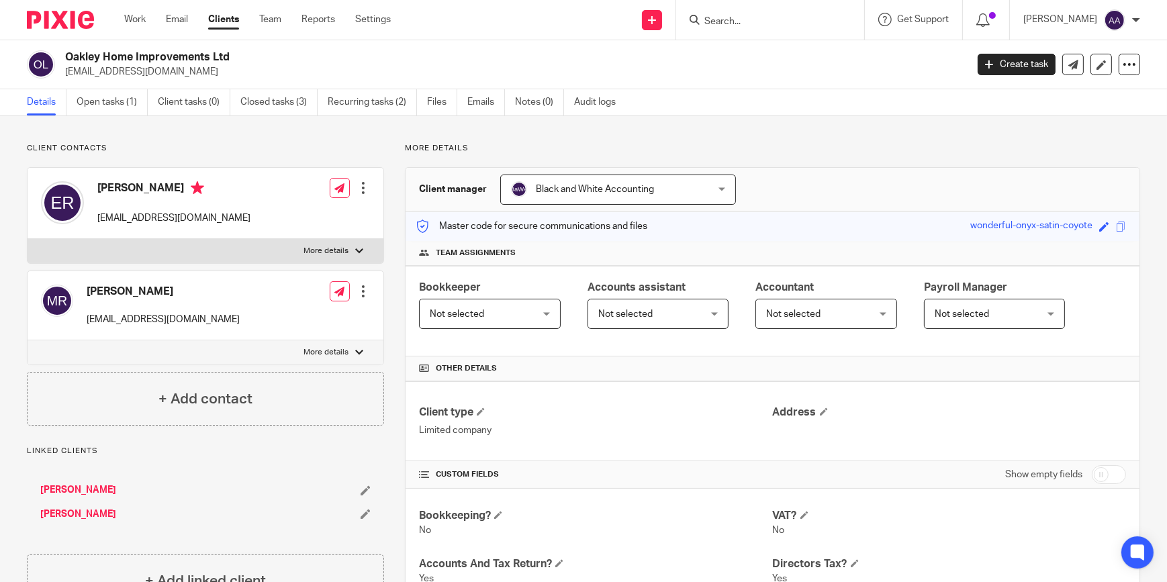
click at [308, 242] on label "More details" at bounding box center [206, 251] width 356 height 24
click at [28, 239] on input "More details" at bounding box center [27, 238] width 1 height 1
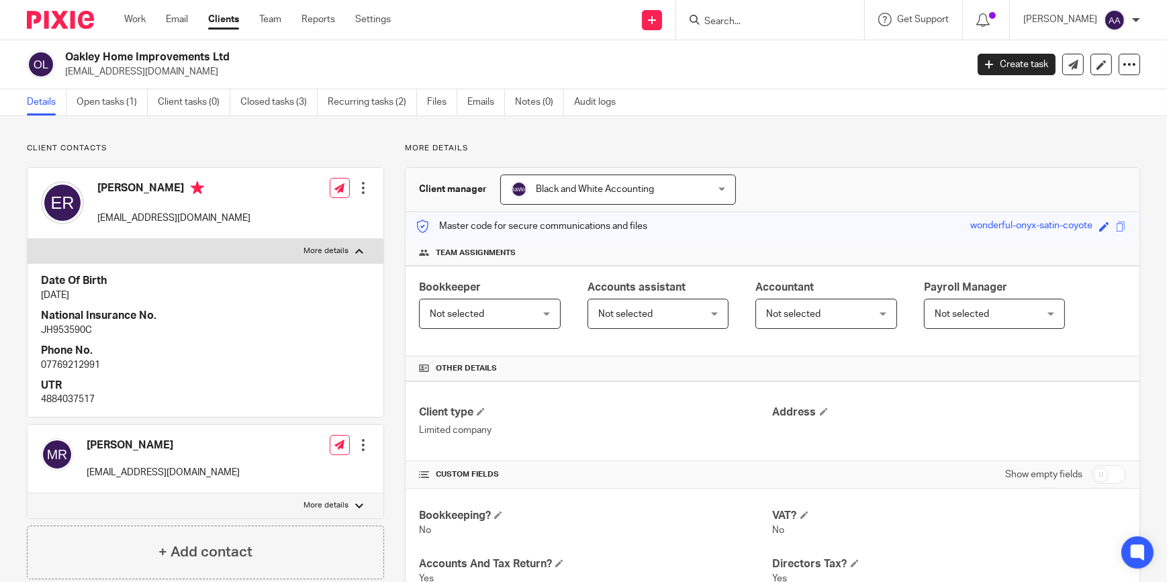
click at [310, 240] on label "More details" at bounding box center [206, 251] width 356 height 24
click at [28, 239] on input "More details" at bounding box center [27, 238] width 1 height 1
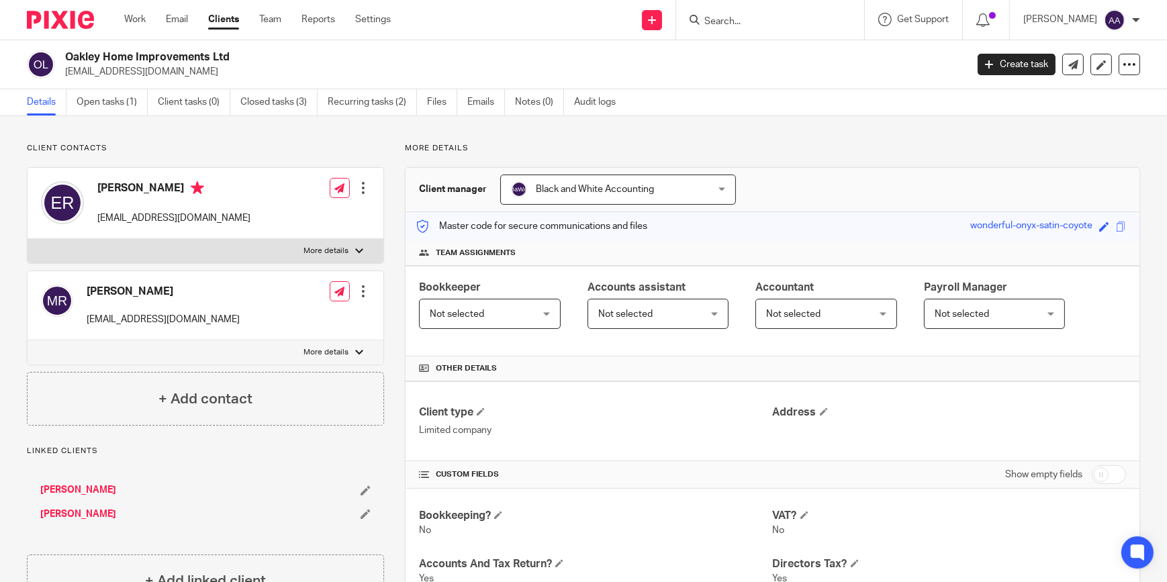
click at [312, 242] on label "More details" at bounding box center [206, 251] width 356 height 24
click at [28, 239] on input "More details" at bounding box center [27, 238] width 1 height 1
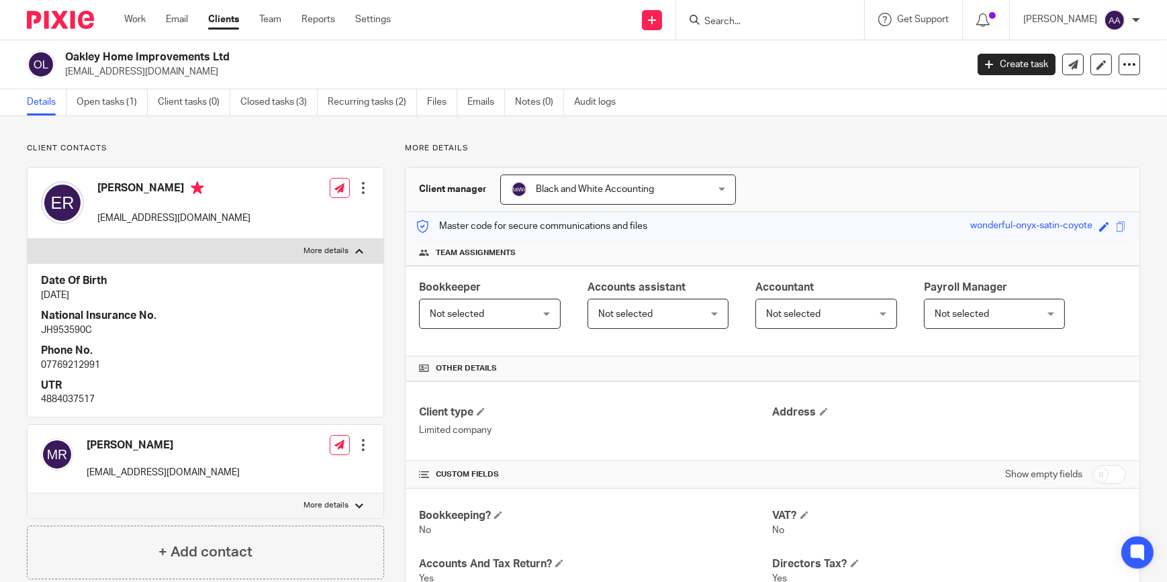
click at [312, 242] on label "More details" at bounding box center [206, 251] width 356 height 24
click at [28, 239] on input "More details" at bounding box center [27, 238] width 1 height 1
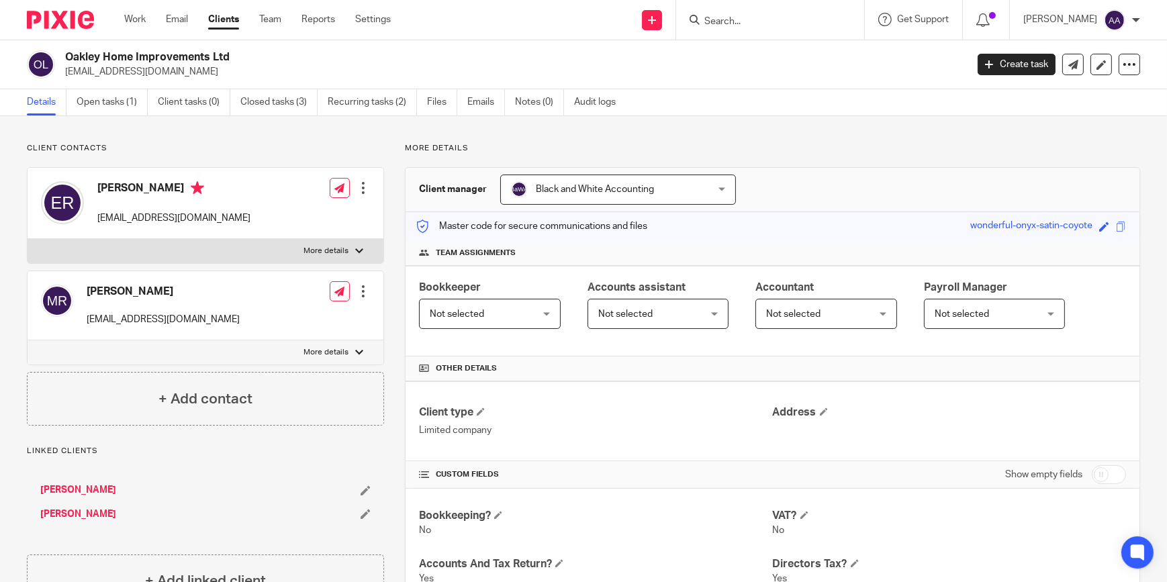
click at [363, 249] on label "More details" at bounding box center [206, 251] width 356 height 24
click at [28, 239] on input "More details" at bounding box center [27, 238] width 1 height 1
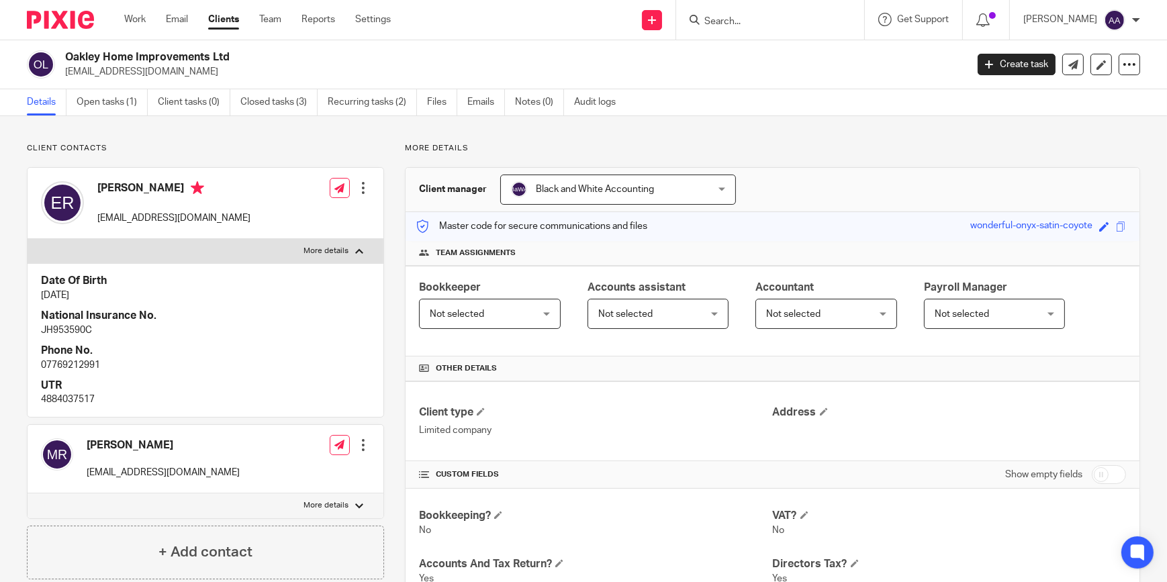
click at [363, 249] on label "More details" at bounding box center [206, 251] width 356 height 24
click at [28, 239] on input "More details" at bounding box center [27, 238] width 1 height 1
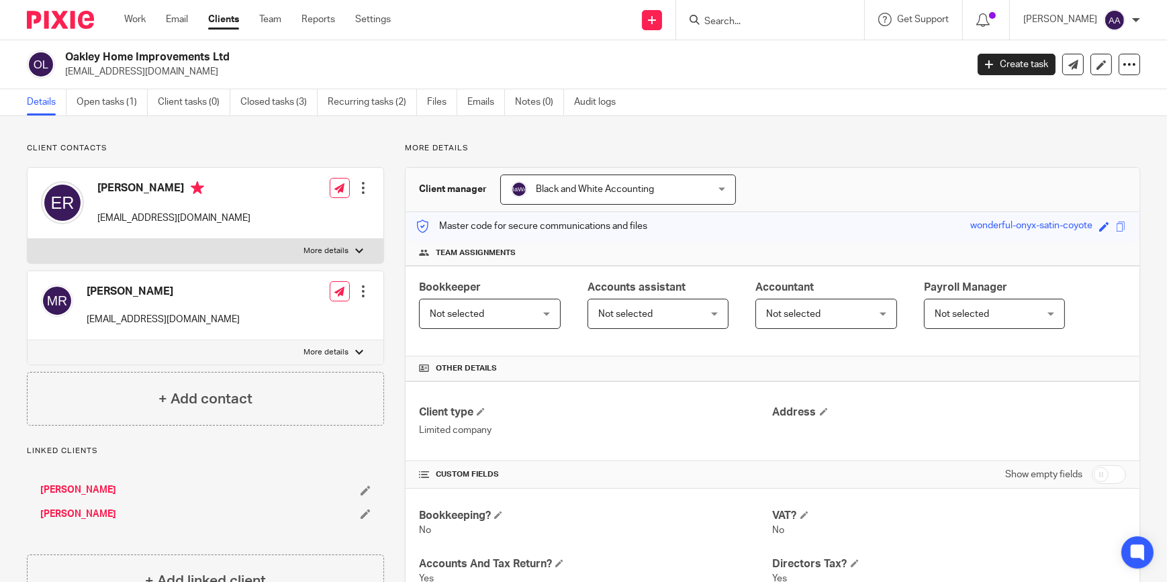
click at [363, 249] on label "More details" at bounding box center [206, 251] width 356 height 24
click at [28, 239] on input "More details" at bounding box center [27, 238] width 1 height 1
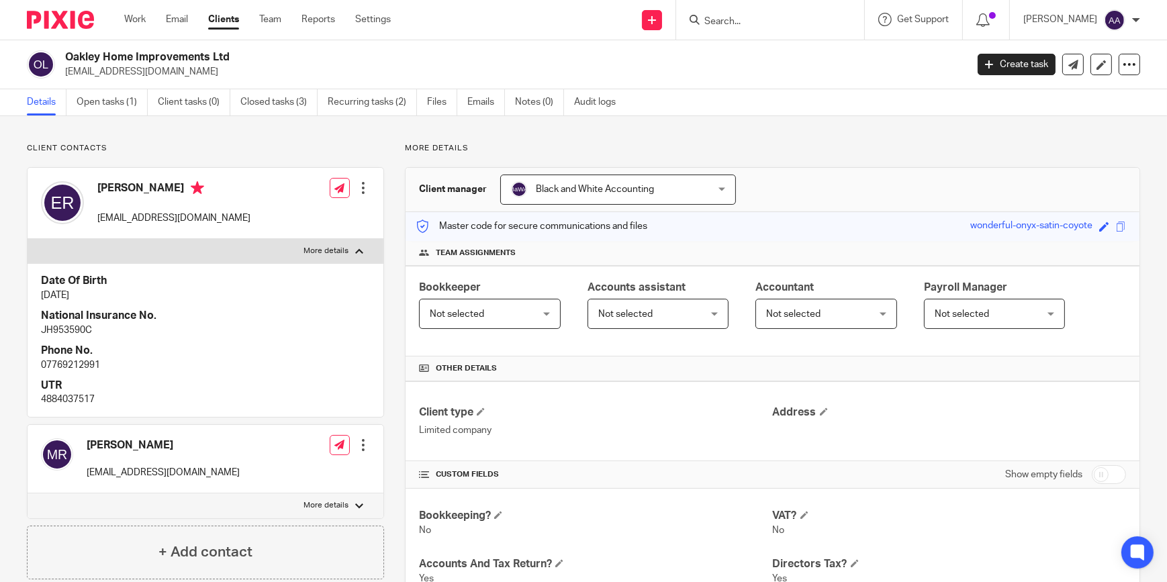
click at [363, 249] on label "More details" at bounding box center [206, 251] width 356 height 24
click at [28, 239] on input "More details" at bounding box center [27, 238] width 1 height 1
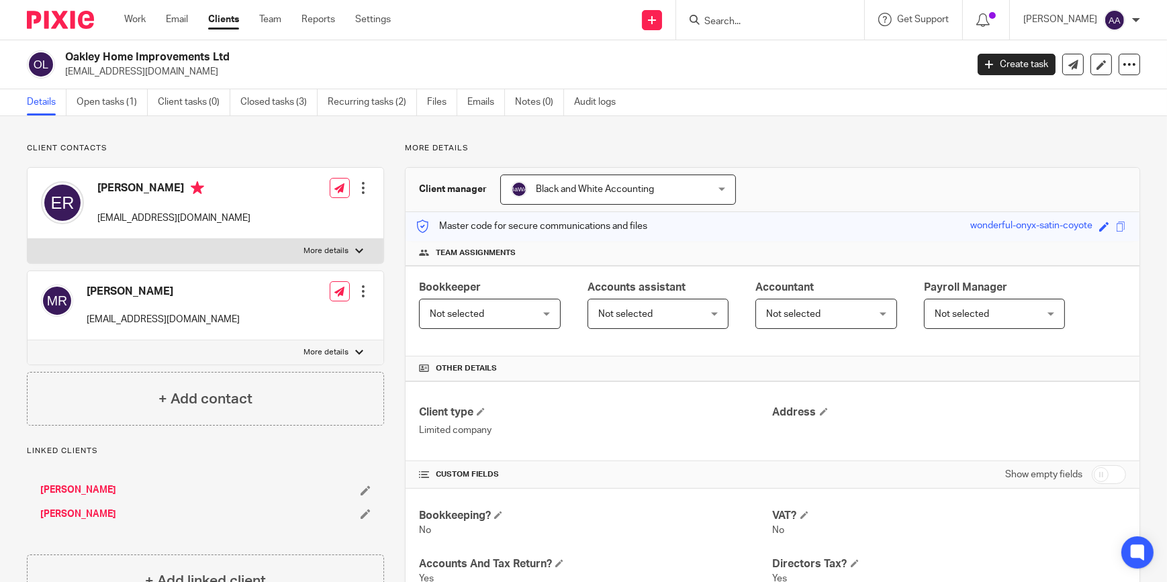
click at [363, 249] on label "More details" at bounding box center [206, 251] width 356 height 24
click at [28, 239] on input "More details" at bounding box center [27, 238] width 1 height 1
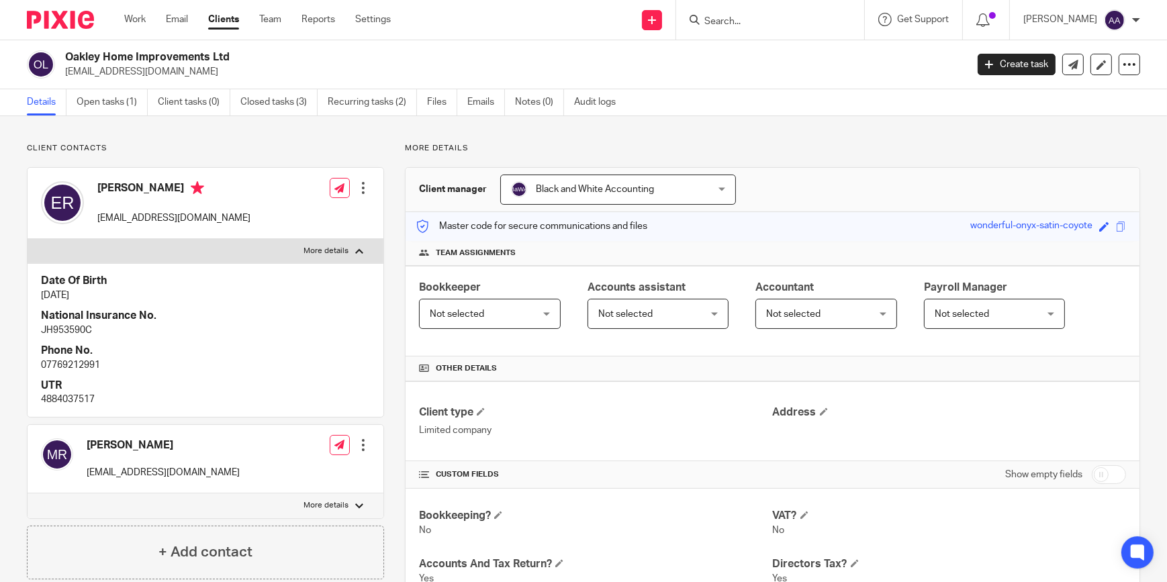
click at [363, 249] on label "More details" at bounding box center [206, 251] width 356 height 24
click at [28, 239] on input "More details" at bounding box center [27, 238] width 1 height 1
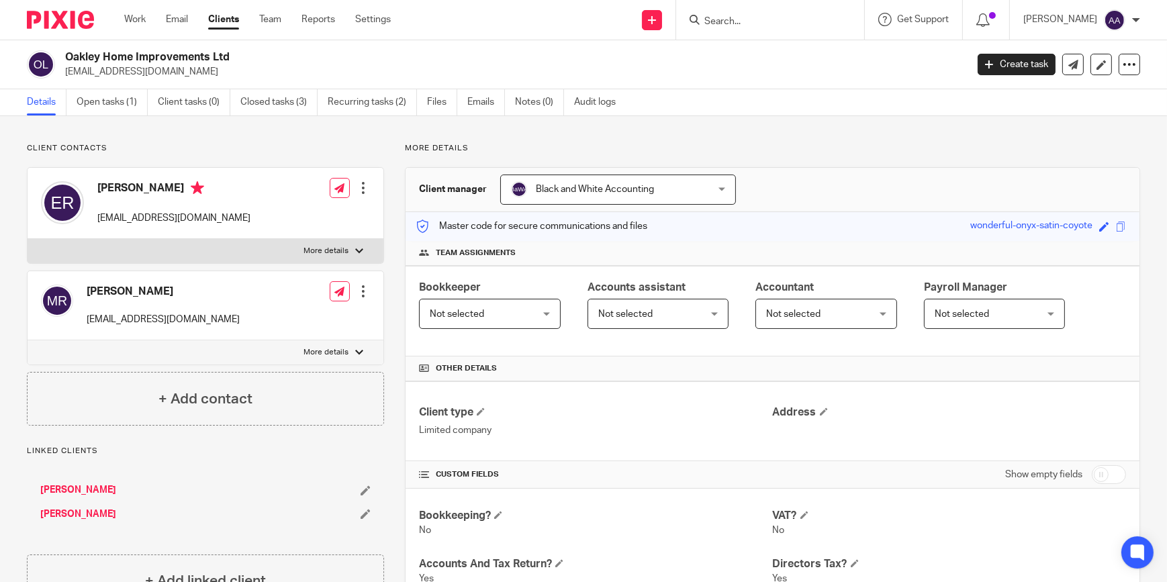
click at [363, 249] on label "More details" at bounding box center [206, 251] width 356 height 24
click at [28, 239] on input "More details" at bounding box center [27, 238] width 1 height 1
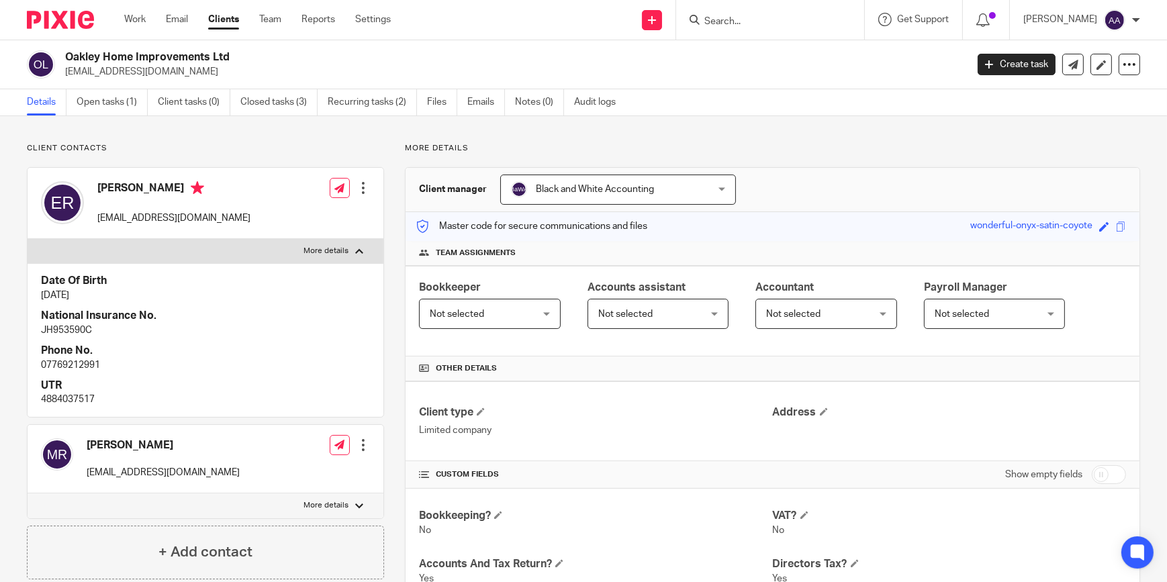
click at [363, 249] on label "More details" at bounding box center [206, 251] width 356 height 24
click at [28, 239] on input "More details" at bounding box center [27, 238] width 1 height 1
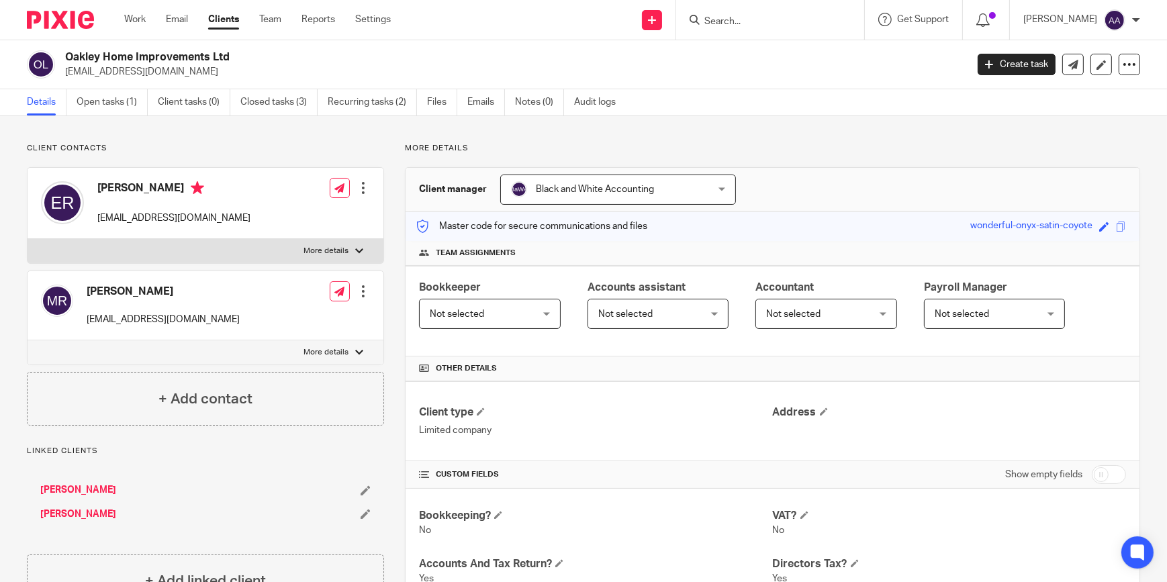
click at [363, 249] on label "More details" at bounding box center [206, 251] width 356 height 24
click at [28, 239] on input "More details" at bounding box center [27, 238] width 1 height 1
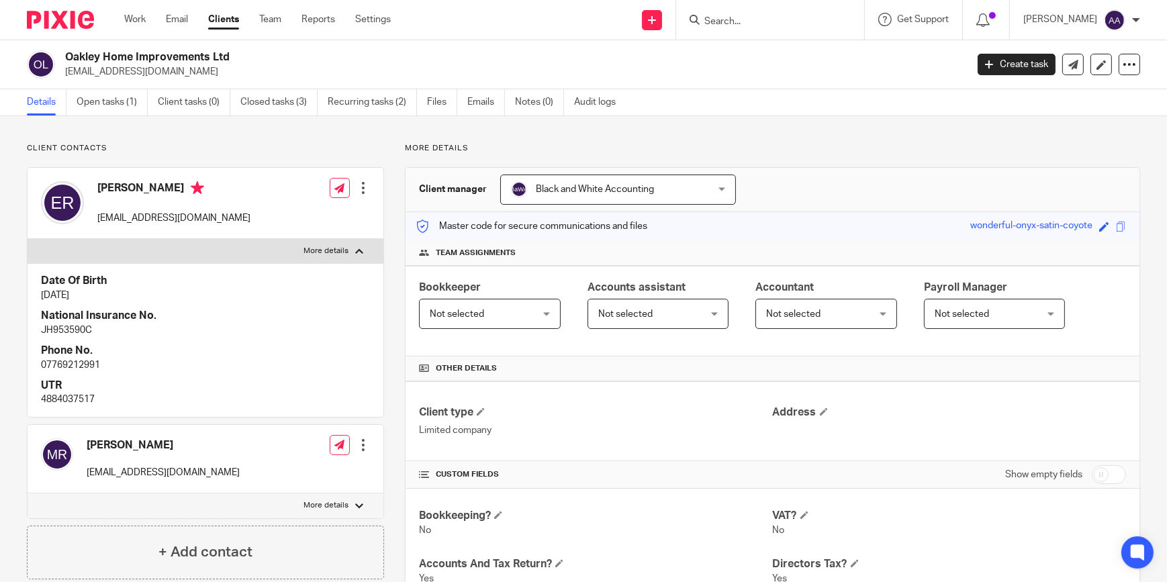
click at [363, 249] on label "More details" at bounding box center [206, 251] width 356 height 24
click at [28, 239] on input "More details" at bounding box center [27, 238] width 1 height 1
checkbox input "false"
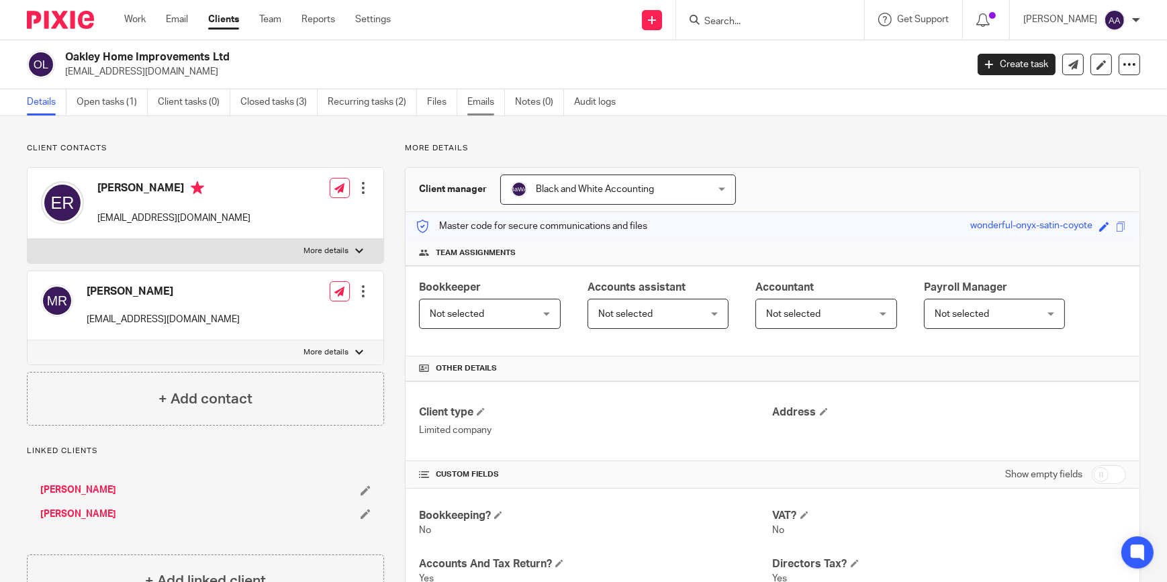
click at [480, 93] on main "Oakley Home Improvements Ltd info@oakleyhomeimprovements.co.uk Create task Upda…" at bounding box center [583, 291] width 1167 height 582
drag, startPoint x: 480, startPoint y: 93, endPoint x: 486, endPoint y: 107, distance: 15.7
click at [486, 107] on link "Emails" at bounding box center [486, 102] width 38 height 26
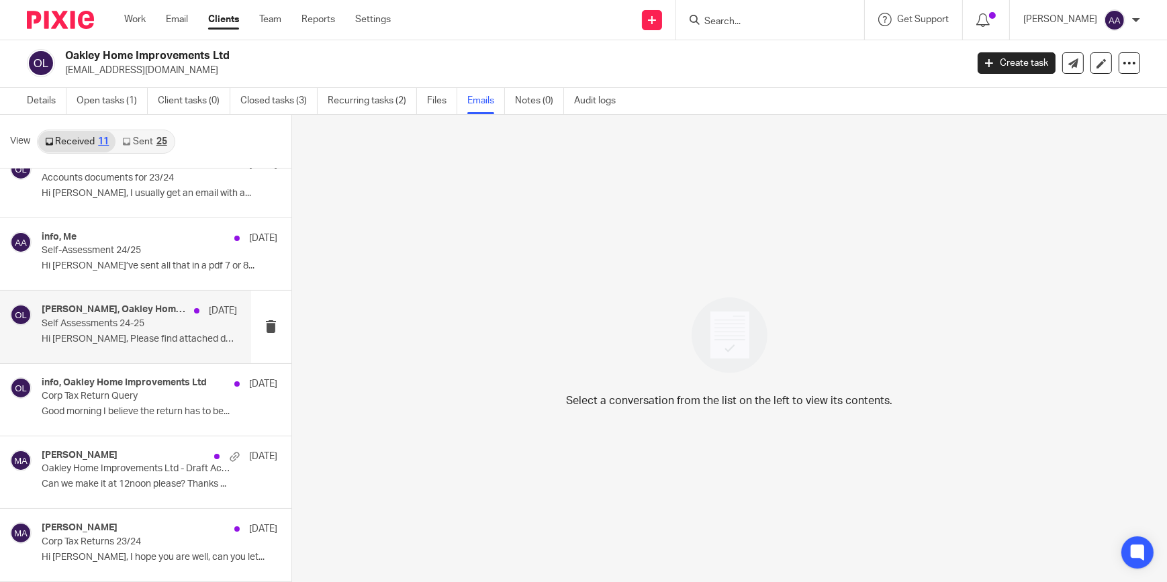
scroll to position [385, 0]
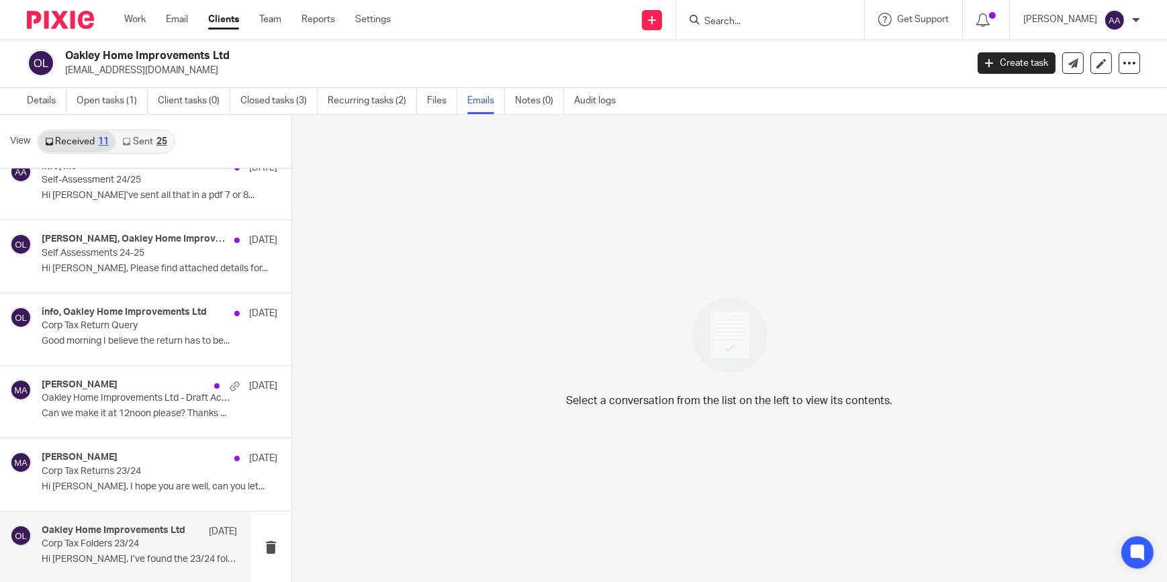
click at [144, 547] on p "Corp Tax Folders 23/24" at bounding box center [120, 544] width 156 height 11
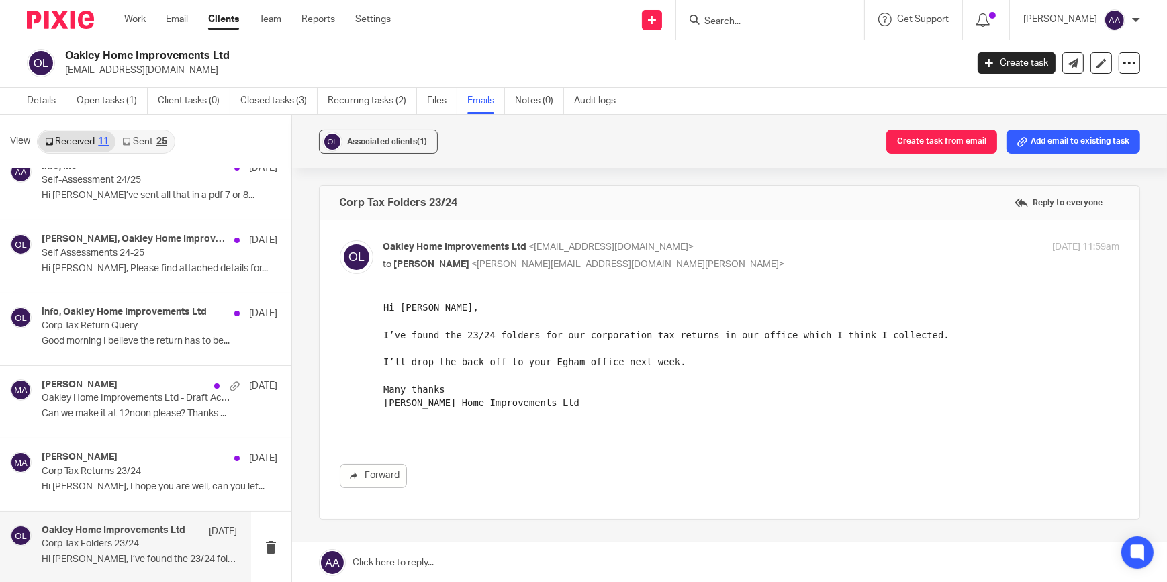
scroll to position [0, 0]
click at [674, 254] on div "Oakley Home Improvements Ltd <info@oakleyhomeimprovements.co.uk> to Adam Abdull…" at bounding box center [628, 255] width 491 height 31
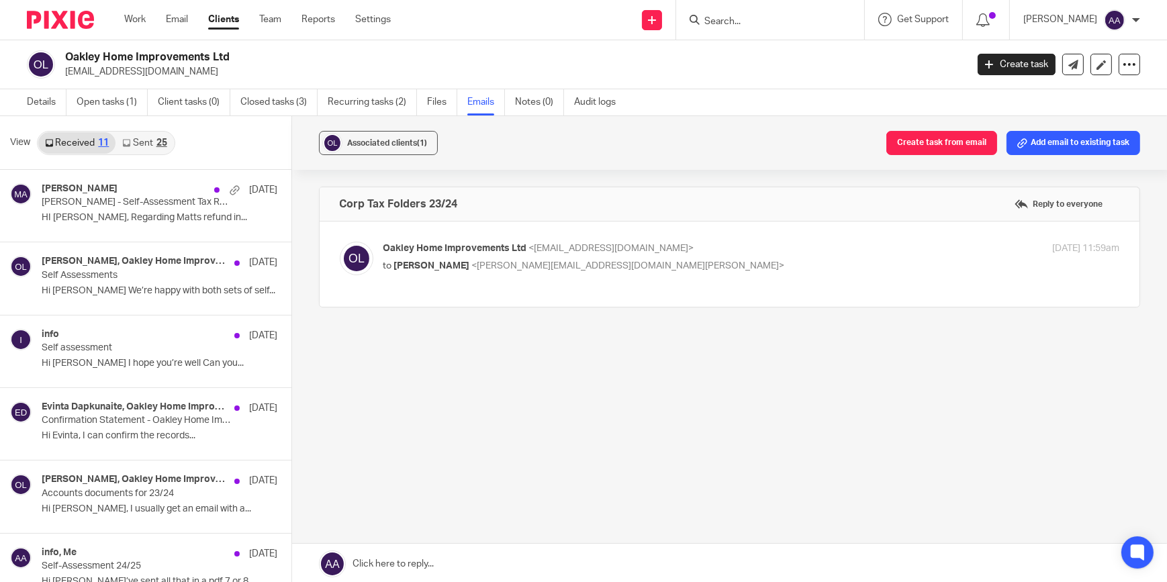
scroll to position [385, 0]
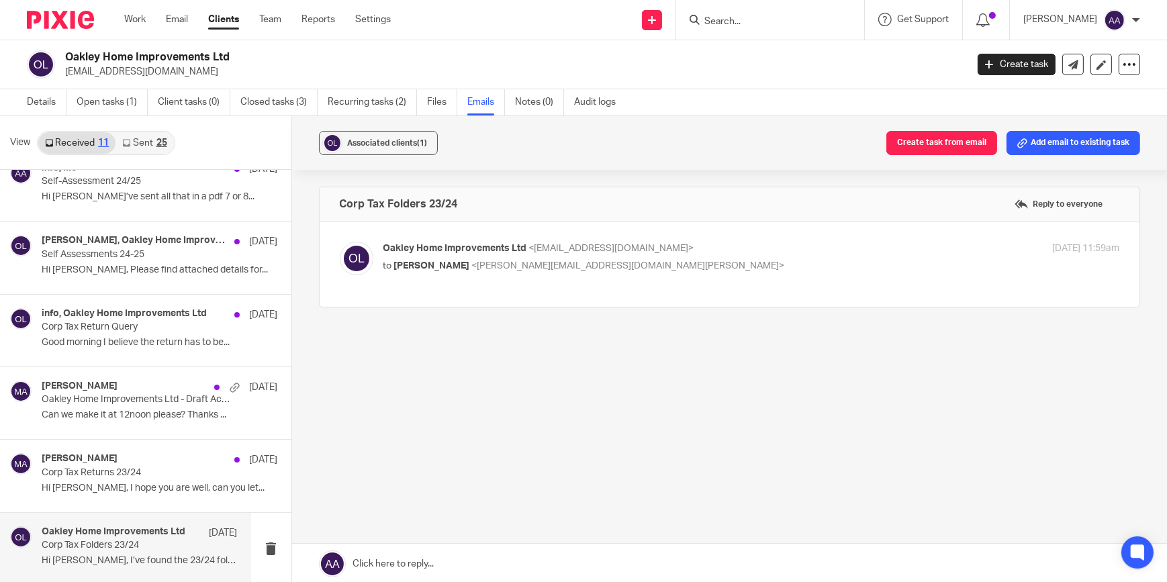
click at [154, 548] on p "Corp Tax Folders 23/24" at bounding box center [120, 545] width 156 height 11
click at [524, 261] on span "<[PERSON_NAME][EMAIL_ADDRESS][DOMAIN_NAME][PERSON_NAME]>" at bounding box center [628, 265] width 313 height 9
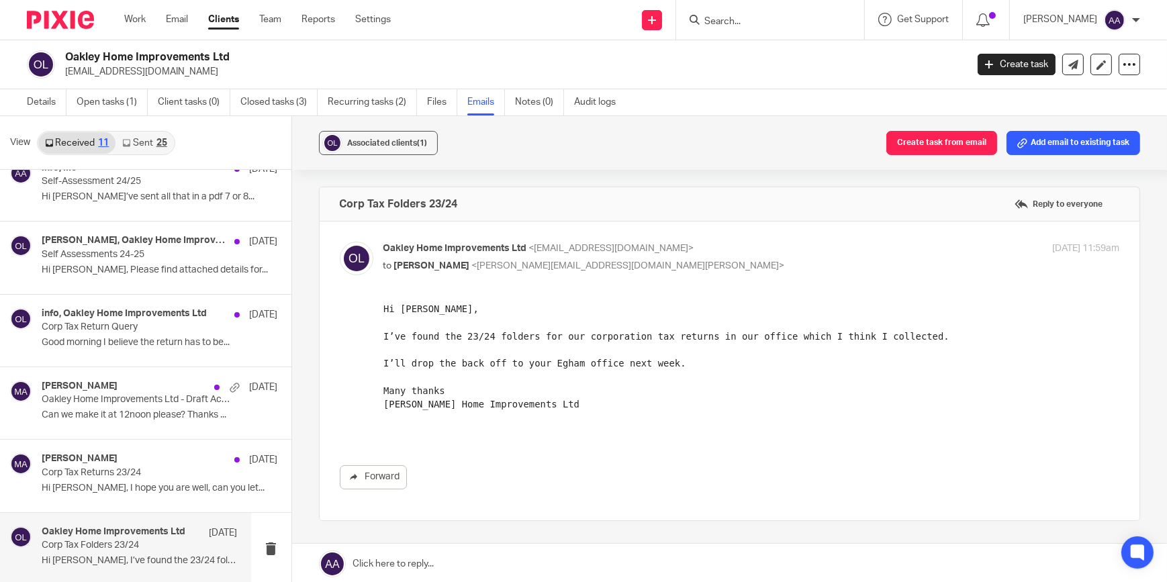
scroll to position [0, 0]
click at [536, 263] on span "<[PERSON_NAME][EMAIL_ADDRESS][DOMAIN_NAME][PERSON_NAME]>" at bounding box center [628, 265] width 313 height 9
checkbox input "false"
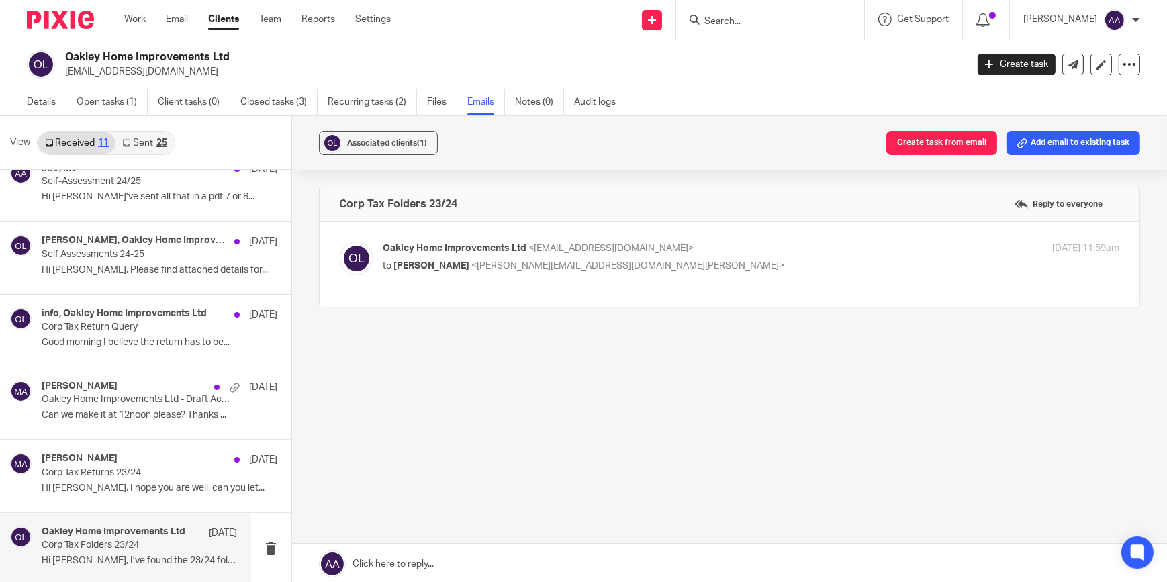
click at [1052, 64] on div "Create task" at bounding box center [1020, 64] width 85 height 21
click at [1062, 56] on link at bounding box center [1072, 64] width 21 height 21
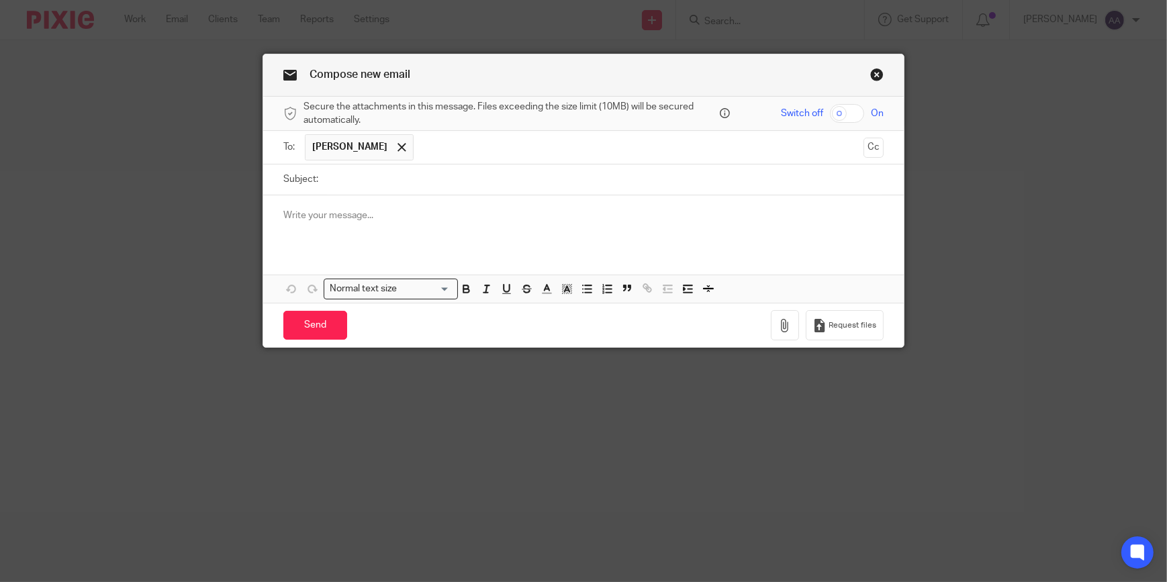
drag, startPoint x: 349, startPoint y: 220, endPoint x: 341, endPoint y: 223, distance: 8.5
click at [345, 222] on p at bounding box center [583, 215] width 600 height 13
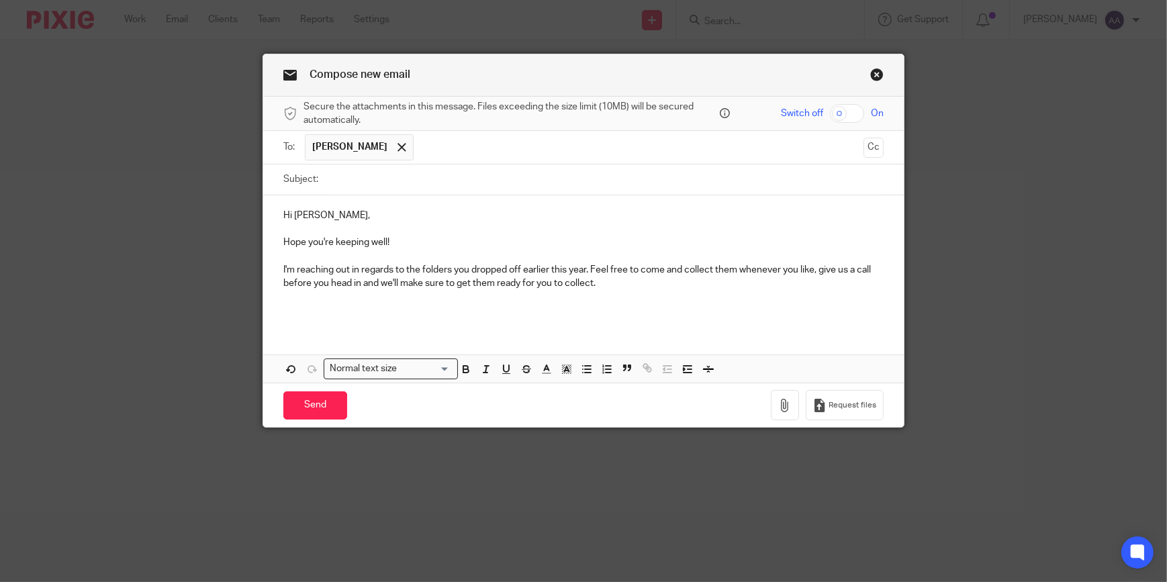
click at [610, 282] on p "I'm reaching out in regards to the folders you dropped off earlier this year. F…" at bounding box center [583, 277] width 600 height 28
click at [463, 308] on p at bounding box center [583, 310] width 600 height 13
click at [284, 305] on p at bounding box center [583, 310] width 600 height 13
click at [286, 295] on p at bounding box center [583, 297] width 600 height 13
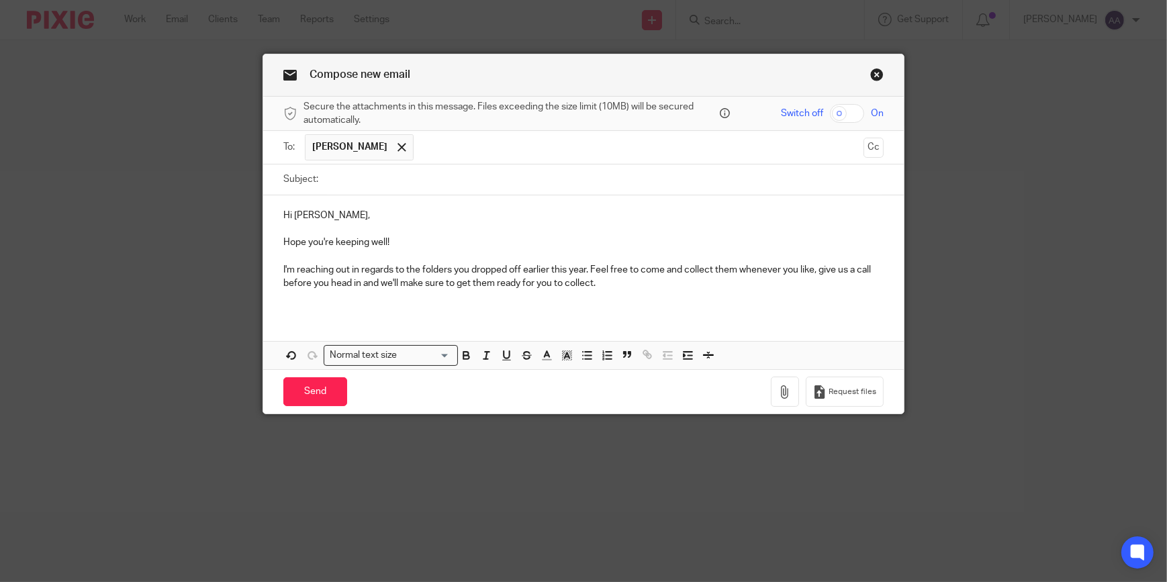
click at [283, 301] on p at bounding box center [583, 297] width 600 height 13
click at [284, 313] on div "Hi [PERSON_NAME], Hope you're keeping well! I'm reaching out in regards to the …" at bounding box center [583, 254] width 641 height 119
click at [308, 379] on input "Send" at bounding box center [315, 391] width 64 height 29
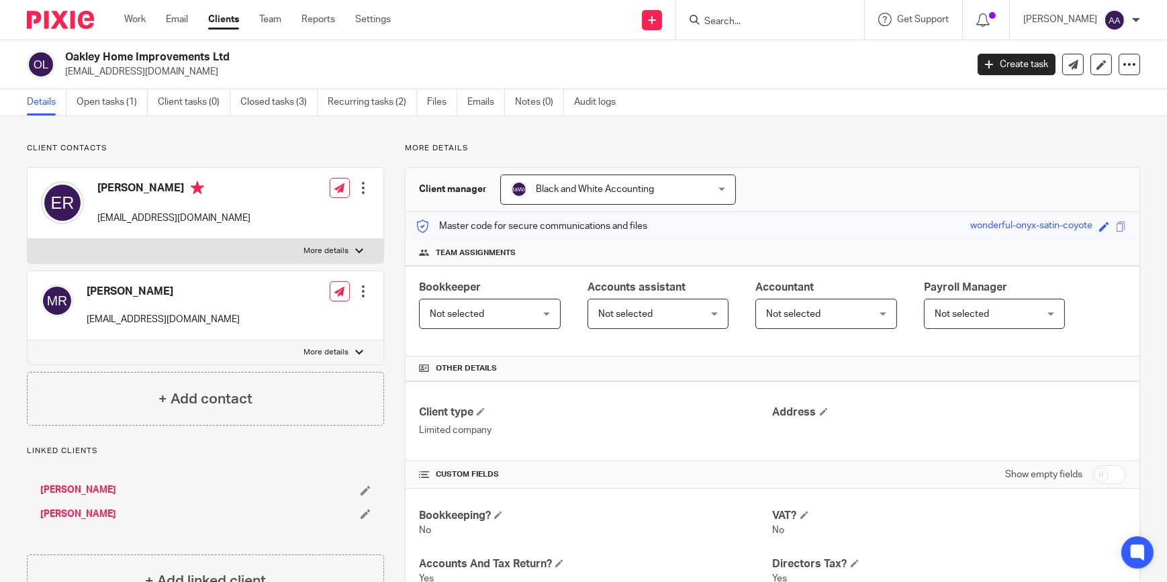
click at [368, 244] on label "More details" at bounding box center [206, 251] width 356 height 24
click at [28, 239] on input "More details" at bounding box center [27, 238] width 1 height 1
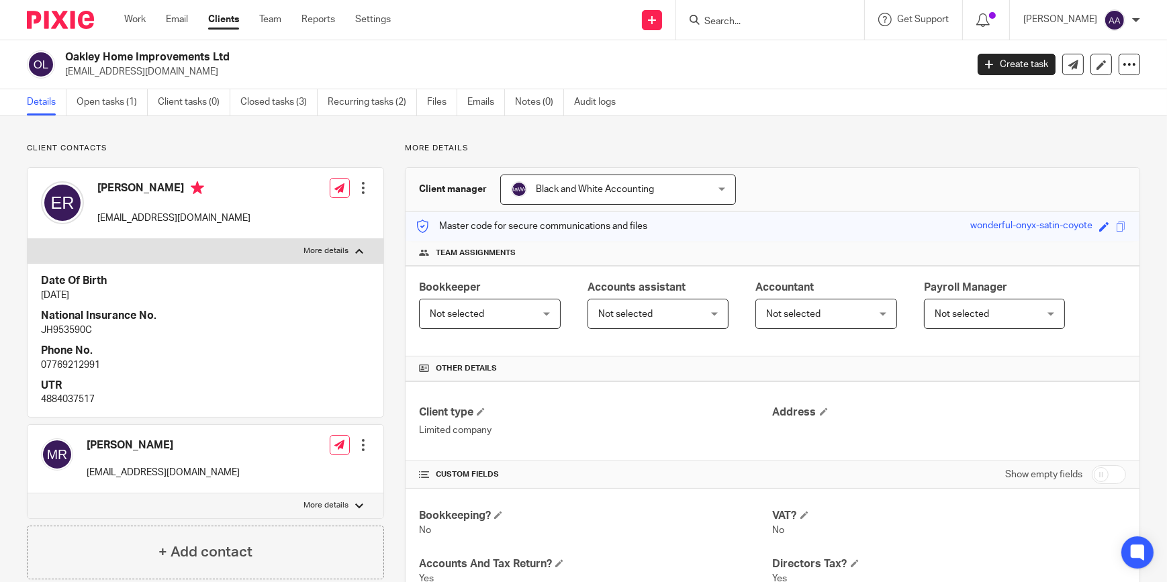
click at [364, 245] on label "More details" at bounding box center [206, 251] width 356 height 24
click at [28, 239] on input "More details" at bounding box center [27, 238] width 1 height 1
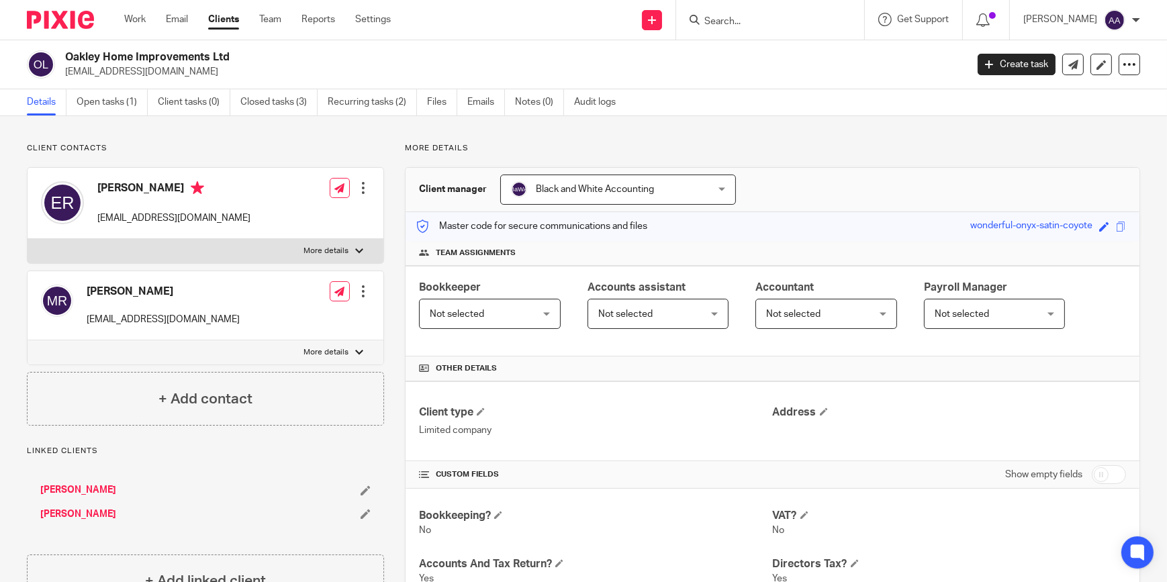
click at [360, 242] on label "More details" at bounding box center [206, 251] width 356 height 24
click at [28, 239] on input "More details" at bounding box center [27, 238] width 1 height 1
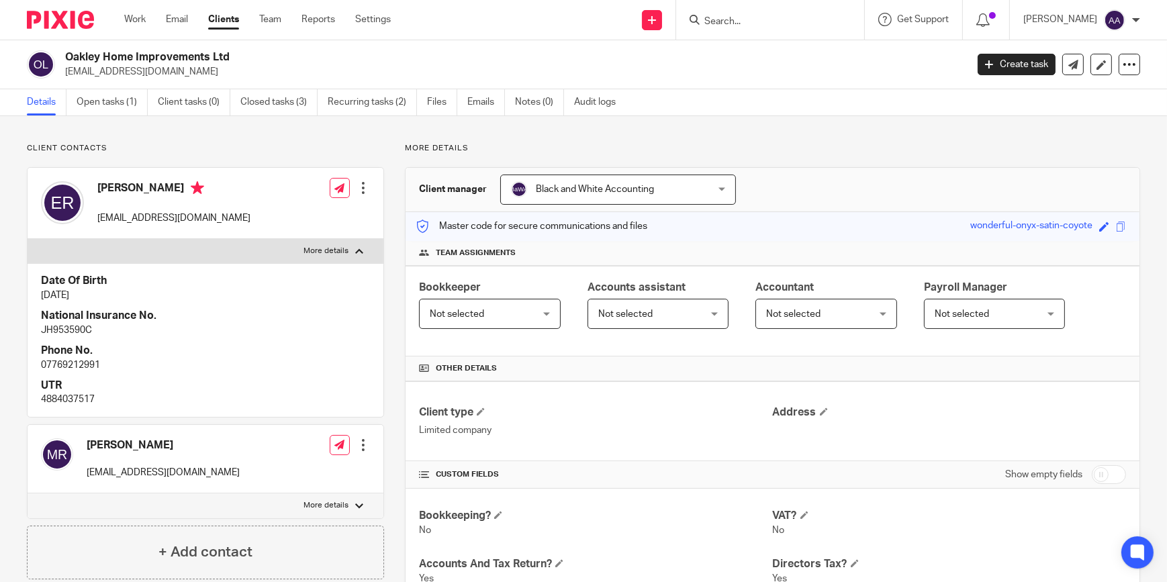
click at [360, 242] on label "More details" at bounding box center [206, 251] width 356 height 24
click at [28, 239] on input "More details" at bounding box center [27, 238] width 1 height 1
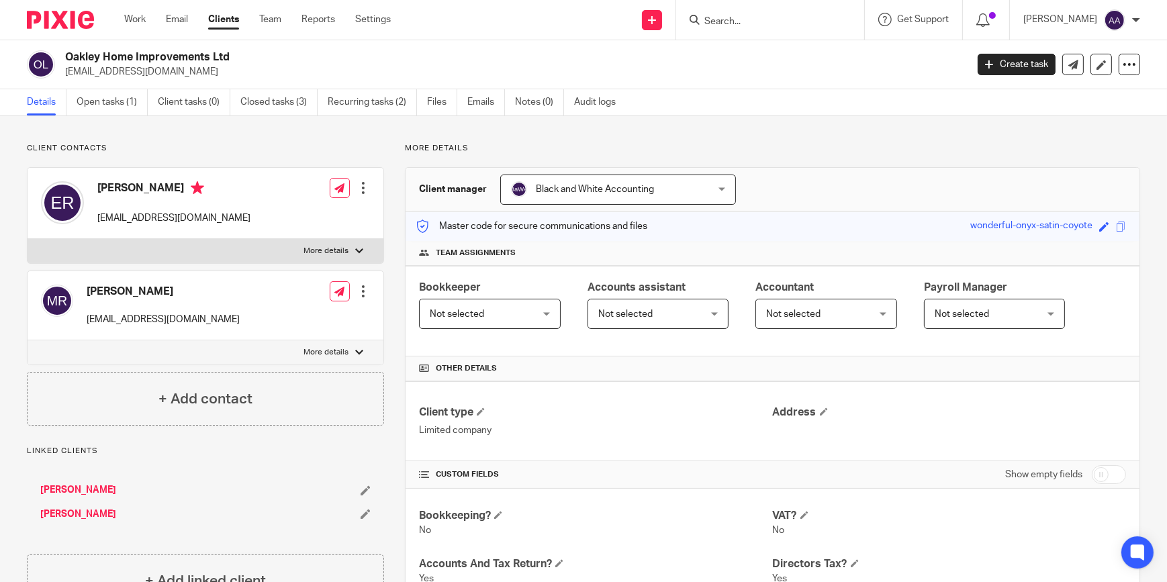
click at [359, 240] on label "More details" at bounding box center [206, 251] width 356 height 24
click at [28, 239] on input "More details" at bounding box center [27, 238] width 1 height 1
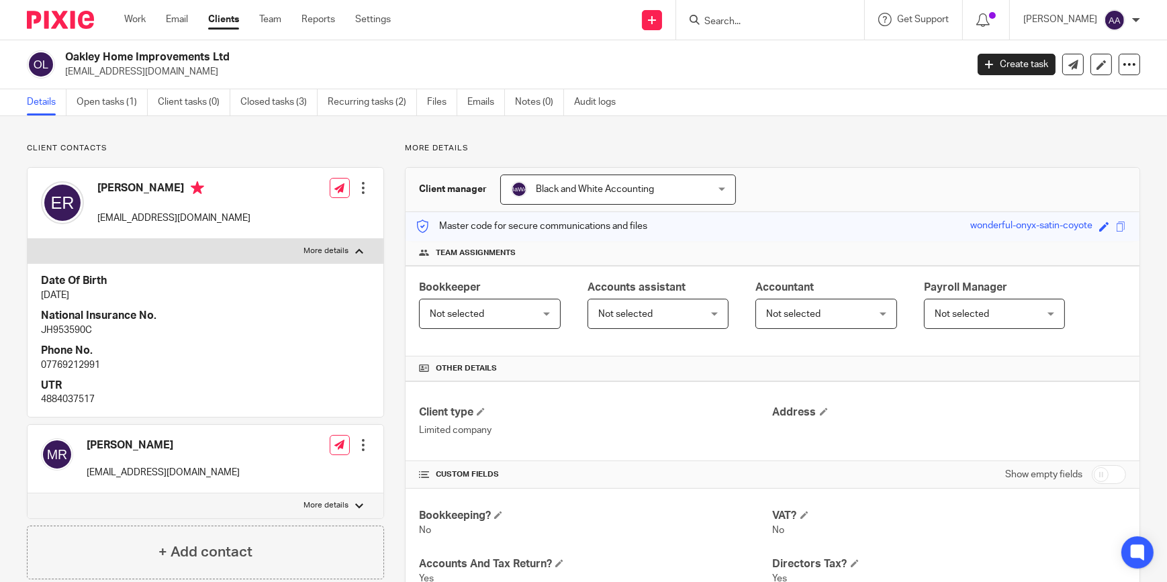
click at [359, 240] on label "More details" at bounding box center [206, 251] width 356 height 24
click at [28, 239] on input "More details" at bounding box center [27, 238] width 1 height 1
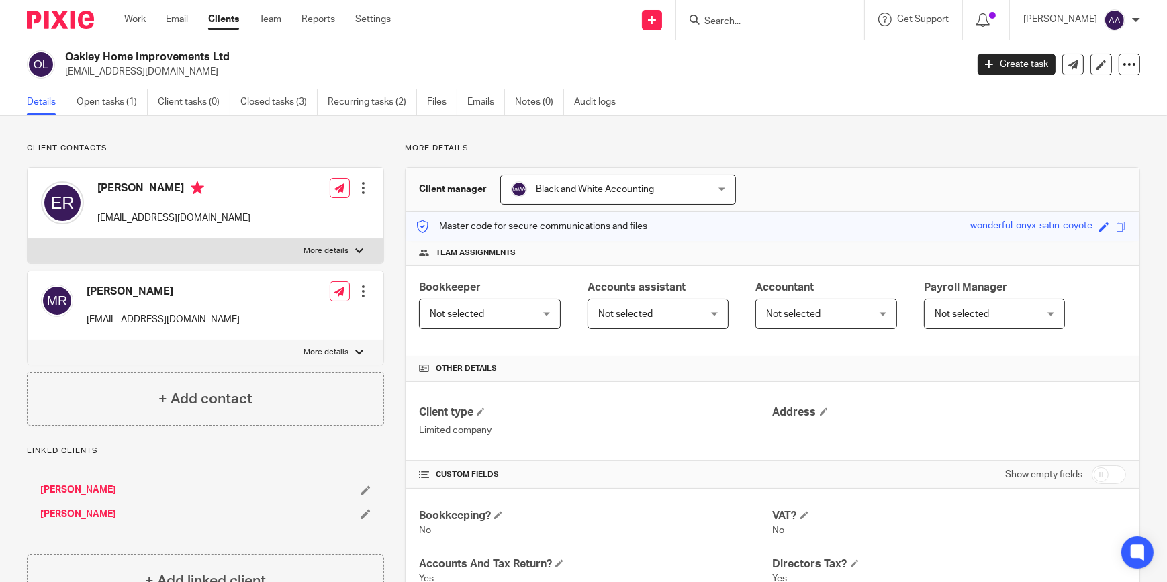
click at [359, 240] on label "More details" at bounding box center [206, 251] width 356 height 24
click at [28, 239] on input "More details" at bounding box center [27, 238] width 1 height 1
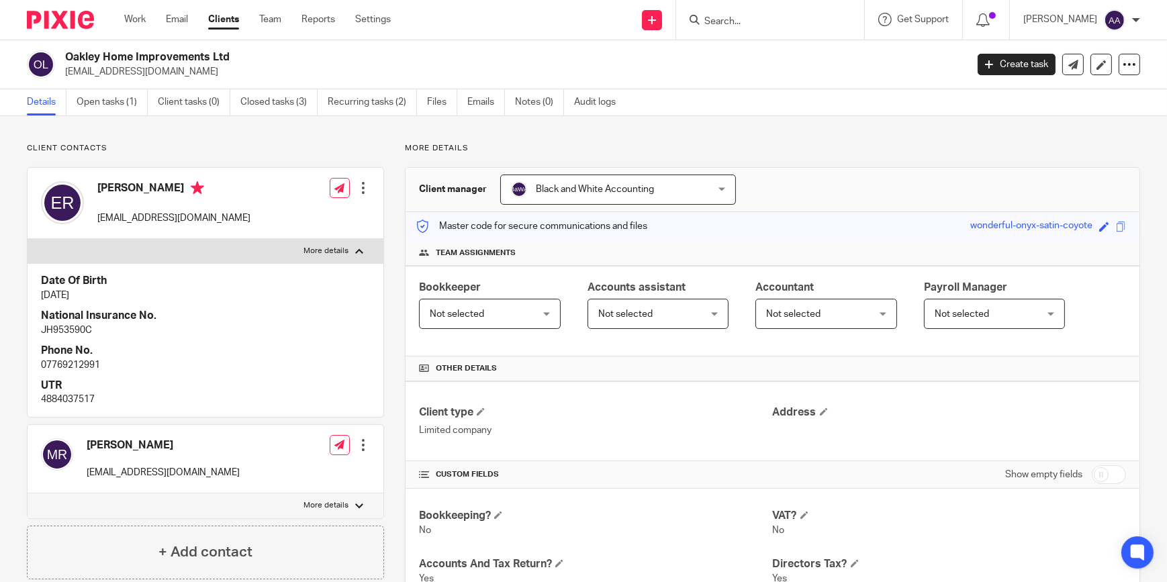
click at [355, 248] on div at bounding box center [359, 251] width 8 height 8
click at [28, 239] on input "More details" at bounding box center [27, 238] width 1 height 1
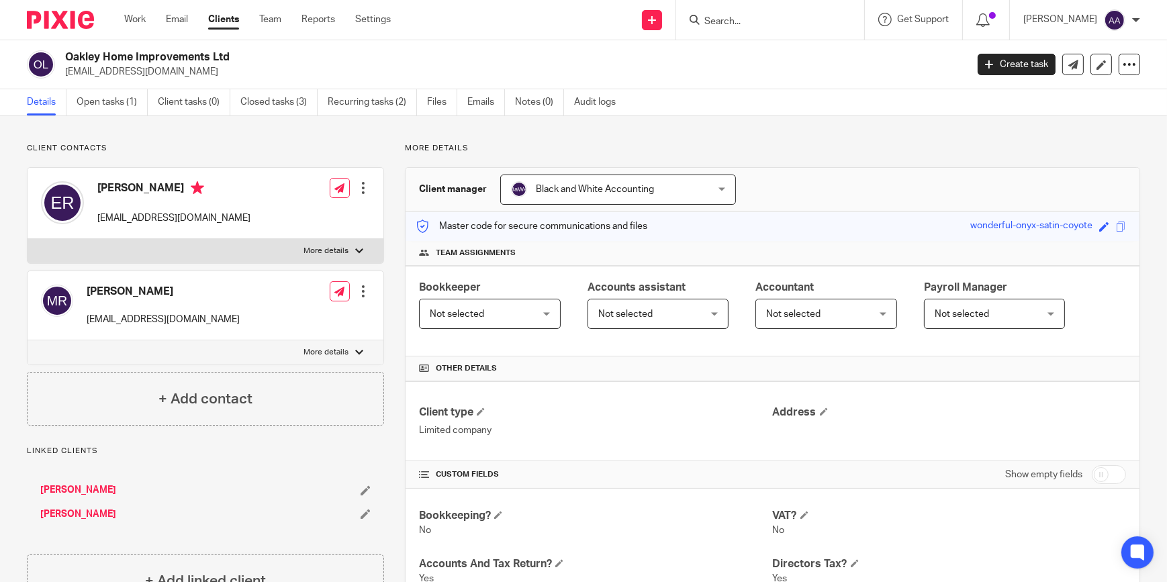
click at [355, 248] on div at bounding box center [359, 251] width 8 height 8
click at [28, 239] on input "More details" at bounding box center [27, 238] width 1 height 1
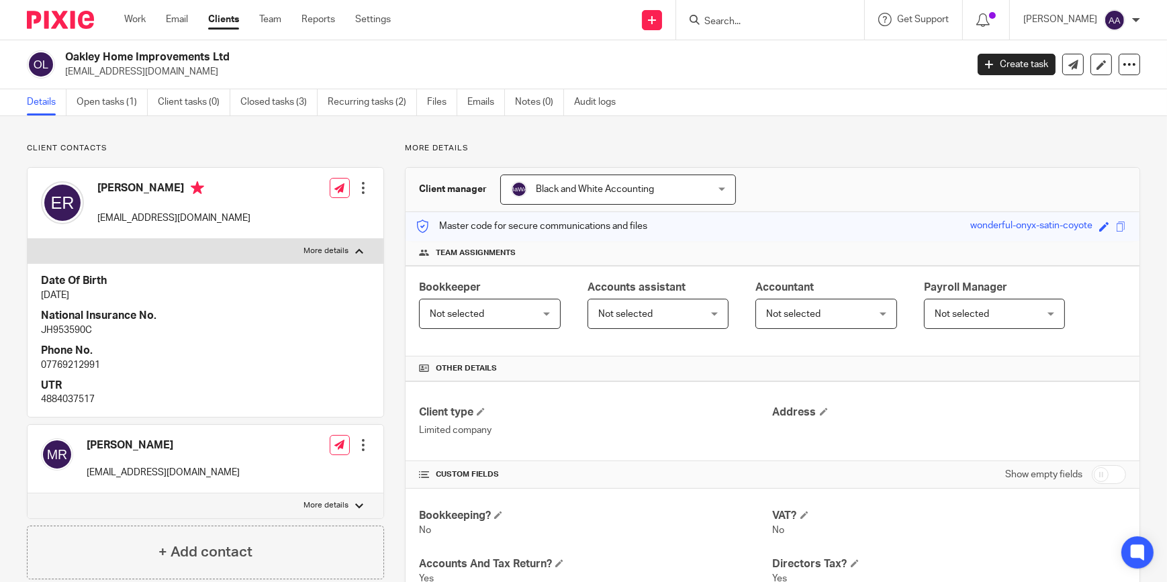
click at [355, 248] on div at bounding box center [359, 251] width 8 height 8
click at [28, 239] on input "More details" at bounding box center [27, 238] width 1 height 1
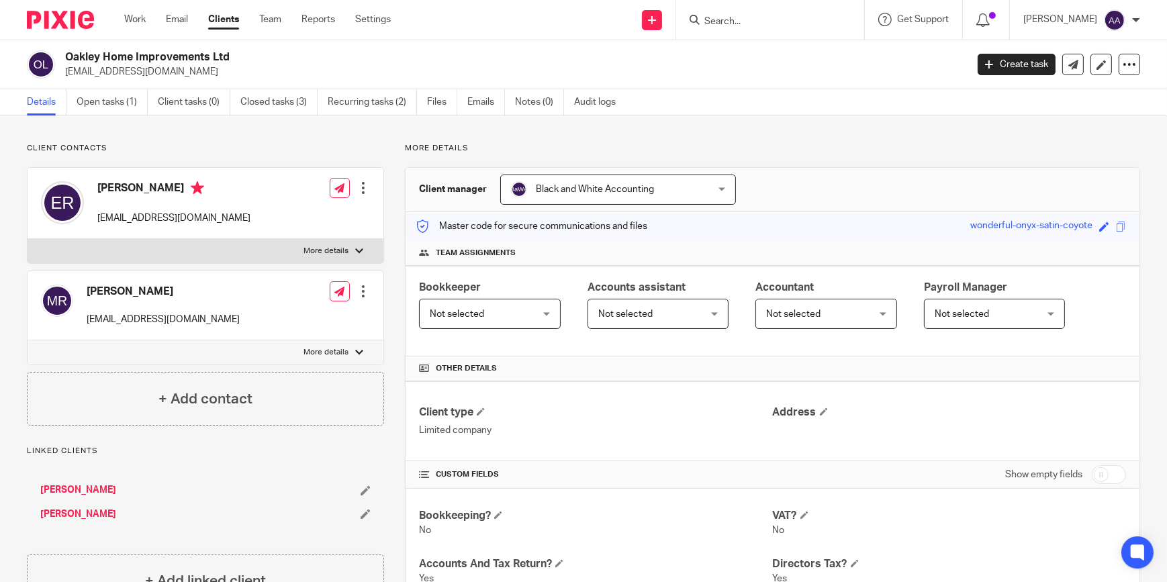
click at [359, 242] on label "More details" at bounding box center [206, 251] width 356 height 24
click at [28, 239] on input "More details" at bounding box center [27, 238] width 1 height 1
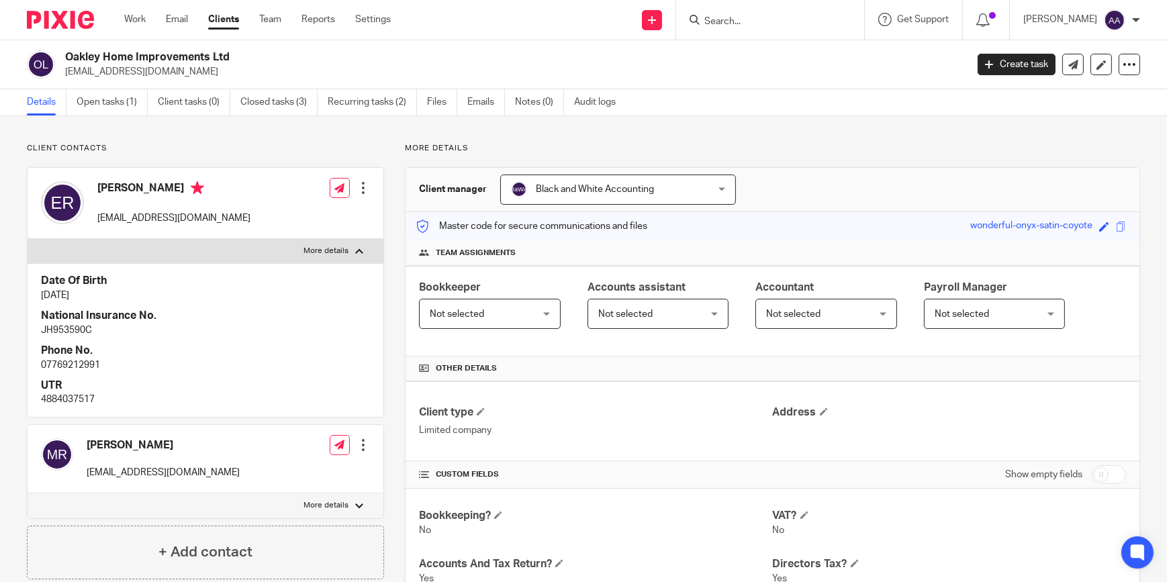
click at [355, 248] on div at bounding box center [359, 251] width 8 height 8
click at [28, 239] on input "More details" at bounding box center [27, 238] width 1 height 1
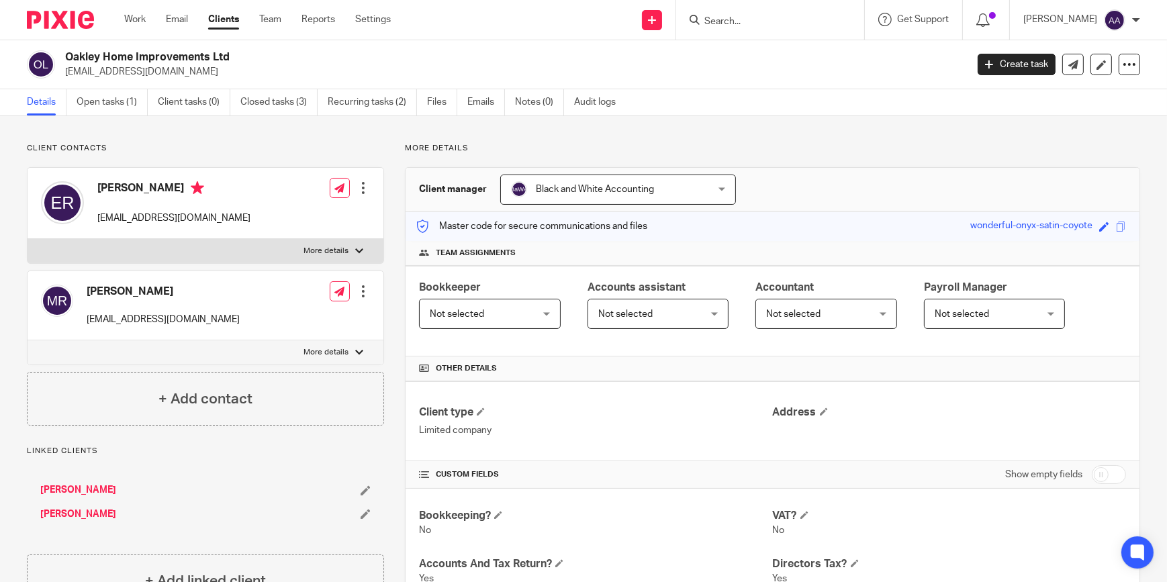
click at [356, 242] on label "More details" at bounding box center [206, 251] width 356 height 24
click at [28, 239] on input "More details" at bounding box center [27, 238] width 1 height 1
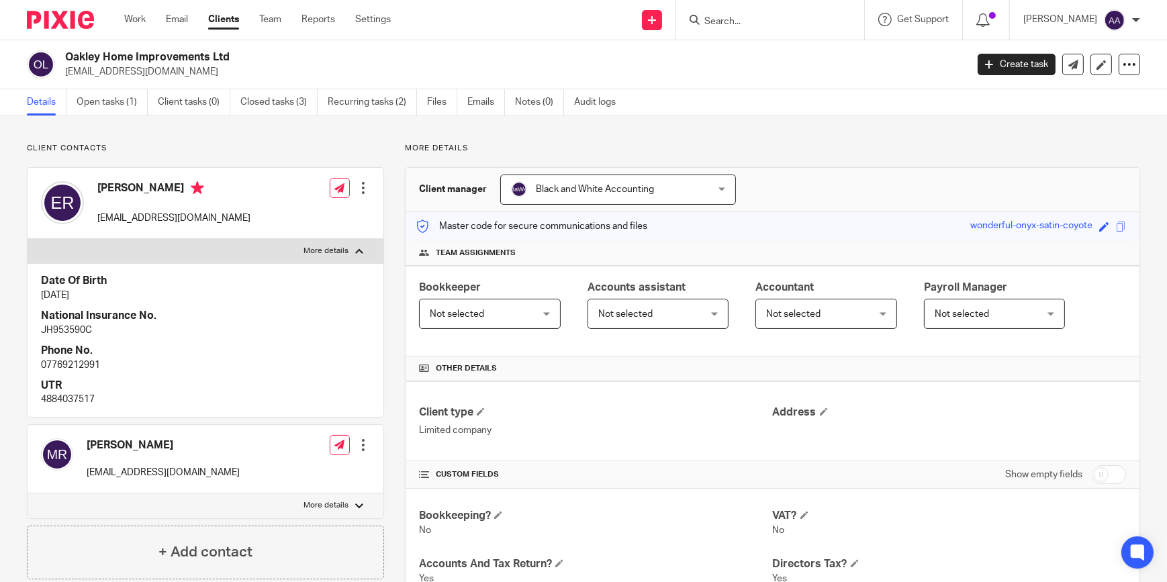
click at [355, 251] on div at bounding box center [359, 251] width 8 height 8
click at [28, 239] on input "More details" at bounding box center [27, 238] width 1 height 1
checkbox input "false"
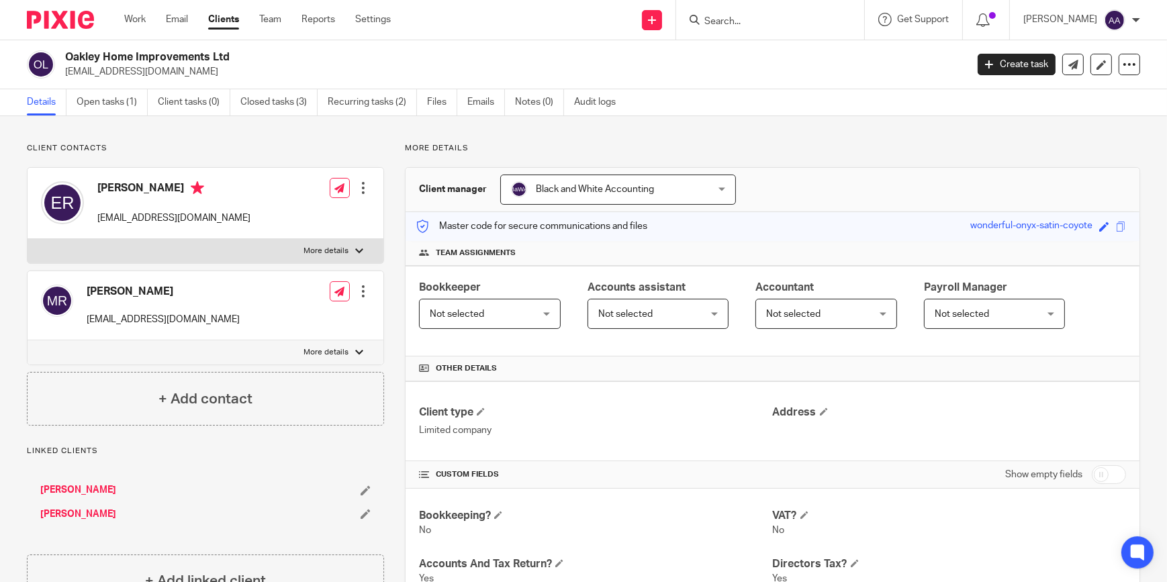
click at [738, 21] on input "Search" at bounding box center [763, 22] width 121 height 12
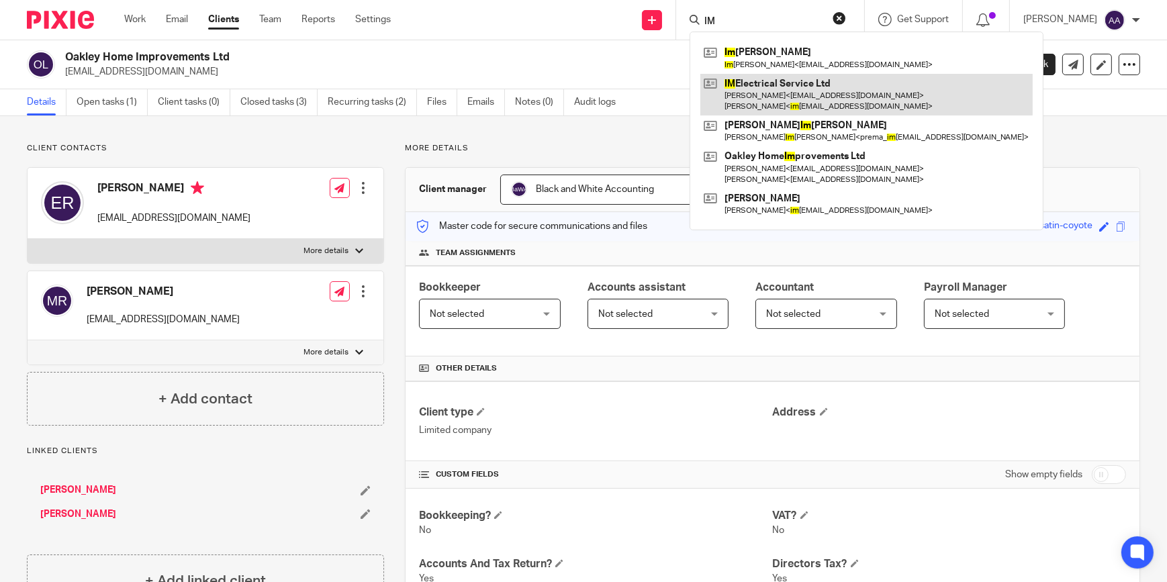
type input "IM"
click at [805, 90] on link at bounding box center [866, 95] width 332 height 42
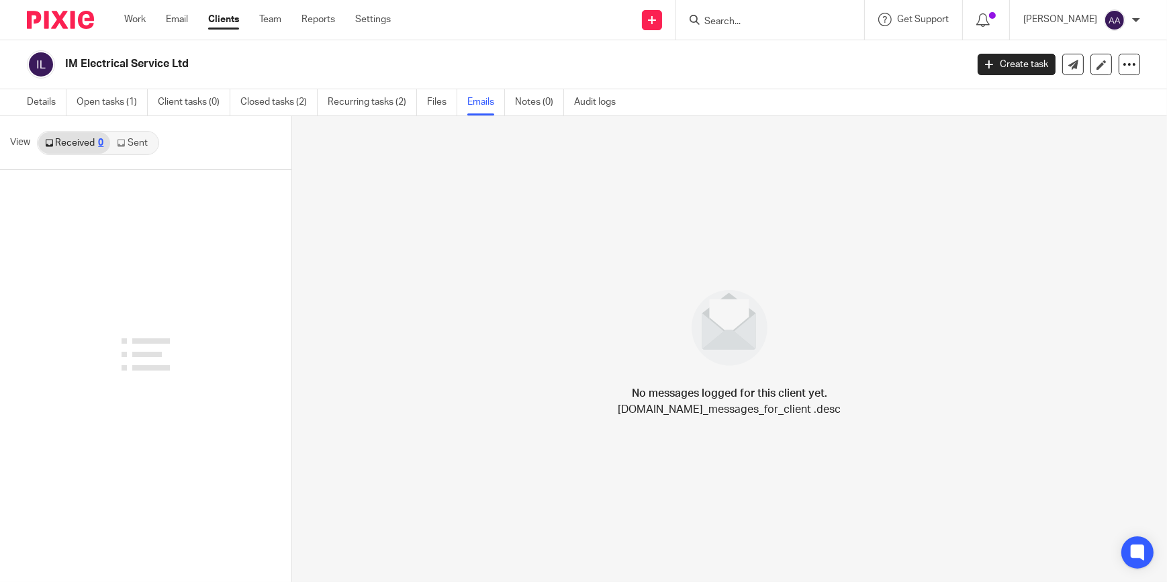
click at [96, 156] on div "View Received 0 Sent" at bounding box center [145, 143] width 291 height 54
click at [124, 139] on icon at bounding box center [121, 143] width 8 height 8
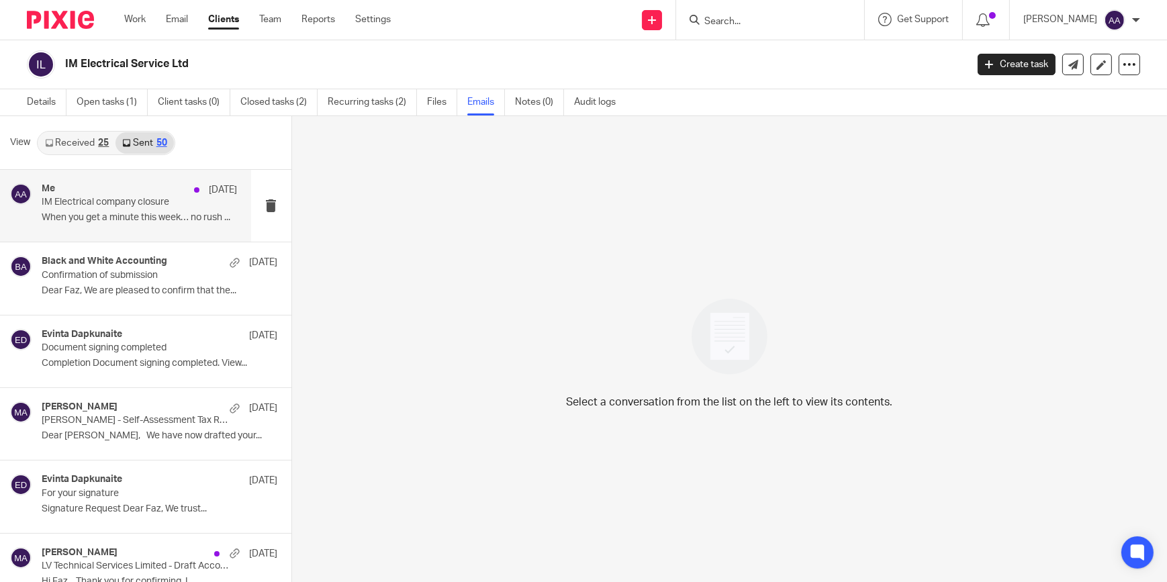
click at [109, 183] on div "Me [DATE]" at bounding box center [140, 189] width 196 height 13
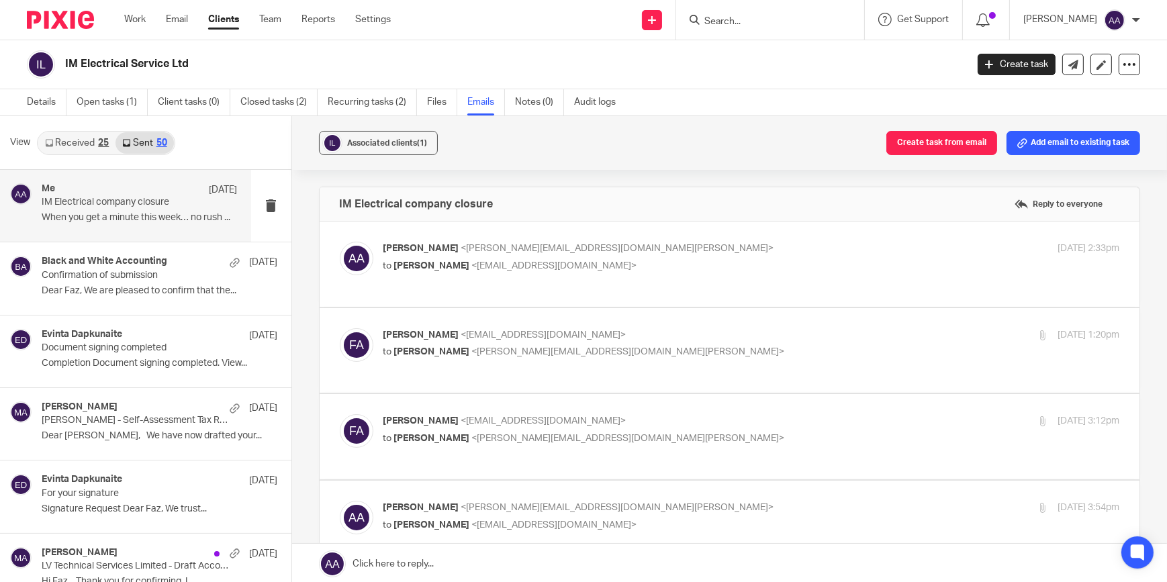
click at [481, 255] on p "Adam Abdulla <adam@blackandwhiteaccounting.co.uk>" at bounding box center [628, 249] width 491 height 14
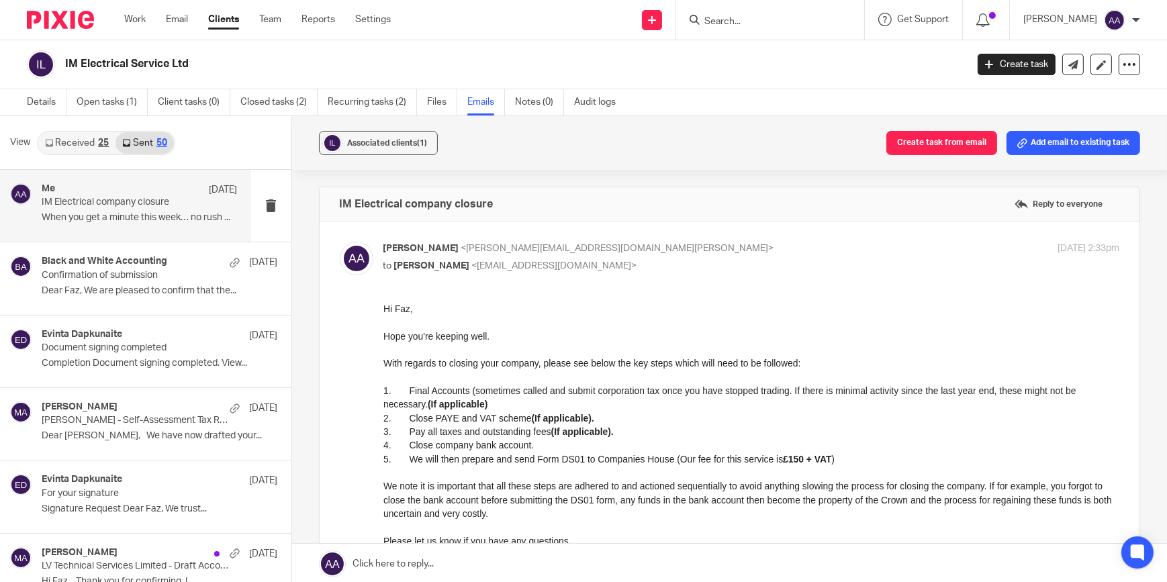
click at [482, 256] on div "Adam Abdulla <adam@blackandwhiteaccounting.co.uk> to Faz Ashraf <accounts@notto…" at bounding box center [628, 257] width 491 height 31
checkbox input "false"
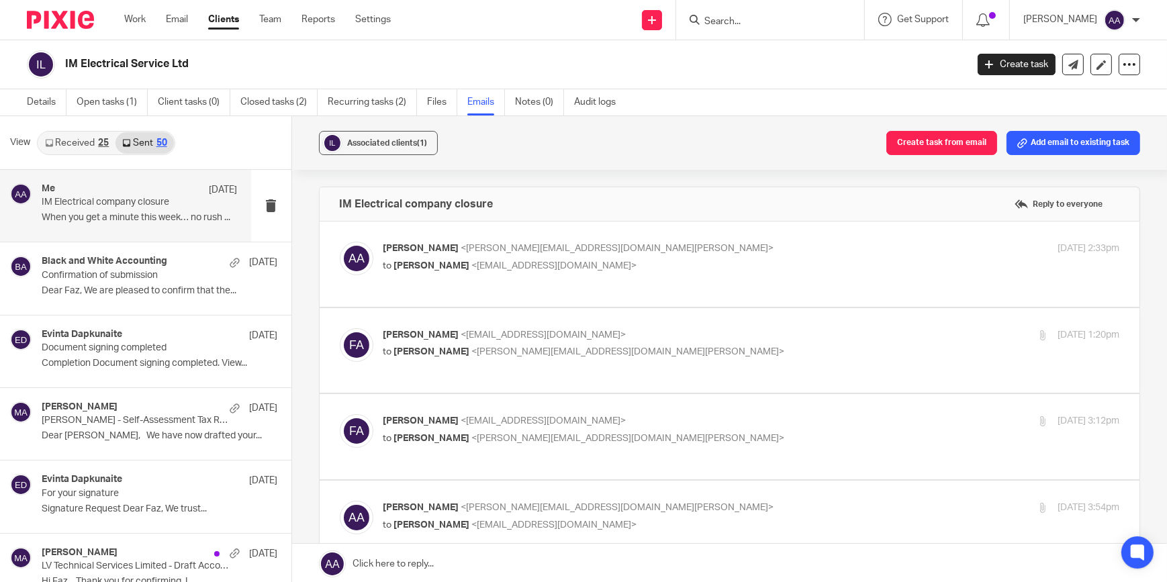
click at [448, 339] on p "Faz Ashraf <accounts@nottoffice.co.uk>" at bounding box center [628, 335] width 491 height 14
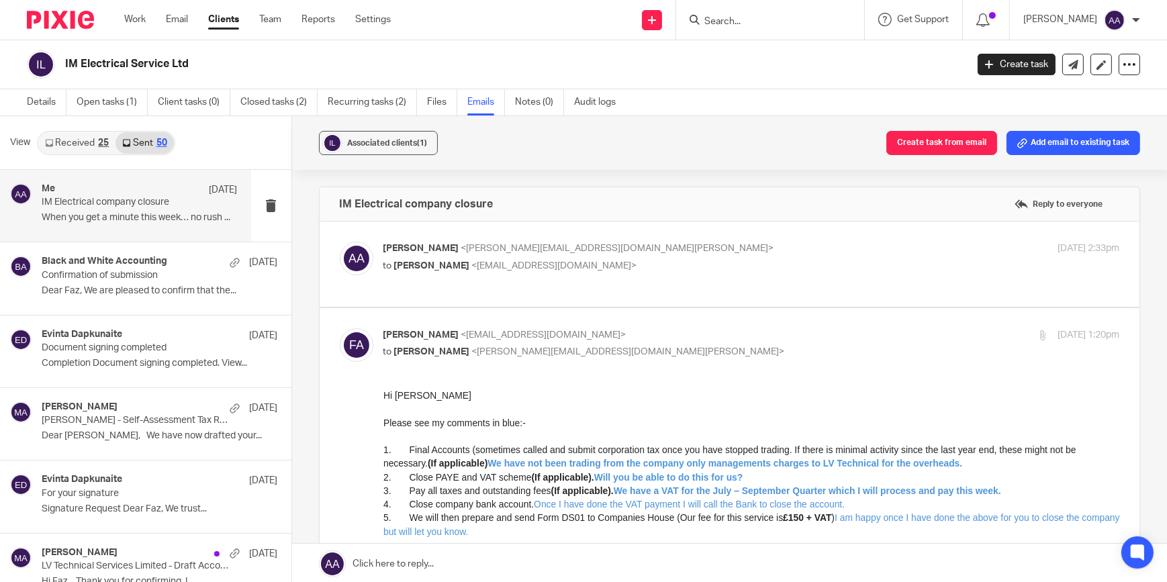
click at [448, 339] on p "Faz Ashraf <accounts@nottoffice.co.uk>" at bounding box center [628, 335] width 491 height 14
checkbox input "false"
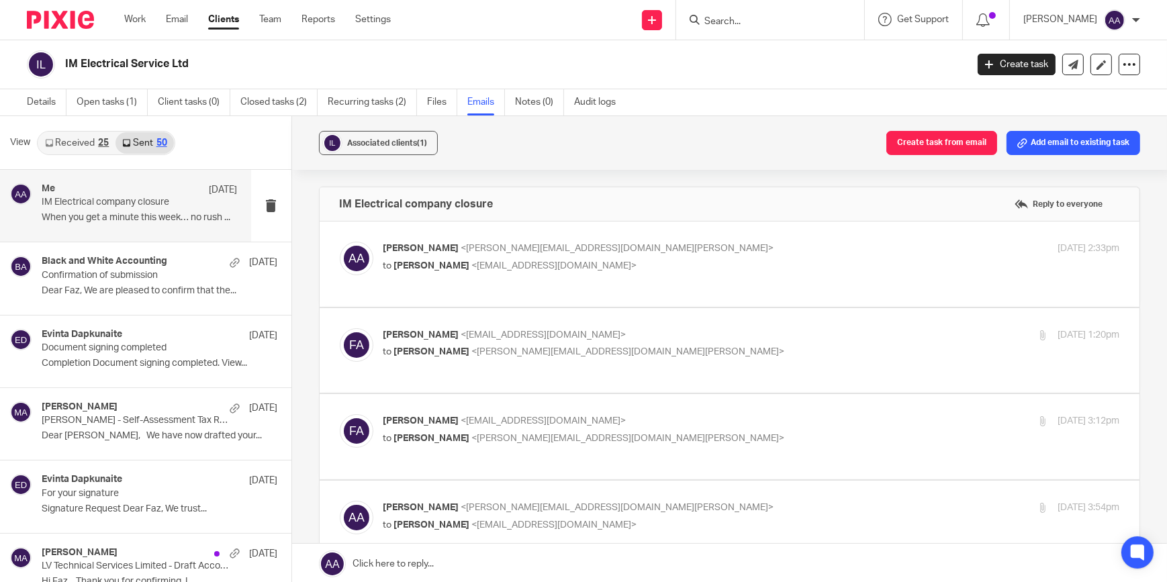
scroll to position [11, 0]
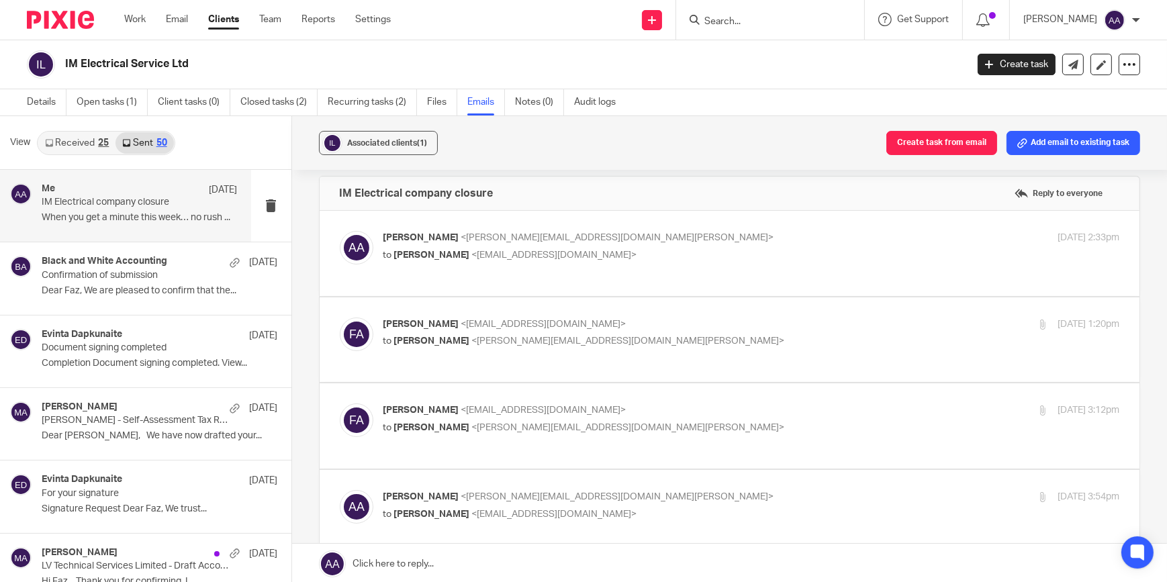
click at [473, 406] on span "<accounts@nottoffice.co.uk>" at bounding box center [543, 410] width 165 height 9
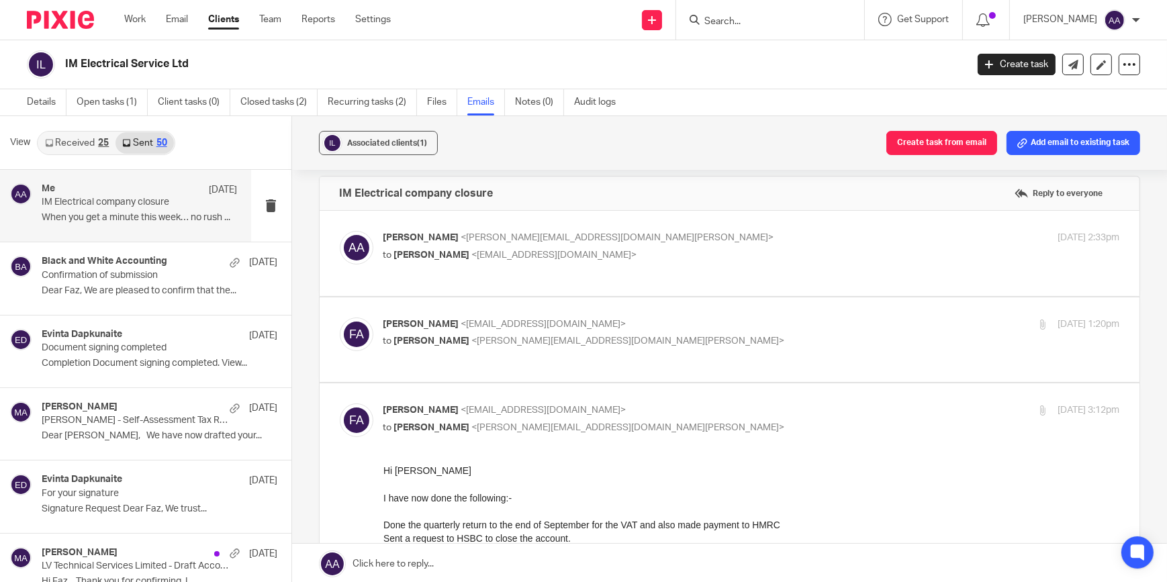
scroll to position [0, 0]
click at [463, 410] on span "<accounts@nottoffice.co.uk>" at bounding box center [543, 410] width 165 height 9
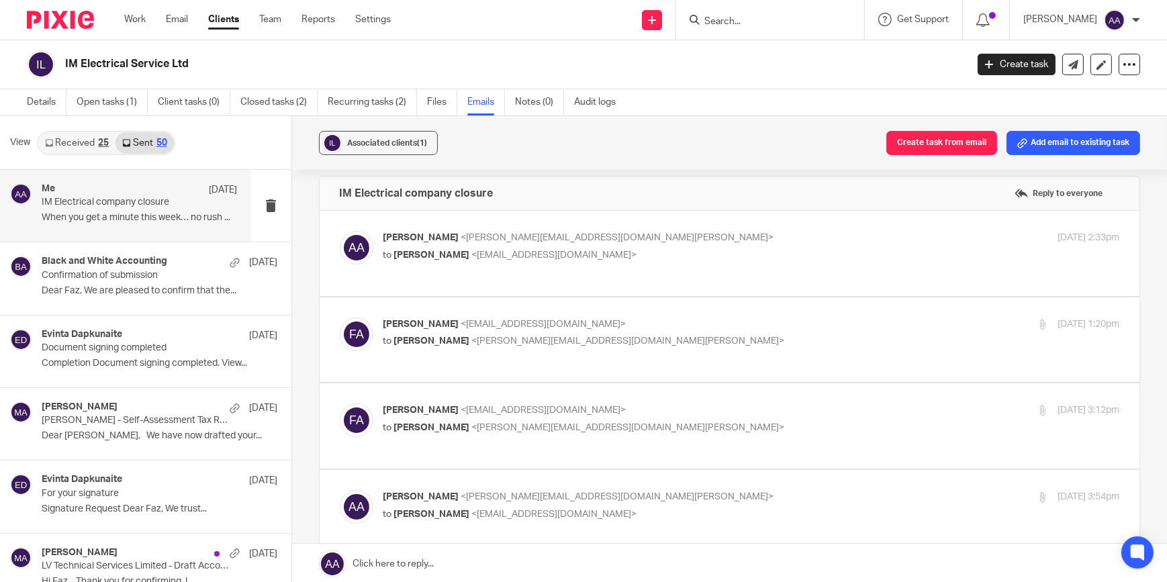
click at [469, 415] on p "Faz Ashraf <accounts@nottoffice.co.uk>" at bounding box center [628, 411] width 491 height 14
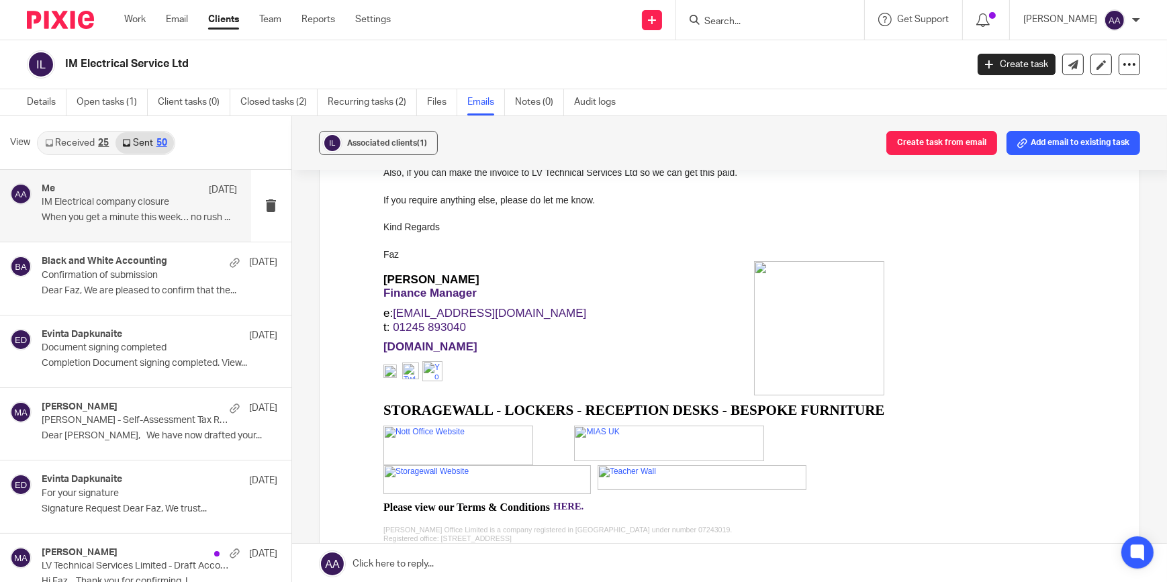
scroll to position [215, 0]
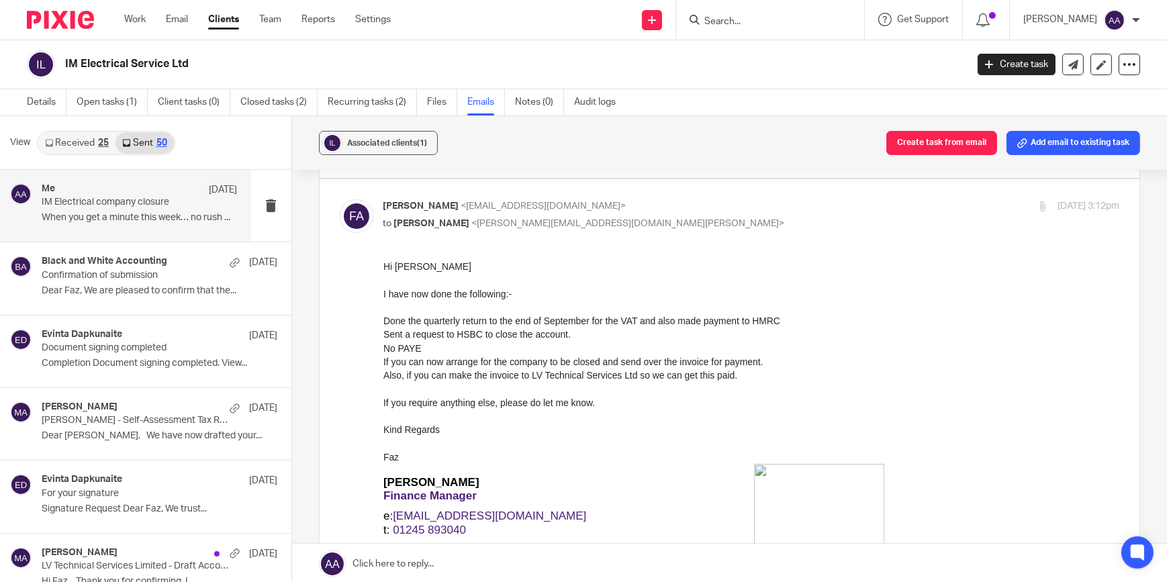
click at [700, 222] on p "to Adam Abdulla <adam@blackandwhiteaccounting.co.uk>" at bounding box center [628, 224] width 491 height 14
checkbox input "false"
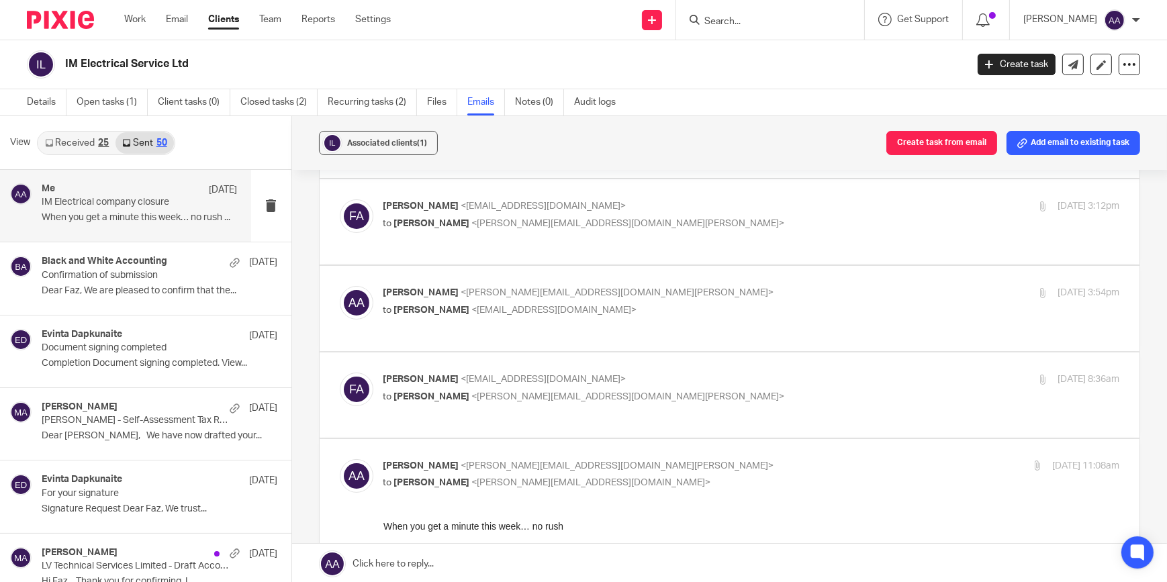
click at [452, 322] on div "Adam Abdulla <adam@blackandwhiteaccounting.co.uk> to Faz Ashraf <accounts@notto…" at bounding box center [730, 308] width 780 height 45
click at [459, 304] on p "to Faz Ashraf <accounts@nottoffice.co.uk>" at bounding box center [628, 311] width 491 height 14
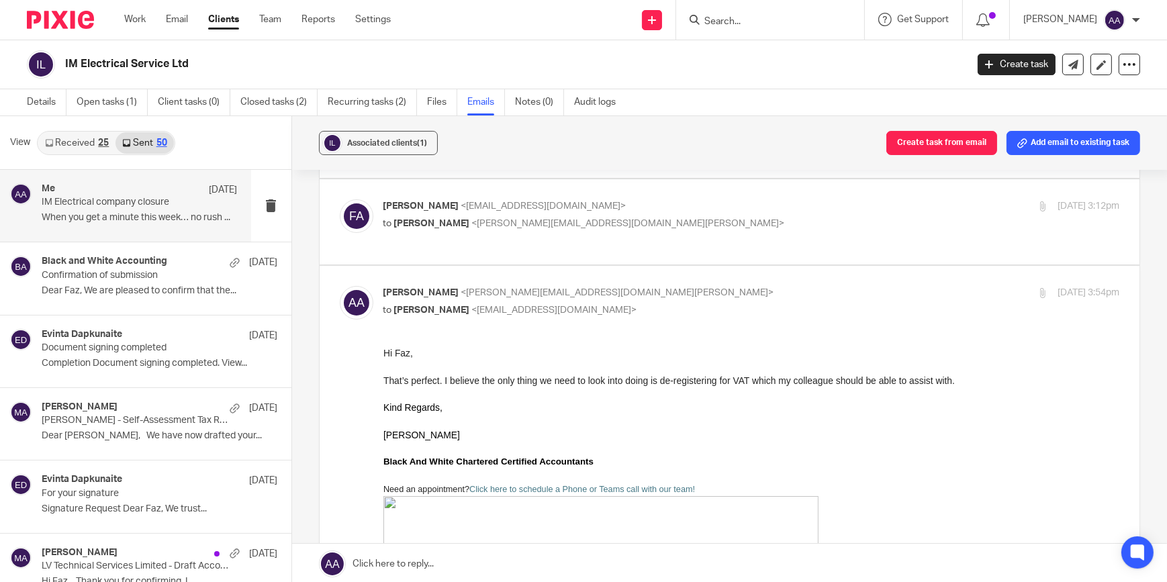
scroll to position [0, 0]
click at [562, 302] on div "Adam Abdulla <adam@blackandwhiteaccounting.co.uk> to Faz Ashraf <accounts@notto…" at bounding box center [628, 301] width 491 height 31
checkbox input "false"
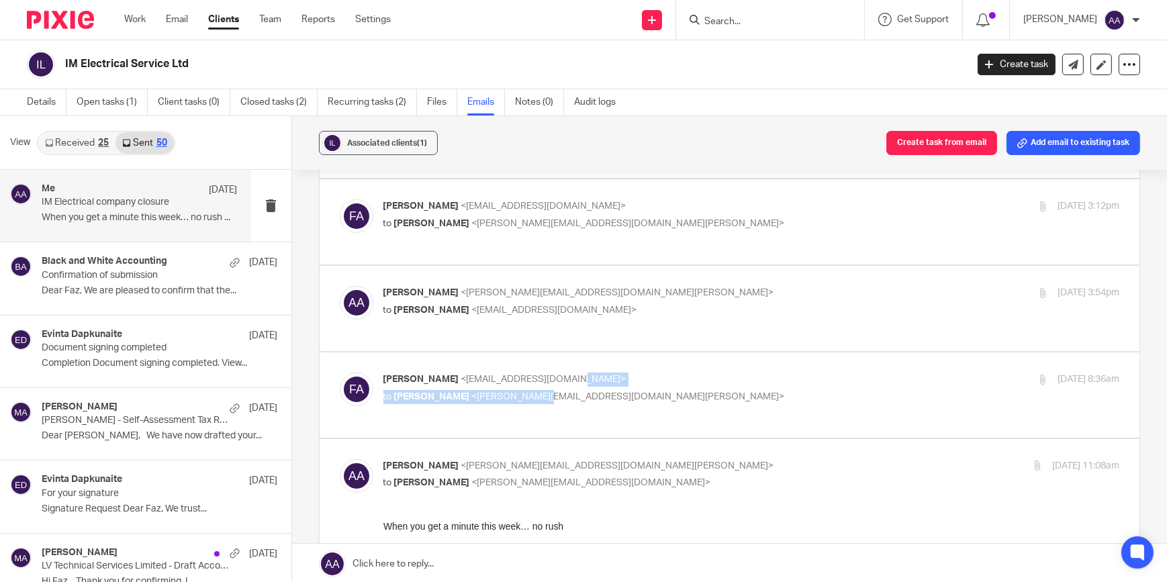
drag, startPoint x: 538, startPoint y: 378, endPoint x: 542, endPoint y: 413, distance: 35.2
click at [542, 413] on div "Faz Ashraf <accounts@nottoffice.co.uk> to Adam Abdulla <adam@blackandwhiteaccou…" at bounding box center [730, 395] width 780 height 45
drag, startPoint x: 542, startPoint y: 413, endPoint x: 416, endPoint y: 392, distance: 127.3
click at [416, 392] on span "[PERSON_NAME]" at bounding box center [432, 396] width 76 height 9
click at [442, 383] on p "Faz Ashraf <accounts@nottoffice.co.uk>" at bounding box center [628, 380] width 491 height 14
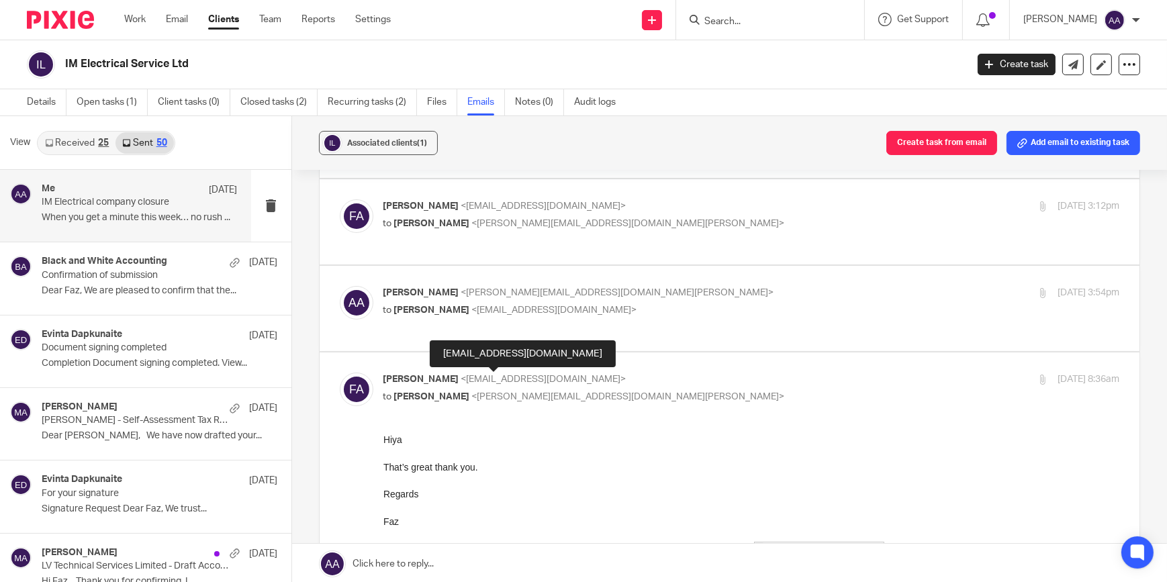
click at [461, 383] on span "<accounts@nottoffice.co.uk>" at bounding box center [543, 379] width 165 height 9
checkbox input "false"
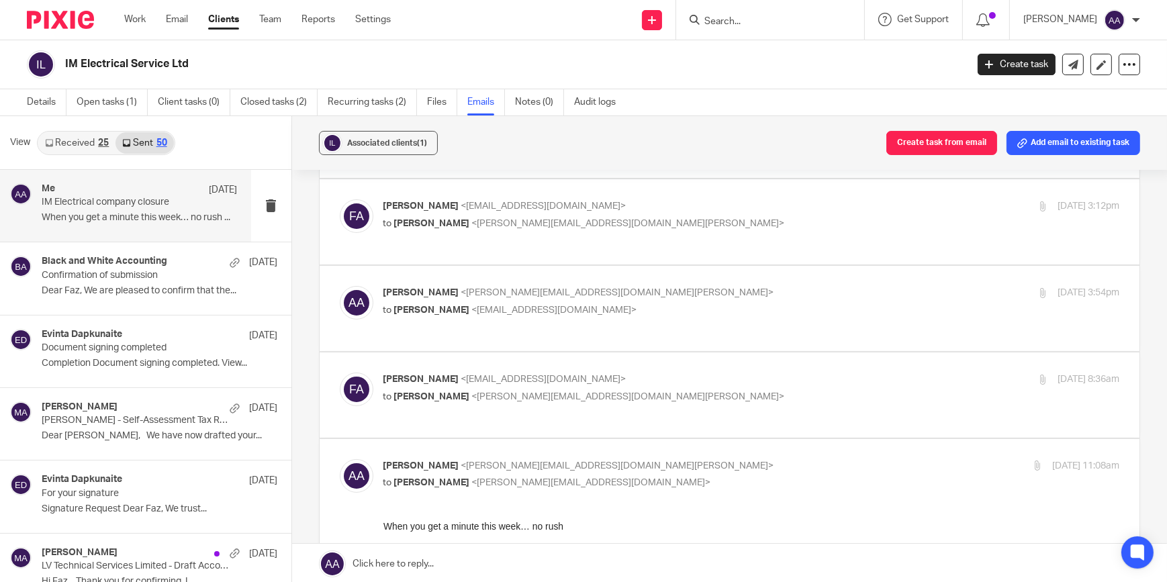
click at [447, 473] on div "Adam Abdulla <adam@blackandwhiteaccounting.co.uk> to Trish Pothecary <trish@bla…" at bounding box center [628, 474] width 491 height 31
click at [443, 497] on div "Adam Abdulla <adam@blackandwhiteaccounting.co.uk> to Trish Pothecary <trish@bla…" at bounding box center [730, 488] width 780 height 58
click at [461, 463] on span "<adam@blackandwhiteaccounting.co.uk>" at bounding box center [617, 465] width 313 height 9
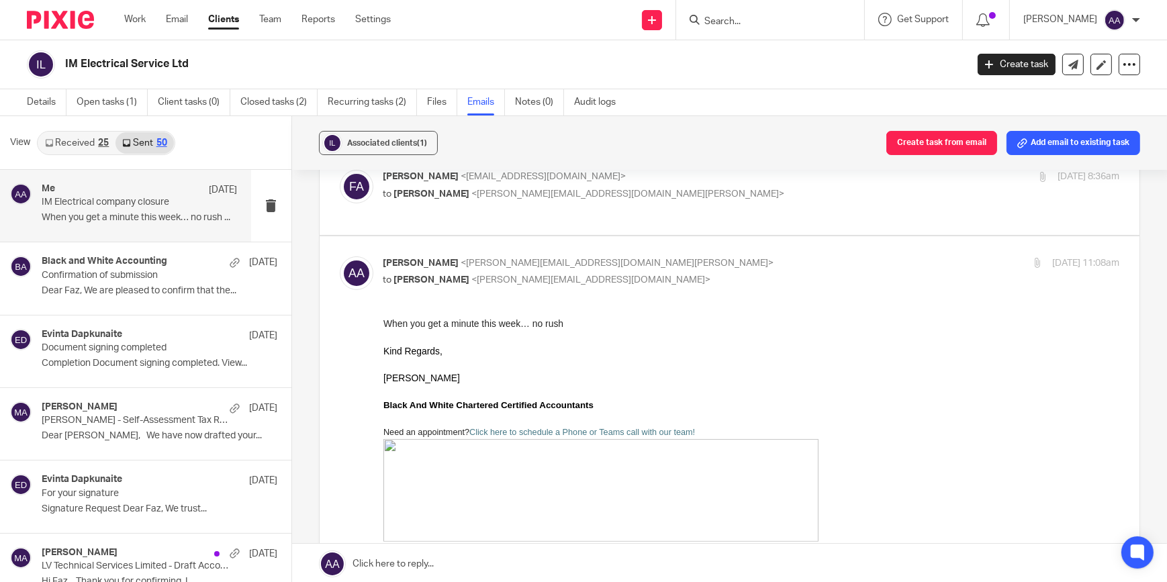
click at [550, 273] on p "to Trish Pothecary <trish@blackandwhiteaccounting.co.uk>" at bounding box center [628, 280] width 491 height 14
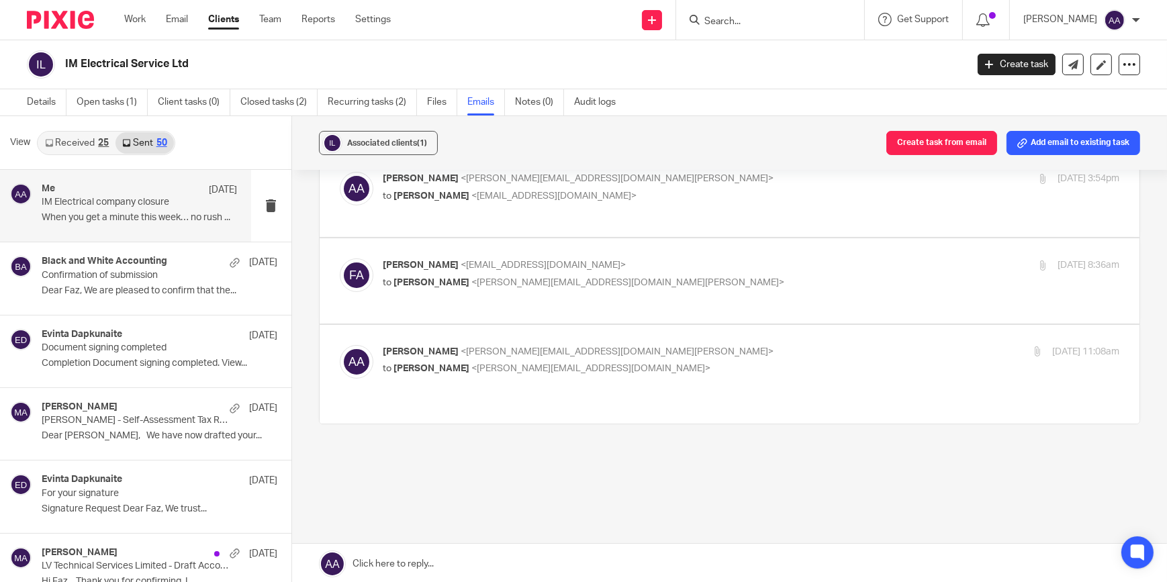
click at [535, 367] on span "<trish@blackandwhiteaccounting.co.uk>" at bounding box center [591, 368] width 239 height 9
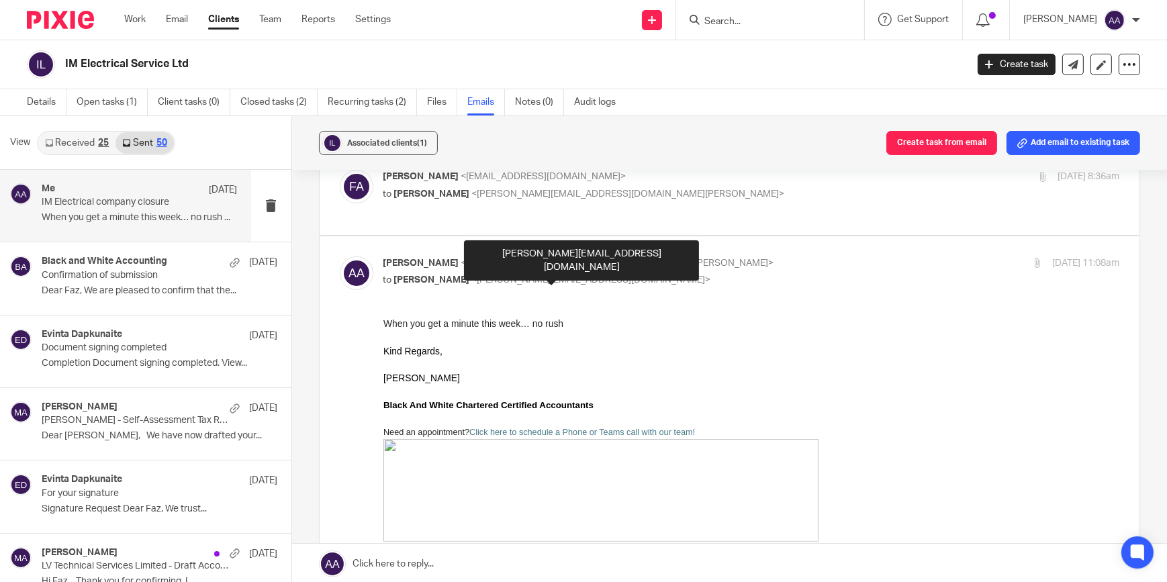
scroll to position [0, 0]
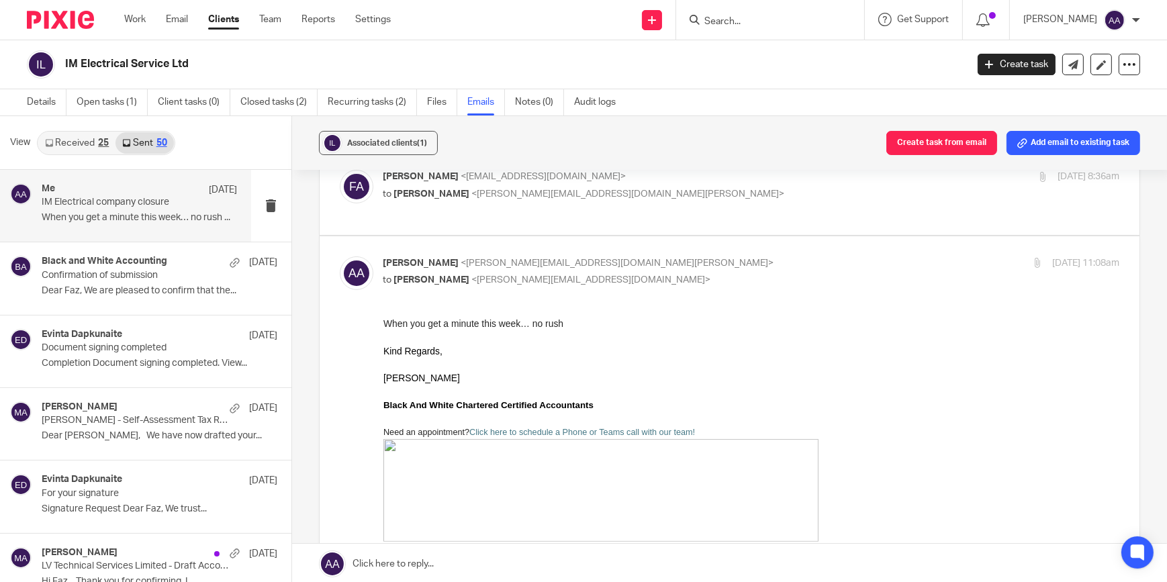
click at [632, 265] on p "Adam Abdulla <adam@blackandwhiteaccounting.co.uk>" at bounding box center [628, 264] width 491 height 14
checkbox input "false"
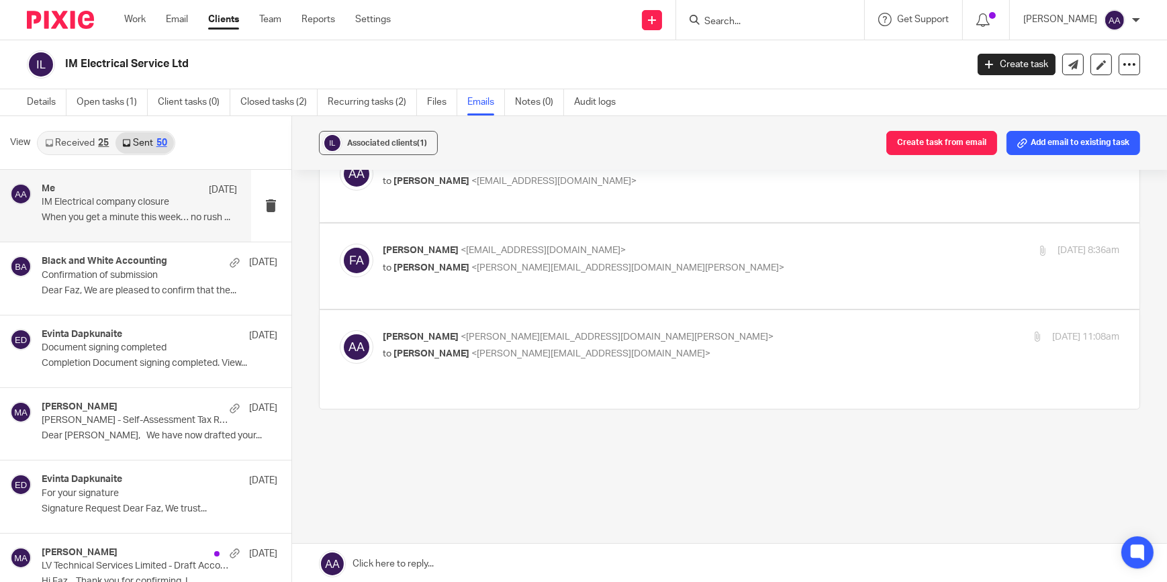
scroll to position [329, 0]
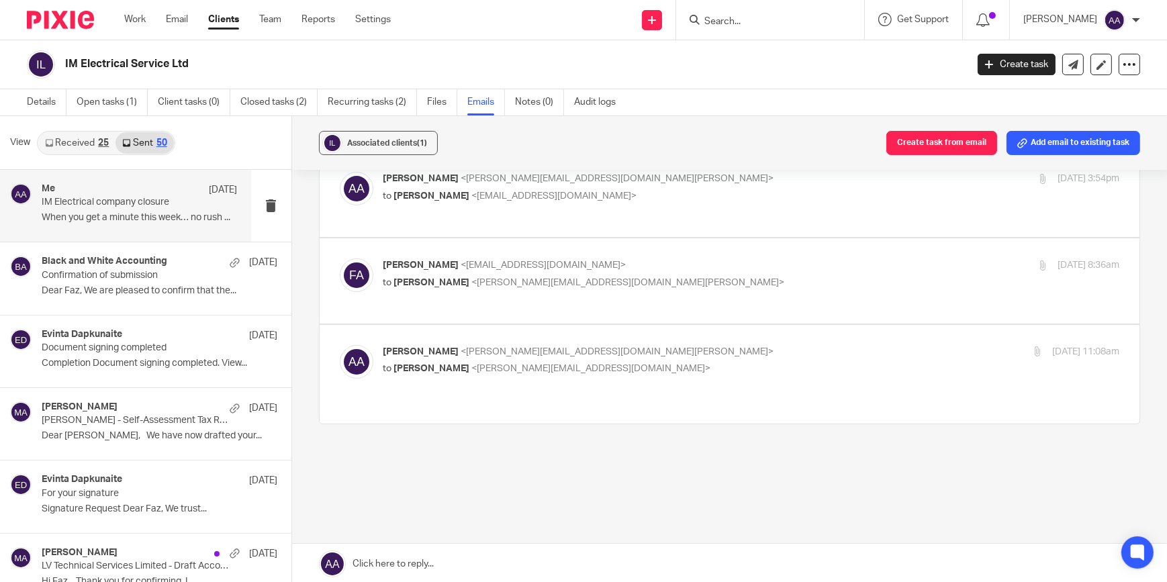
click at [137, 12] on div "Work Email Clients Team Reports Settings Work Email Clients Team Reports Settin…" at bounding box center [261, 20] width 300 height 40
click at [136, 21] on link "Work" at bounding box center [134, 19] width 21 height 13
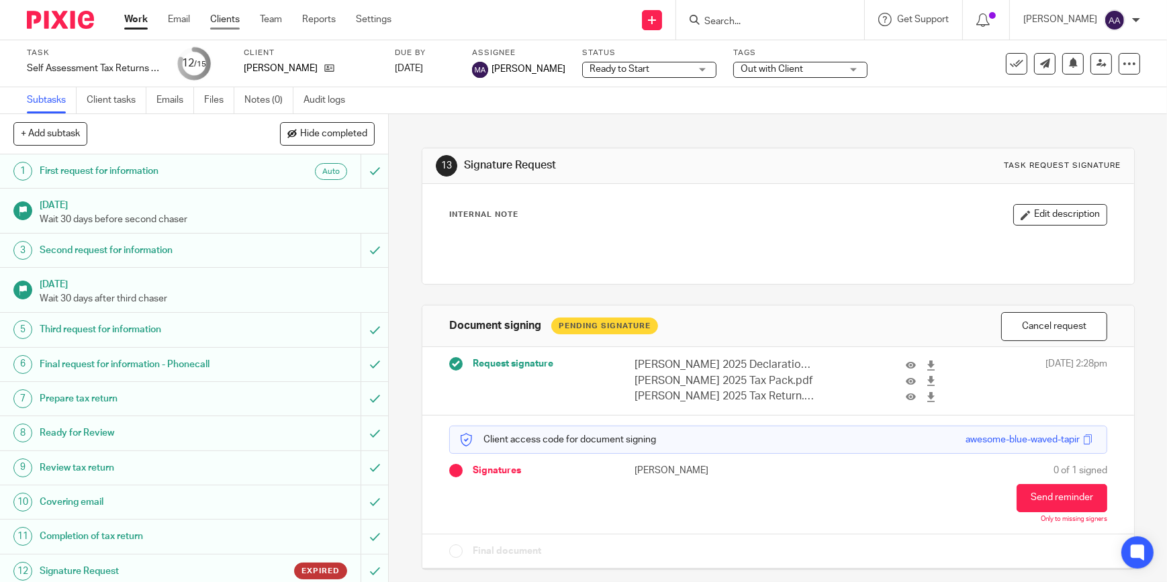
click at [228, 15] on link "Clients" at bounding box center [225, 19] width 30 height 13
click at [254, 15] on ul "Work Email Clients Team Reports Settings" at bounding box center [267, 19] width 287 height 13
click at [262, 13] on link "Team" at bounding box center [271, 19] width 22 height 13
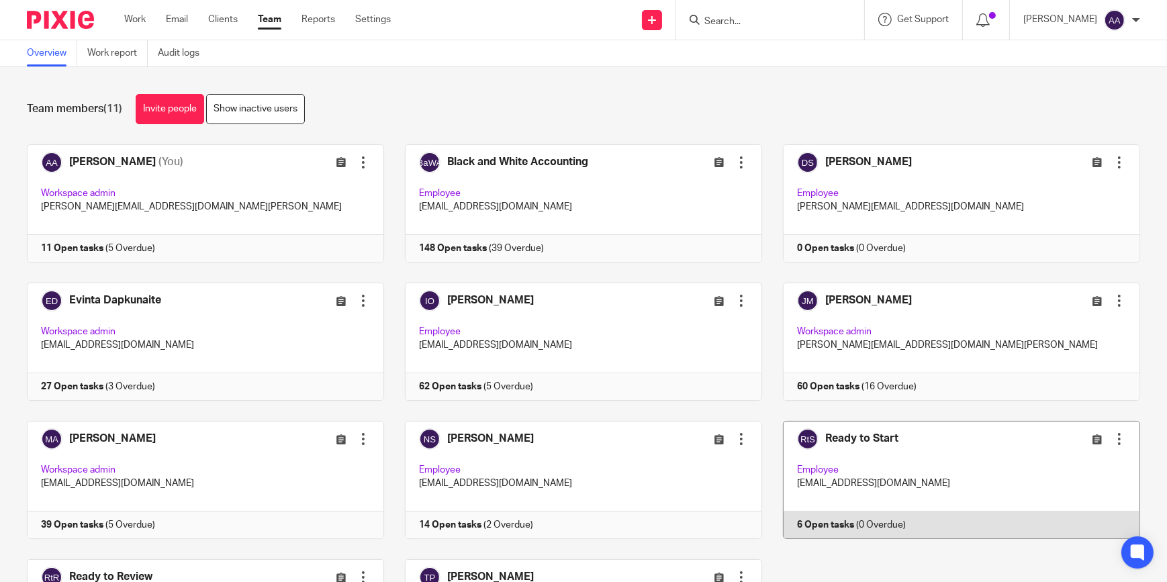
click at [849, 486] on link at bounding box center [951, 480] width 378 height 118
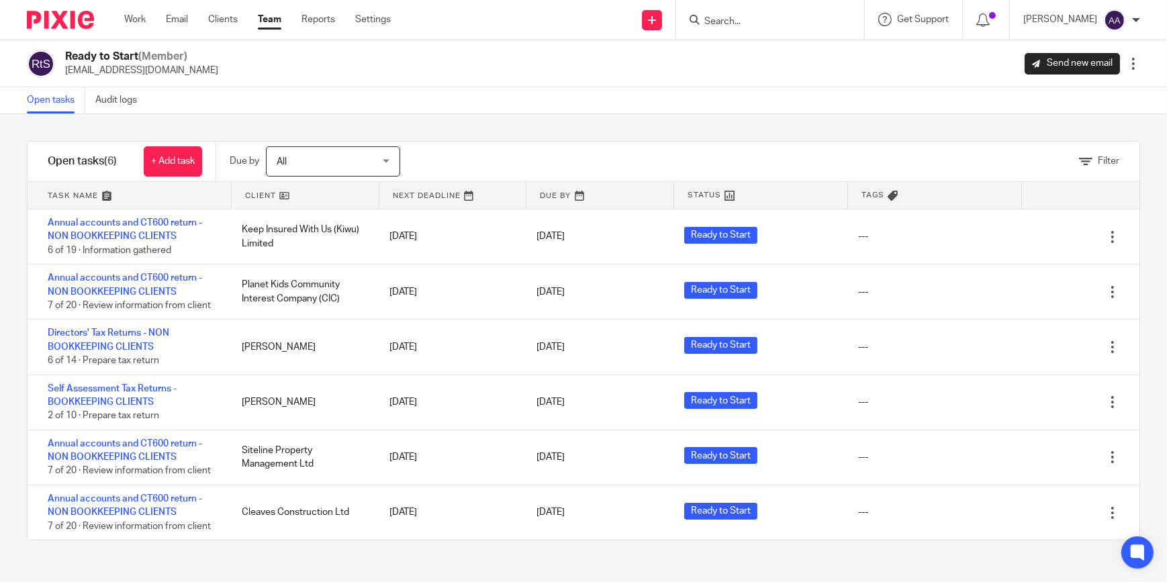
click at [754, 561] on div "Filter tasks Only show tasks matching all of these conditions 1 Client name Is …" at bounding box center [583, 348] width 1167 height 468
